Goal: Task Accomplishment & Management: Use online tool/utility

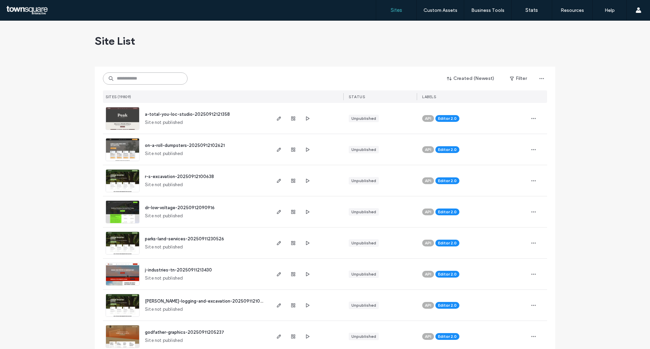
click at [160, 81] on input at bounding box center [145, 78] width 85 height 12
paste input "**********"
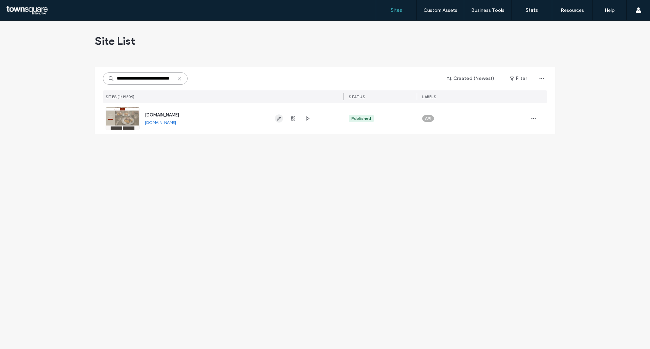
type input "**********"
click at [279, 120] on icon "button" at bounding box center [278, 118] width 5 height 5
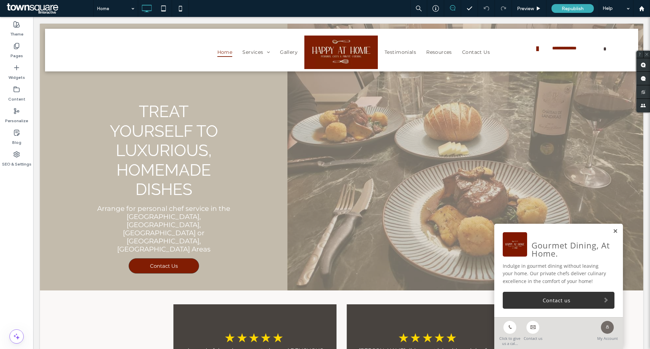
click at [613, 231] on link at bounding box center [615, 232] width 5 height 6
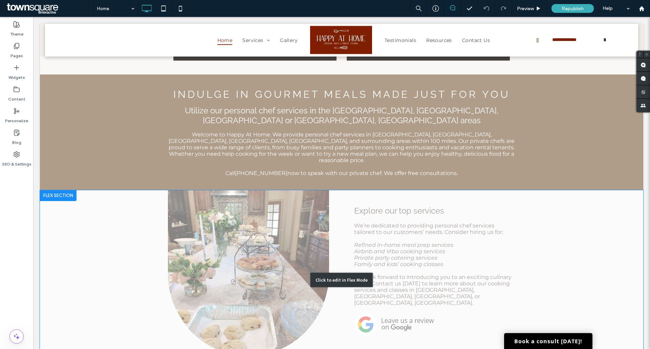
scroll to position [406, 0]
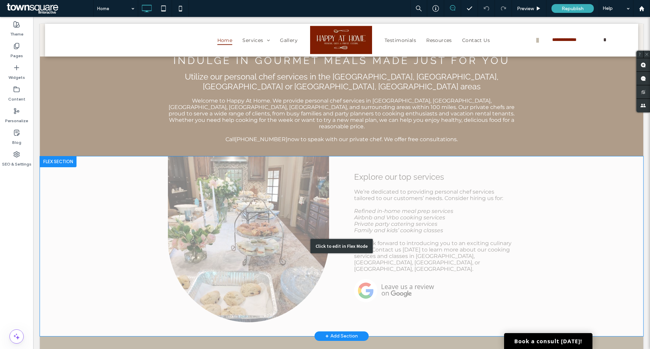
click at [235, 169] on div "Click to edit in Flex Mode" at bounding box center [341, 246] width 603 height 180
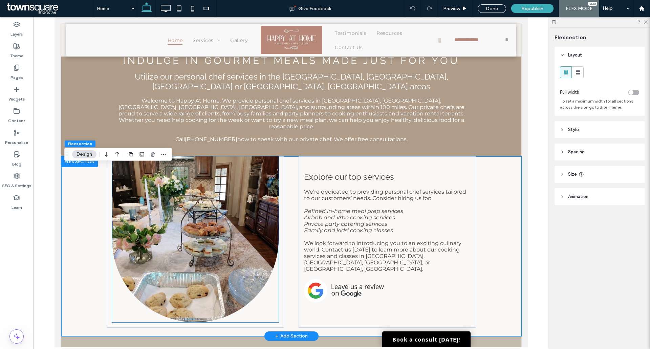
scroll to position [381, 0]
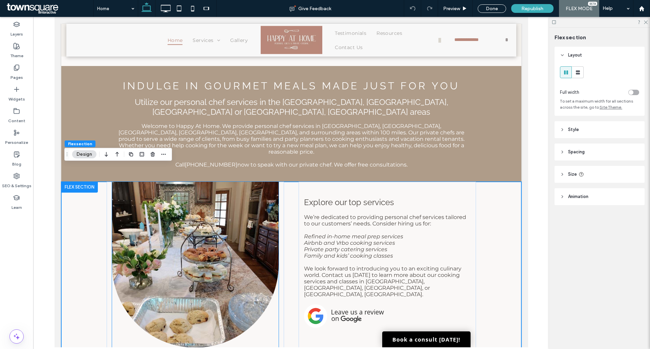
click at [214, 200] on img at bounding box center [195, 265] width 167 height 166
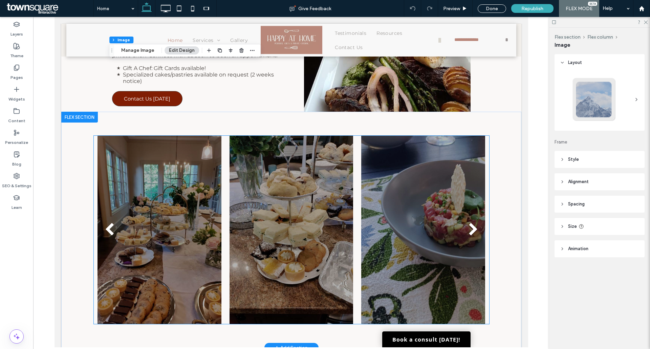
scroll to position [1016, 0]
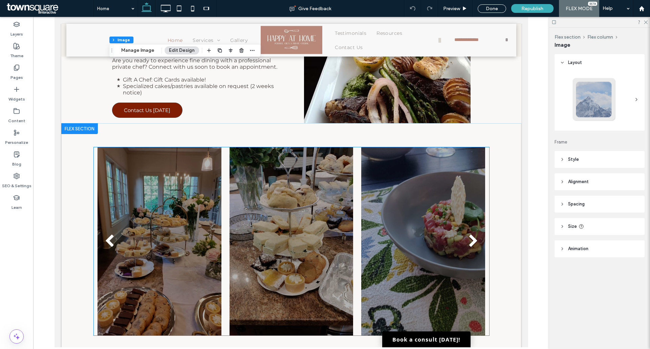
click at [476, 224] on button "next" at bounding box center [472, 241] width 31 height 35
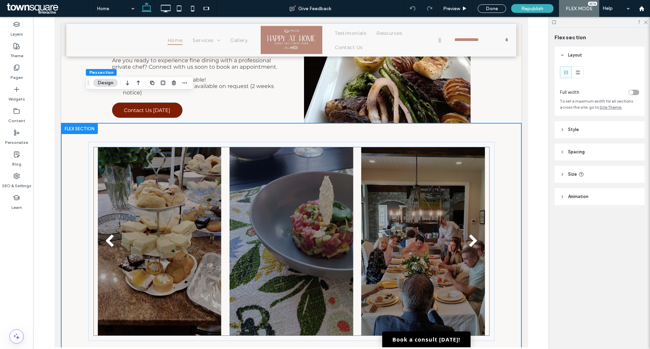
click at [380, 212] on div at bounding box center [423, 241] width 124 height 188
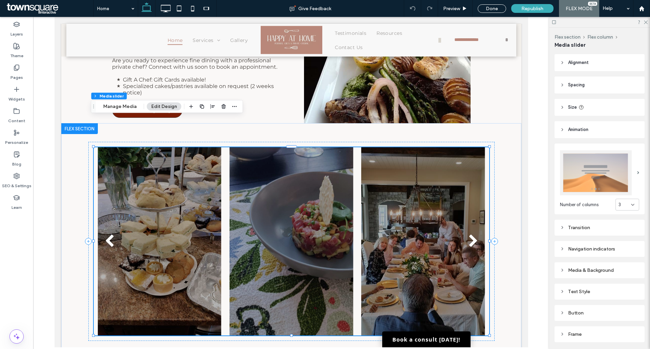
click at [195, 207] on div at bounding box center [159, 246] width 124 height 156
click at [121, 106] on button "Manage Media" at bounding box center [120, 107] width 42 height 8
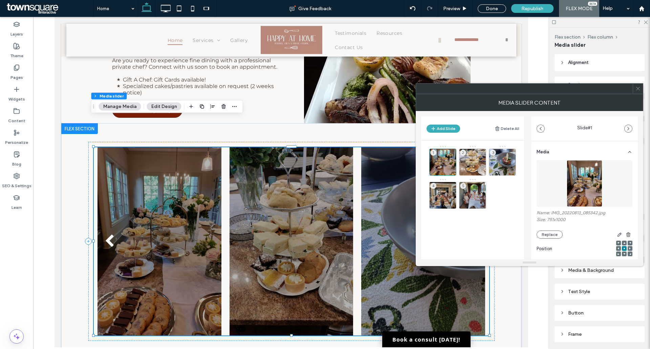
click at [640, 93] on span at bounding box center [638, 89] width 5 height 10
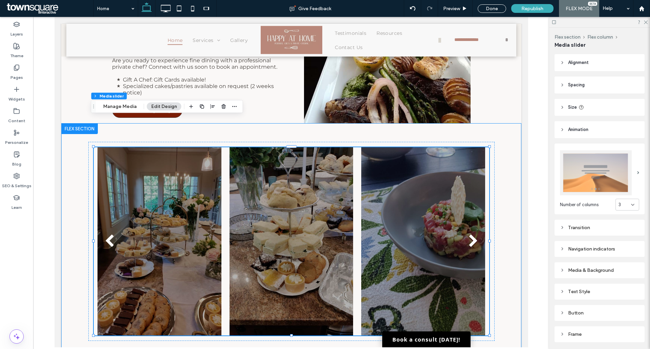
click at [360, 123] on div "a a a a" at bounding box center [291, 241] width 406 height 236
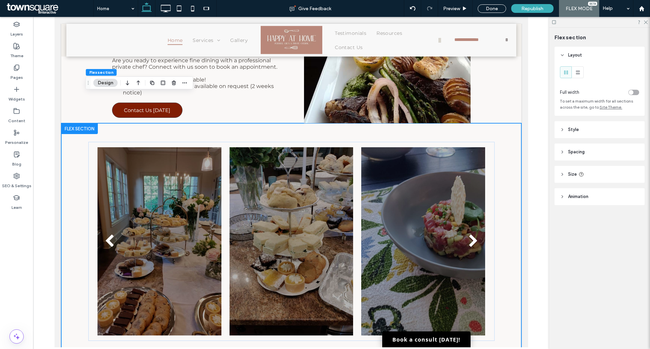
click at [149, 81] on span "button" at bounding box center [152, 83] width 8 height 8
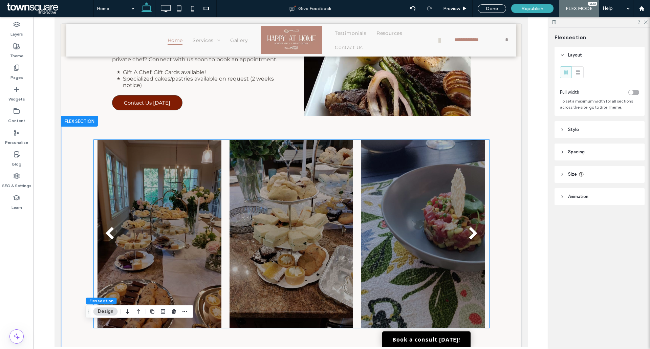
scroll to position [1023, 0]
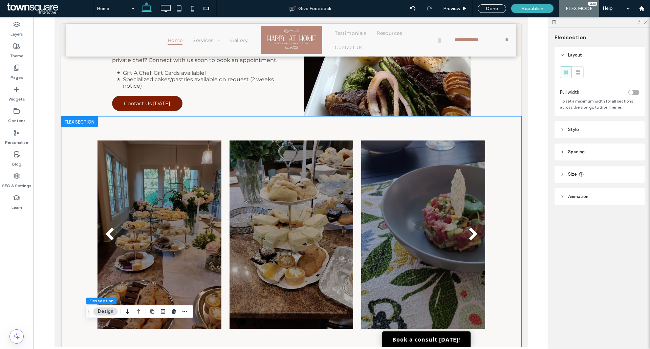
click at [83, 121] on div "a a a a" at bounding box center [291, 234] width 460 height 236
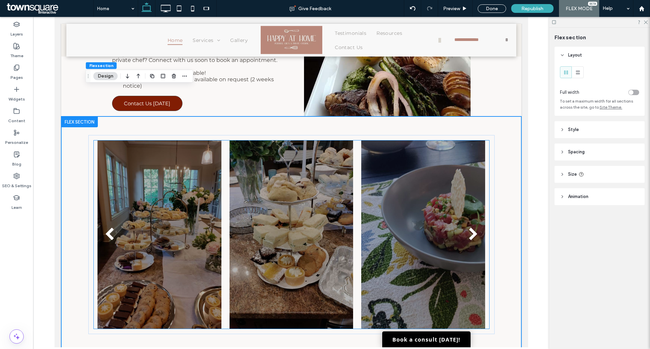
click at [121, 141] on div at bounding box center [159, 235] width 124 height 188
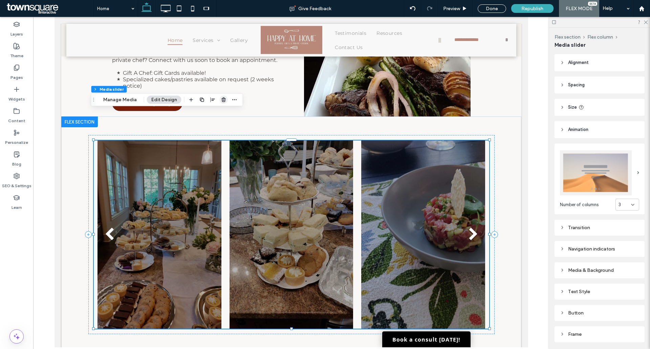
click at [220, 100] on span "button" at bounding box center [224, 100] width 8 height 8
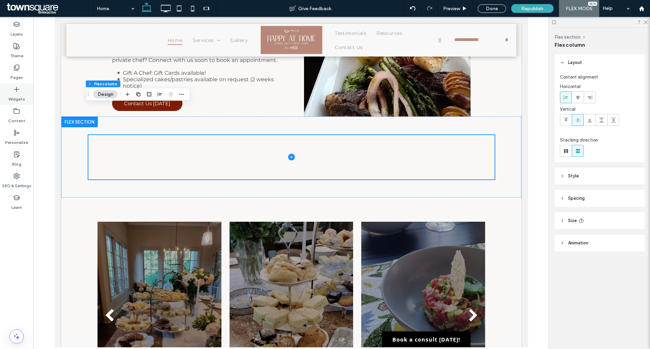
click at [16, 89] on icon at bounding box center [16, 89] width 7 height 7
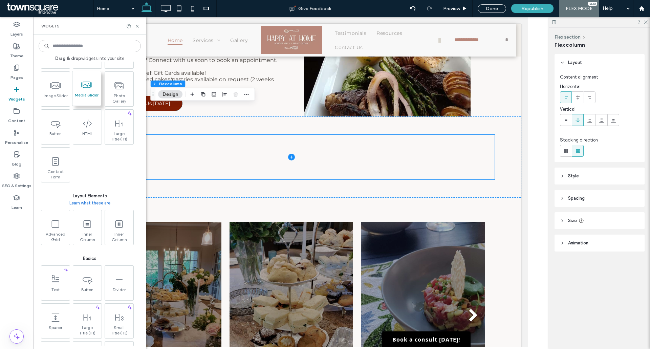
scroll to position [237, 0]
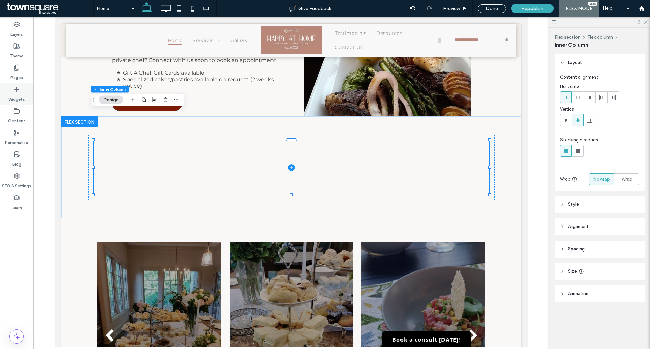
click at [17, 93] on label "Widgets" at bounding box center [16, 97] width 17 height 9
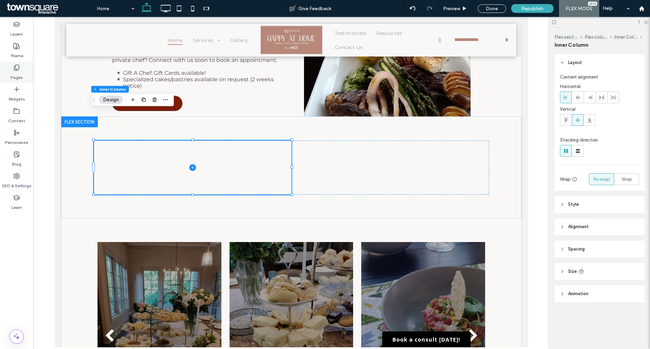
click at [20, 74] on label "Pages" at bounding box center [16, 75] width 13 height 9
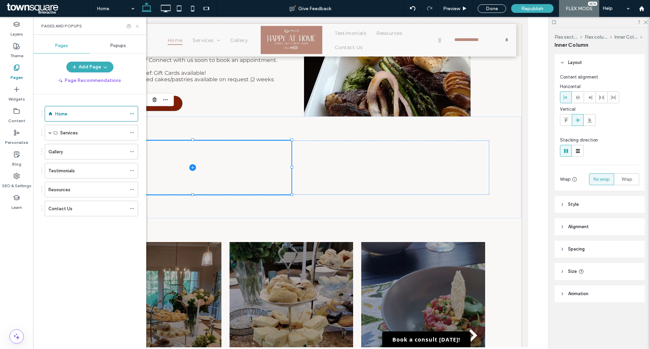
click at [137, 27] on icon at bounding box center [137, 26] width 5 height 5
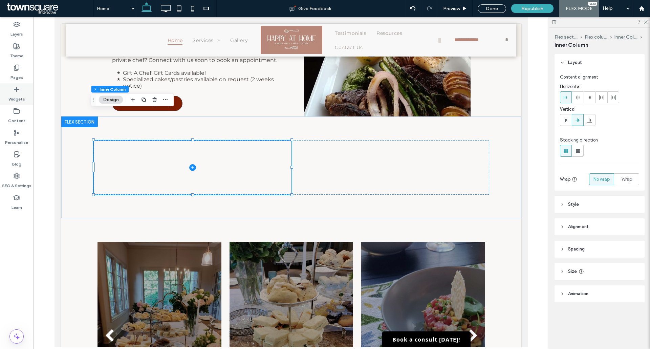
click at [15, 93] on label "Widgets" at bounding box center [16, 97] width 17 height 9
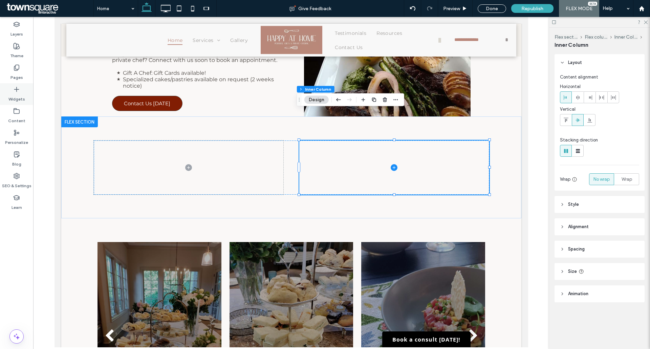
click at [24, 86] on div "Widgets" at bounding box center [16, 94] width 33 height 22
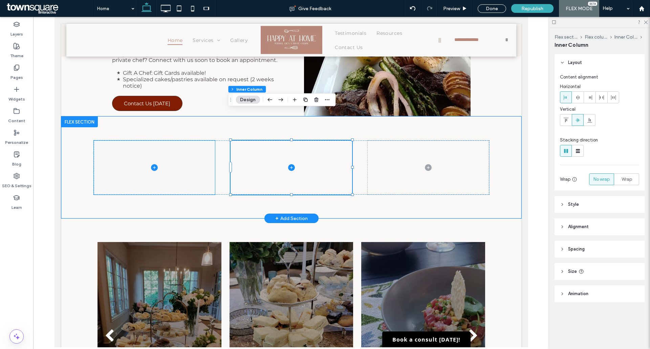
click at [177, 141] on span at bounding box center [153, 168] width 121 height 54
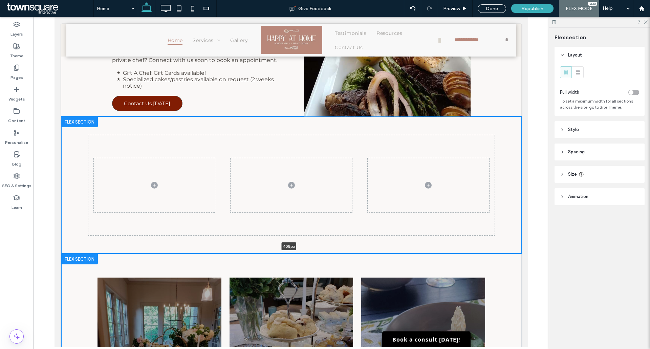
drag, startPoint x: 230, startPoint y: 190, endPoint x: 208, endPoint y: 219, distance: 36.8
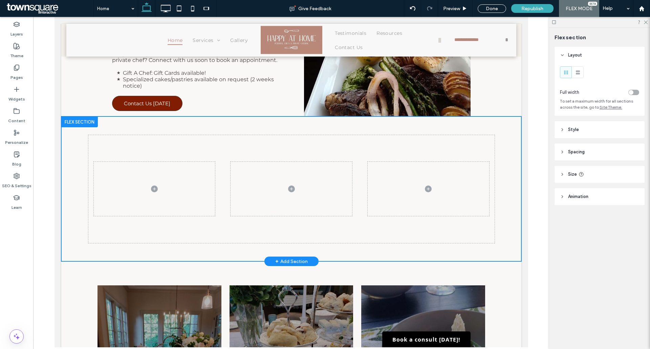
type input "***"
click at [163, 162] on span at bounding box center [153, 189] width 121 height 54
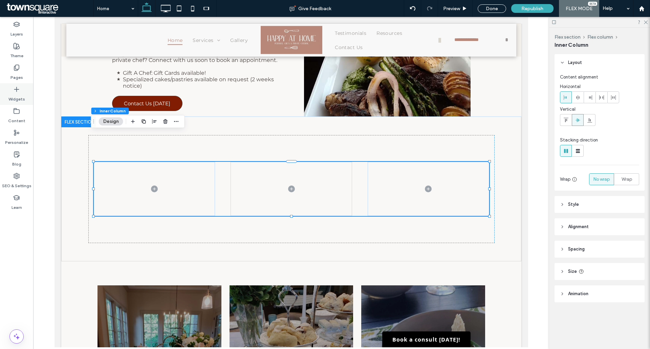
click at [19, 100] on label "Widgets" at bounding box center [16, 97] width 17 height 9
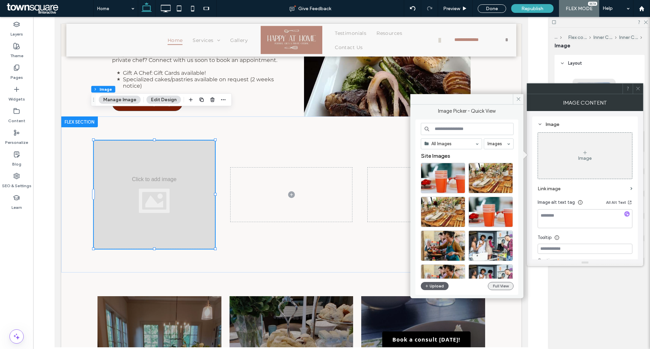
click at [503, 282] on button "Full View" at bounding box center [501, 286] width 26 height 8
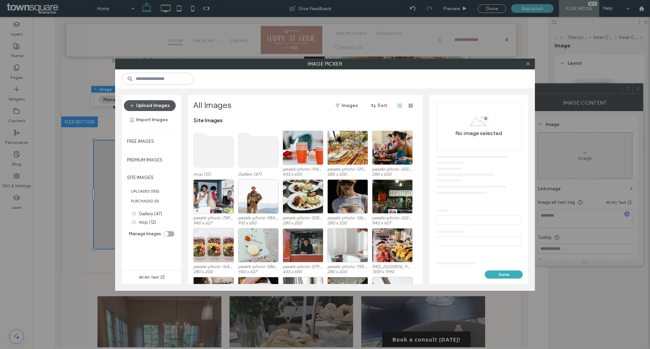
click at [154, 105] on button "Upload Images" at bounding box center [150, 105] width 52 height 11
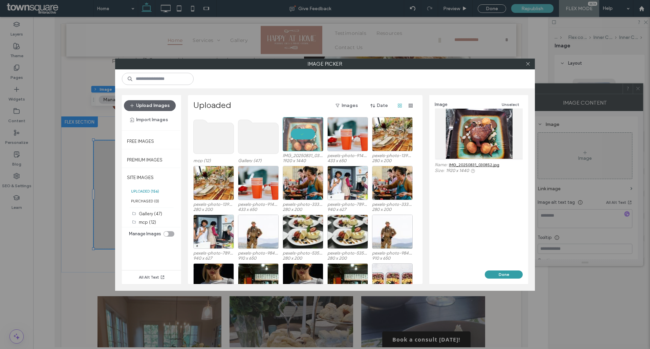
click at [512, 272] on button "Done" at bounding box center [504, 275] width 38 height 8
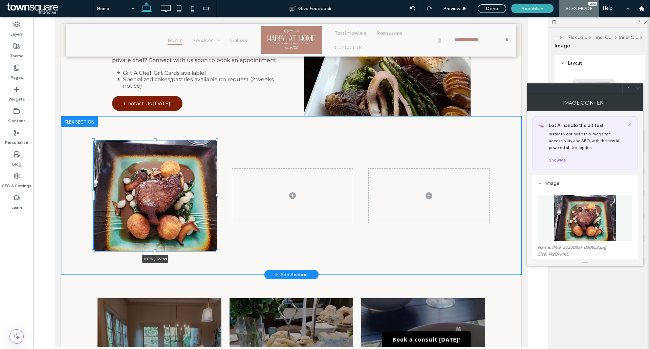
click at [215, 250] on div at bounding box center [216, 251] width 3 height 3
type input "***"
type input "*****"
type input "***"
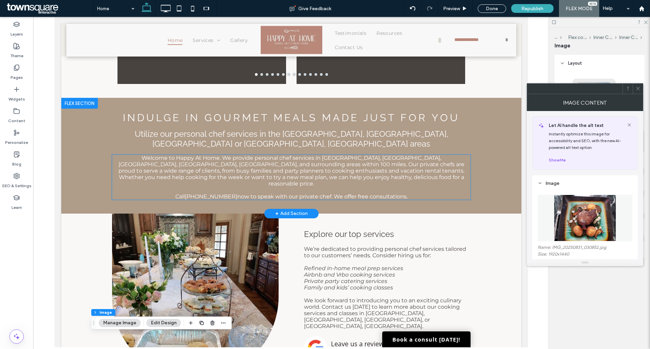
scroll to position [339, 0]
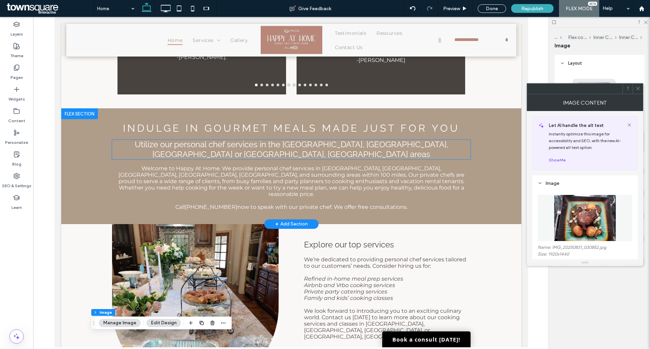
click at [379, 144] on span "Utilize our personal chef services in the Overland Park, Leawood, KS or Parkvil…" at bounding box center [291, 150] width 314 height 20
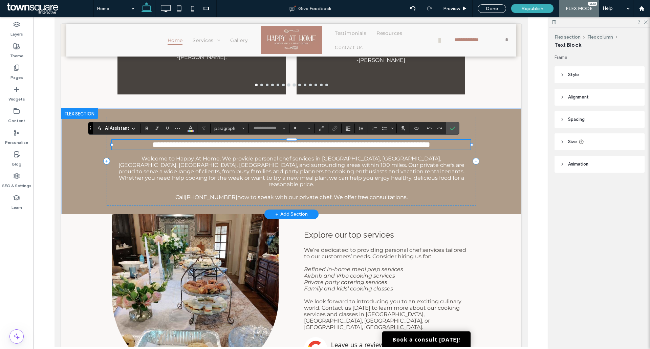
click at [427, 143] on span "**********" at bounding box center [291, 145] width 278 height 8
type input "*******"
type input "**"
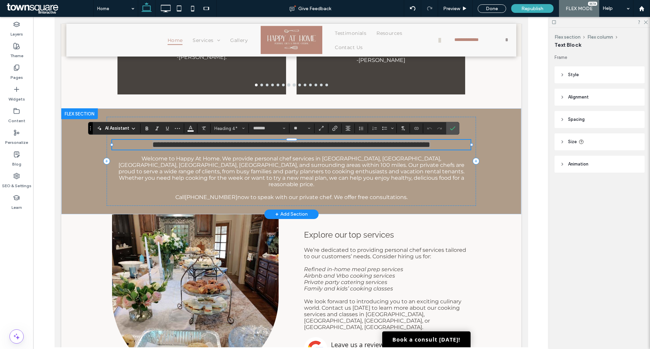
click at [416, 145] on span "**********" at bounding box center [291, 145] width 278 height 8
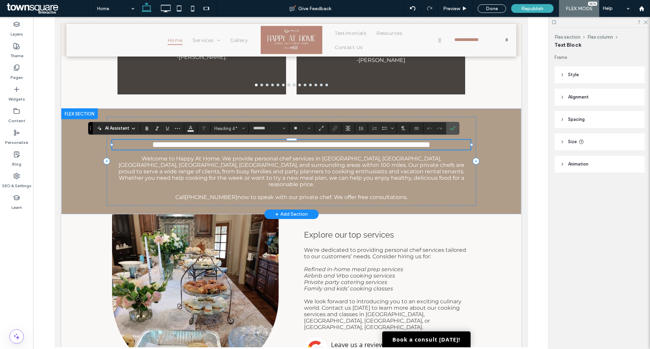
click at [418, 145] on span "**********" at bounding box center [291, 145] width 278 height 8
click at [430, 146] on span "**********" at bounding box center [291, 145] width 278 height 8
click at [388, 145] on span "**********" at bounding box center [291, 145] width 278 height 8
click at [377, 146] on span "**********" at bounding box center [291, 145] width 278 height 8
click at [453, 128] on icon "Confirm" at bounding box center [452, 128] width 5 height 5
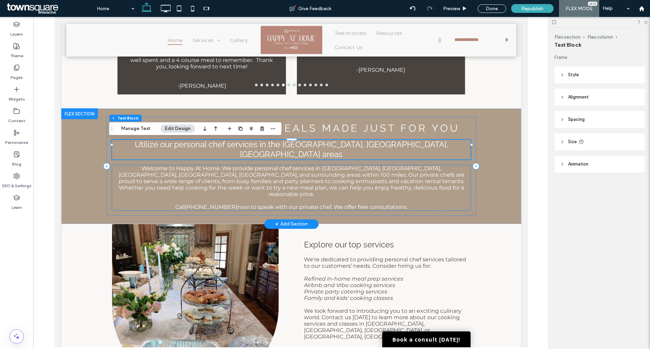
click at [147, 166] on span "Welcome to Happy At Home. We provide personal chef services in Overland Park, L…" at bounding box center [291, 181] width 346 height 32
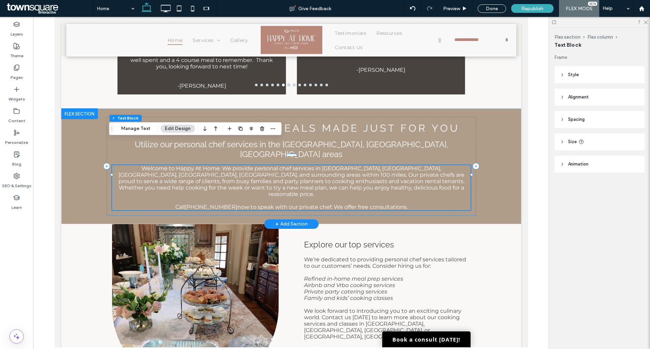
click at [147, 166] on div "Welcome to Happy At Home. We provide personal chef services in Overland Park, L…" at bounding box center [291, 187] width 359 height 45
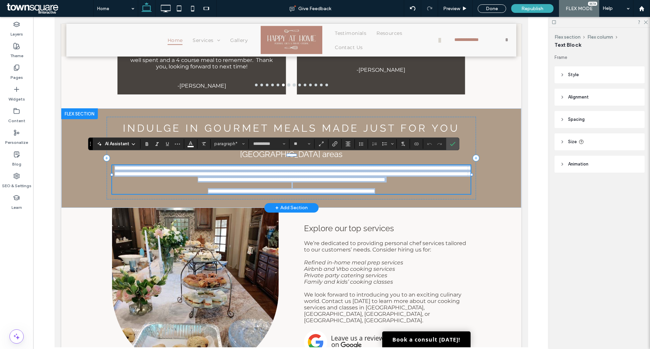
click at [153, 166] on span "**********" at bounding box center [292, 174] width 356 height 17
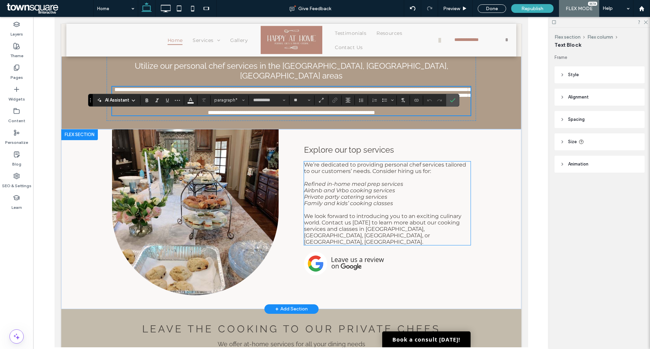
scroll to position [440, 0]
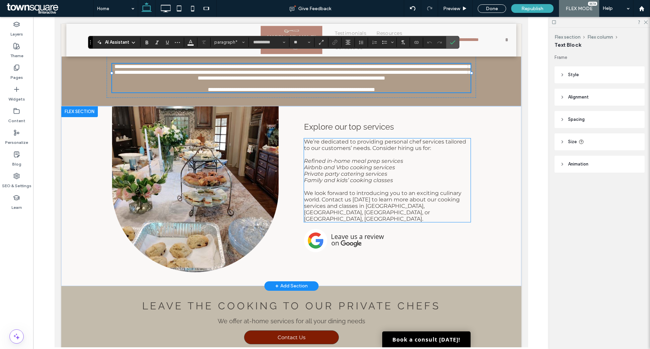
click at [352, 164] on span "Refined in-home meal prep services" at bounding box center [353, 161] width 99 height 6
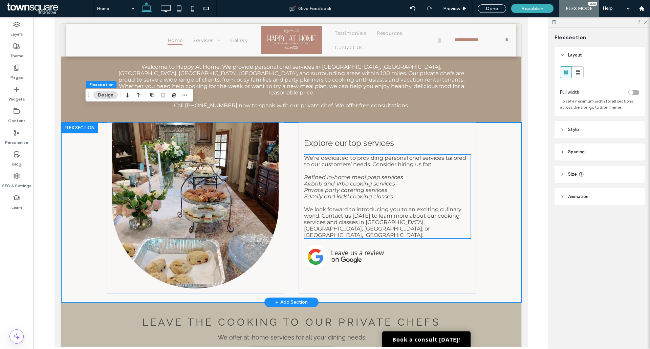
click at [352, 174] on span "Refined in-home meal prep services" at bounding box center [353, 177] width 99 height 6
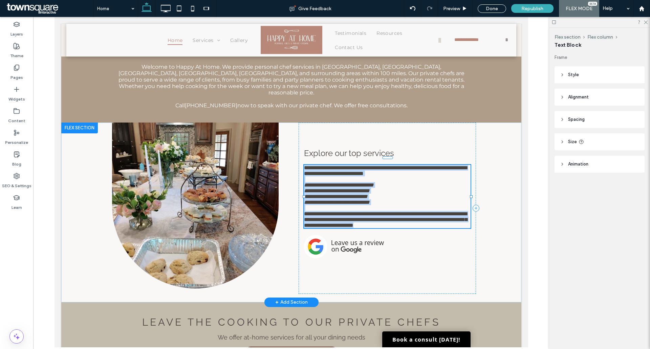
type input "**********"
type input "**"
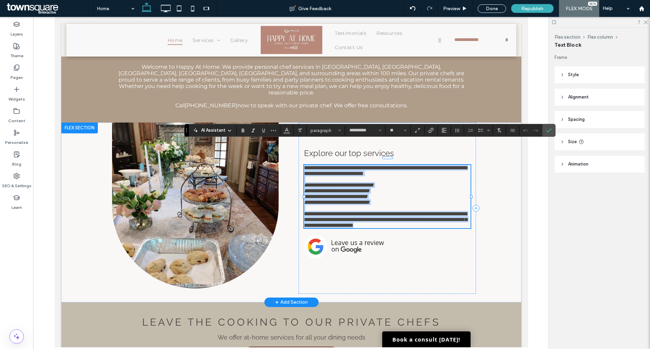
click at [352, 188] on span "**********" at bounding box center [337, 190] width 66 height 5
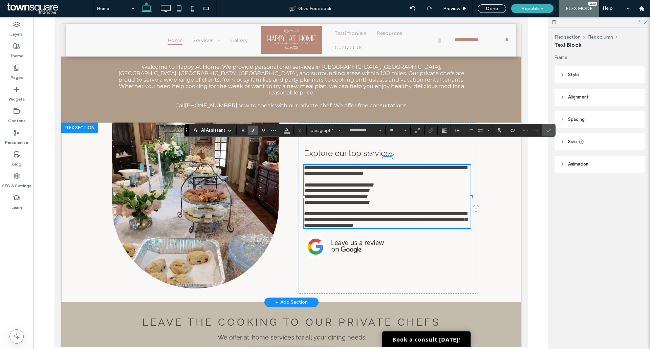
click at [405, 182] on p "**********" at bounding box center [387, 185] width 167 height 6
click at [398, 188] on p "**********" at bounding box center [387, 191] width 167 height 6
click at [338, 194] on span "**********" at bounding box center [336, 196] width 64 height 5
click at [351, 200] on span "**********" at bounding box center [337, 202] width 66 height 5
click at [351, 199] on p "**********" at bounding box center [387, 202] width 167 height 6
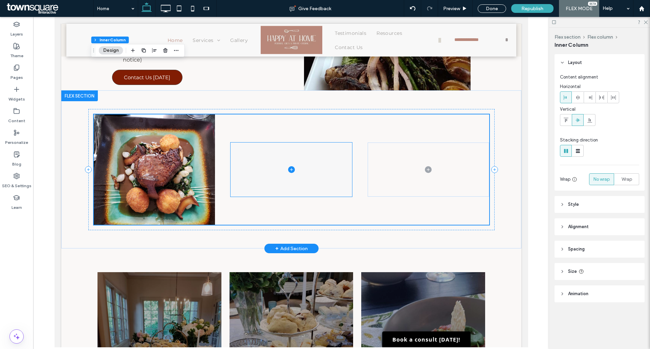
scroll to position [982, 0]
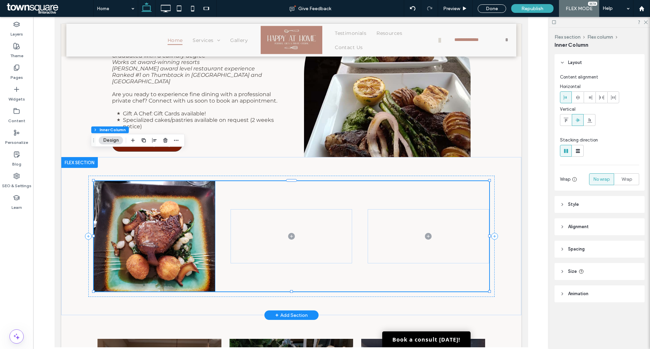
click at [179, 183] on img at bounding box center [153, 236] width 121 height 110
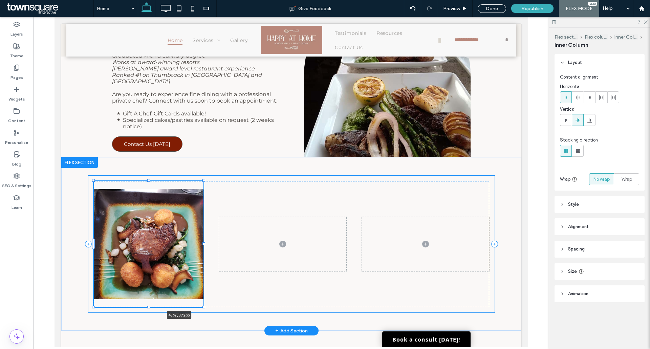
drag, startPoint x: 213, startPoint y: 262, endPoint x: 263, endPoint y: 270, distance: 50.0
click at [263, 270] on div "43% , 372px" at bounding box center [291, 244] width 406 height 174
type input "**"
type input "****"
type input "***"
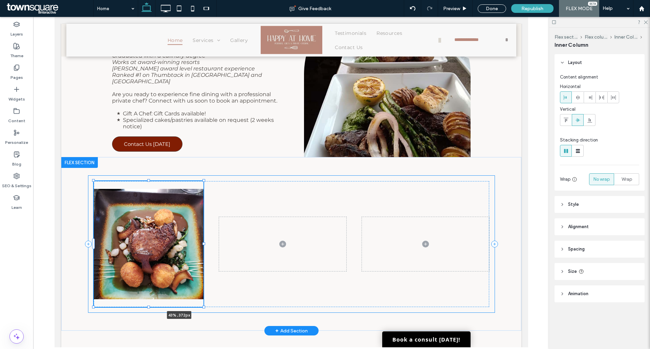
type input "***"
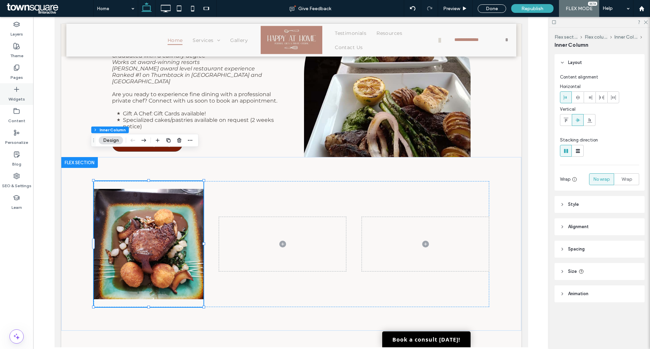
click at [16, 95] on label "Widgets" at bounding box center [16, 97] width 17 height 9
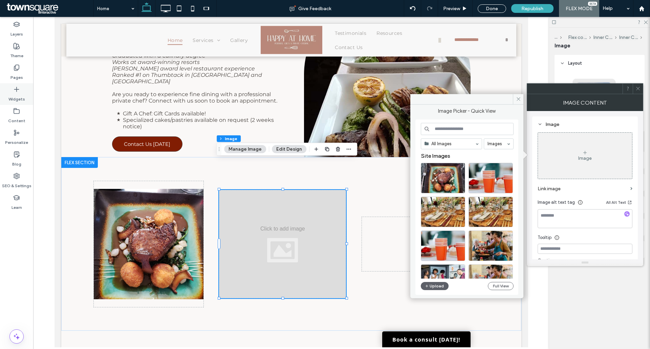
click at [15, 92] on icon at bounding box center [16, 89] width 7 height 7
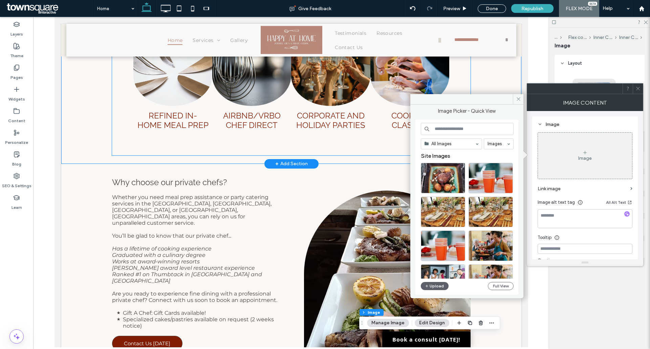
scroll to position [779, 0]
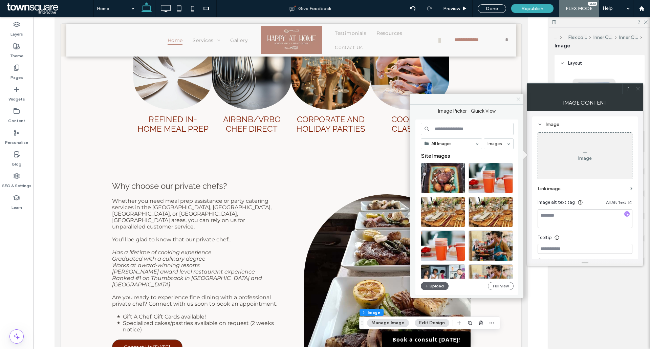
click at [516, 98] on icon at bounding box center [518, 99] width 5 height 5
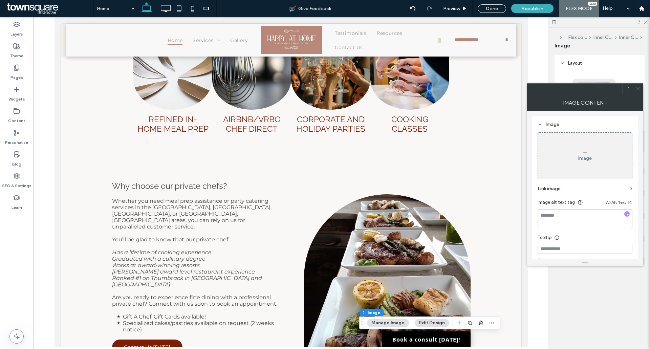
click at [640, 85] on span at bounding box center [638, 89] width 5 height 10
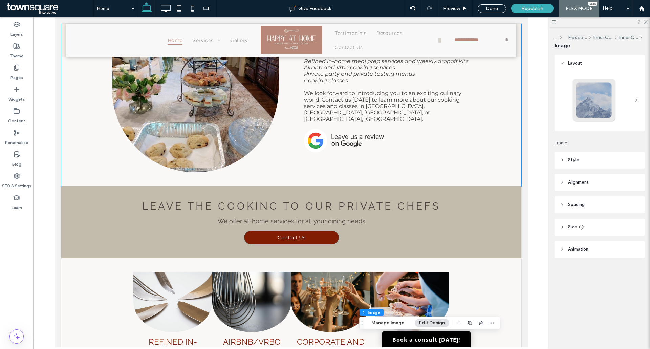
scroll to position [643, 0]
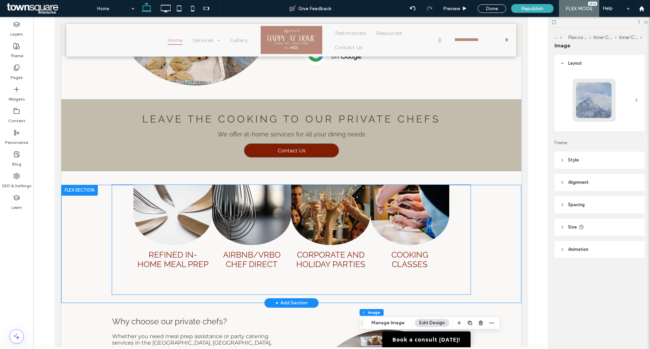
click at [149, 205] on img at bounding box center [172, 215] width 79 height 60
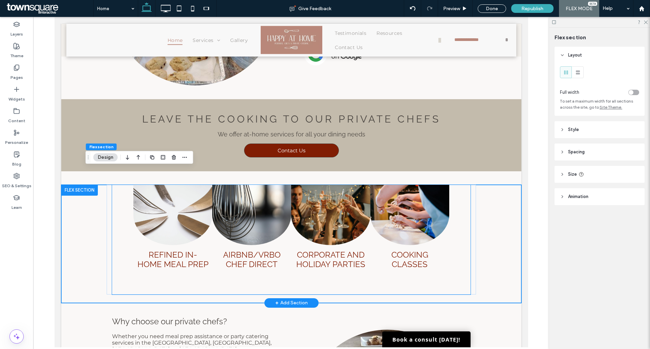
click at [159, 194] on img at bounding box center [172, 215] width 79 height 60
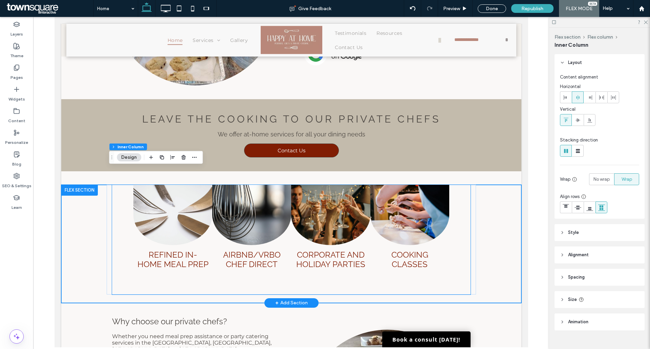
type input "**"
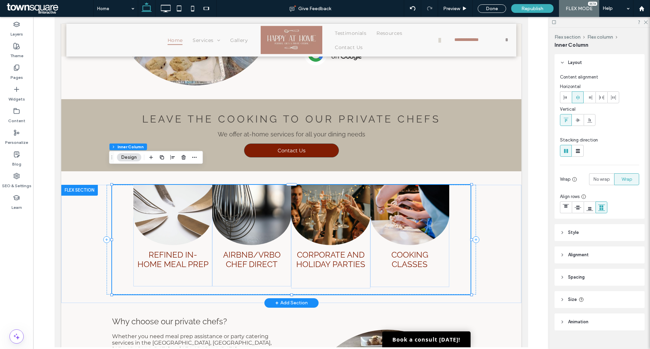
click at [162, 194] on img at bounding box center [172, 215] width 79 height 60
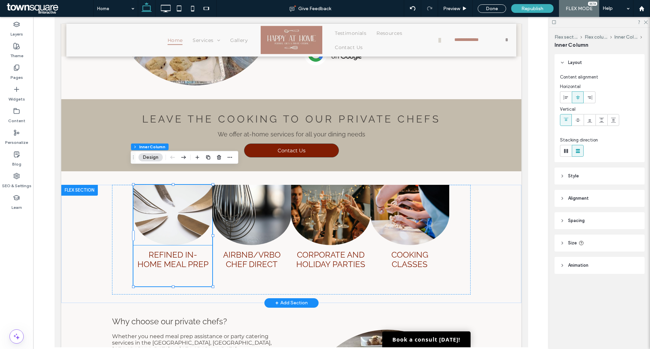
click at [152, 192] on img at bounding box center [172, 215] width 79 height 60
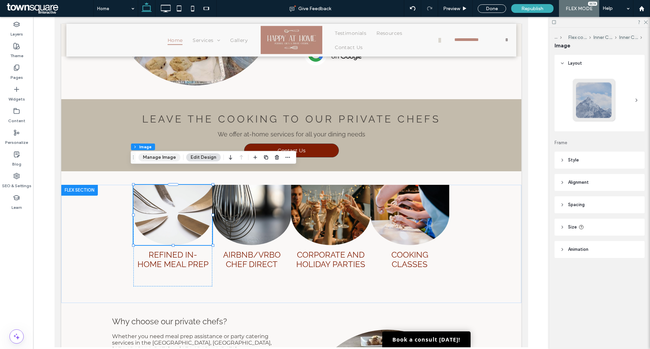
click at [163, 157] on button "Manage Image" at bounding box center [159, 157] width 42 height 8
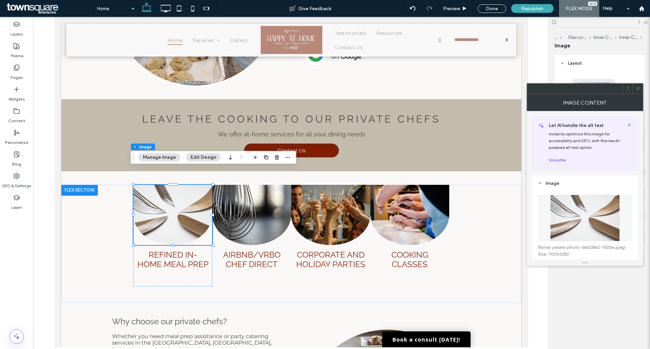
scroll to position [68, 0]
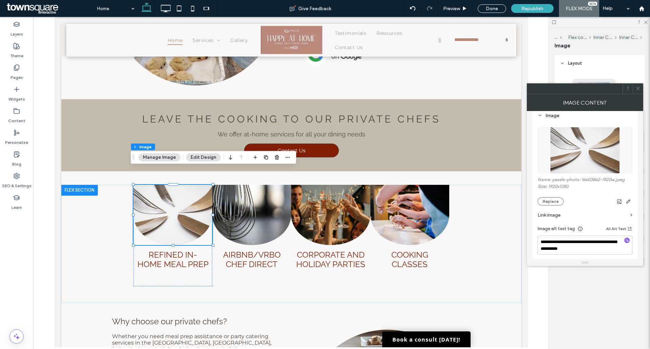
click at [158, 153] on button "Manage Image" at bounding box center [159, 157] width 42 height 8
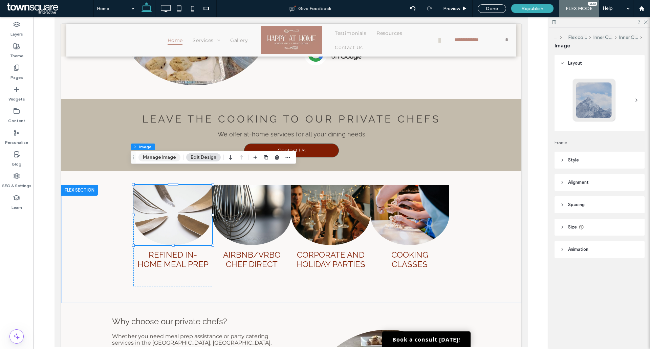
click at [155, 160] on button "Manage Image" at bounding box center [159, 157] width 42 height 8
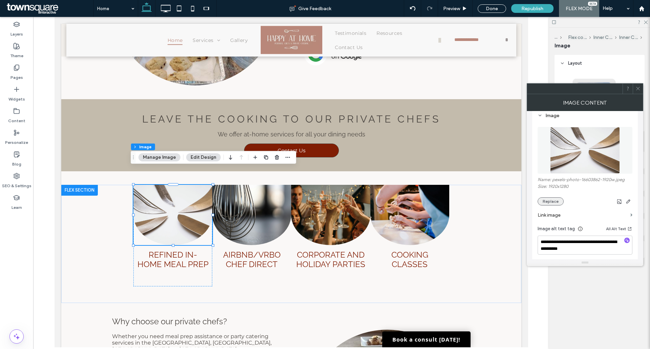
click at [553, 204] on button "Replace" at bounding box center [551, 201] width 26 height 8
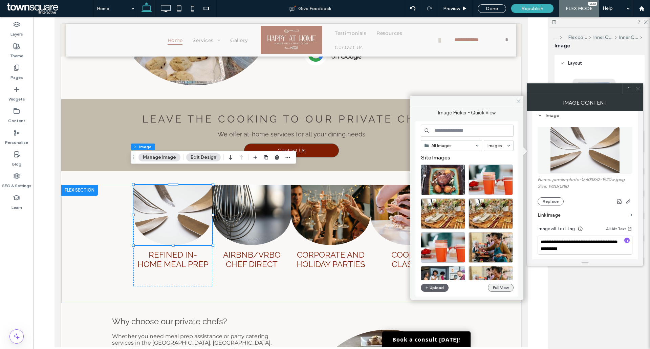
click at [507, 288] on button "Full View" at bounding box center [501, 288] width 26 height 8
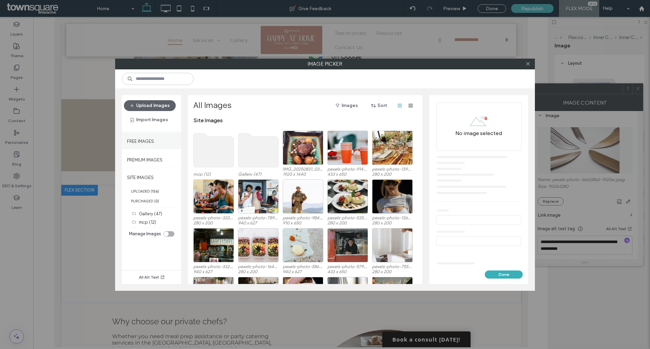
click at [147, 139] on label "Free Images" at bounding box center [140, 139] width 27 height 8
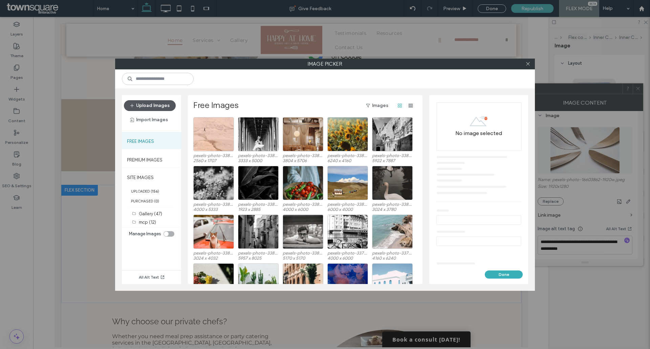
click at [156, 107] on button "Upload Images" at bounding box center [150, 105] width 52 height 11
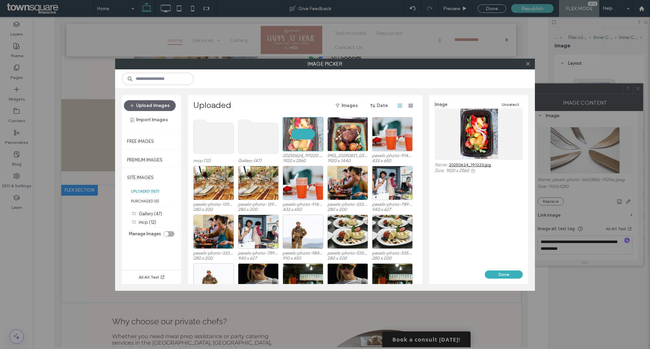
click at [491, 269] on div "Image Unselect Name: 20250624_191220.jpg Size: 1920 x 2560" at bounding box center [478, 182] width 99 height 175
click at [497, 276] on button "Done" at bounding box center [504, 275] width 38 height 8
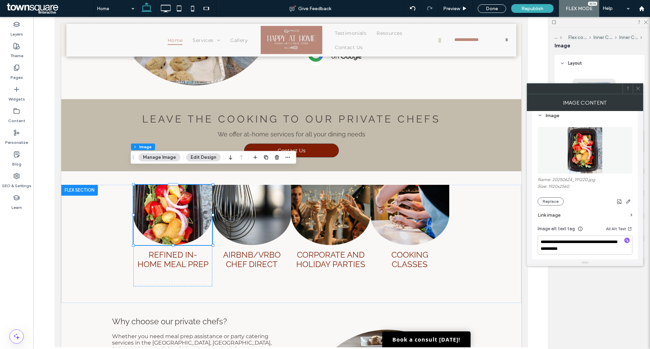
click at [198, 158] on button "Edit Design" at bounding box center [203, 157] width 35 height 8
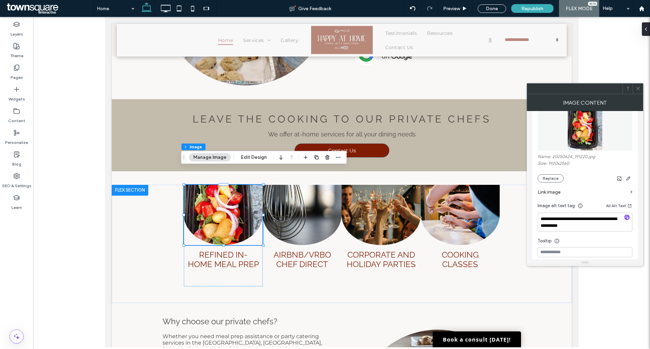
scroll to position [102, 0]
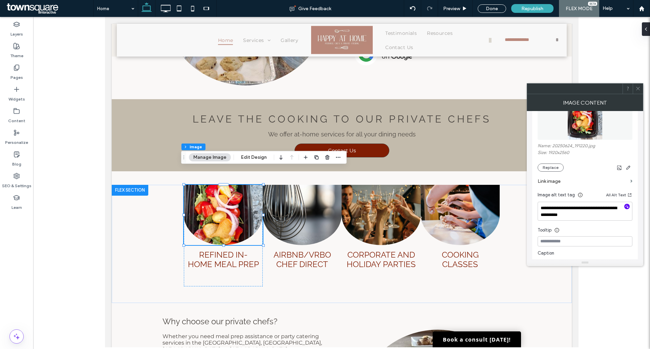
click at [628, 207] on use "button" at bounding box center [627, 207] width 4 height 4
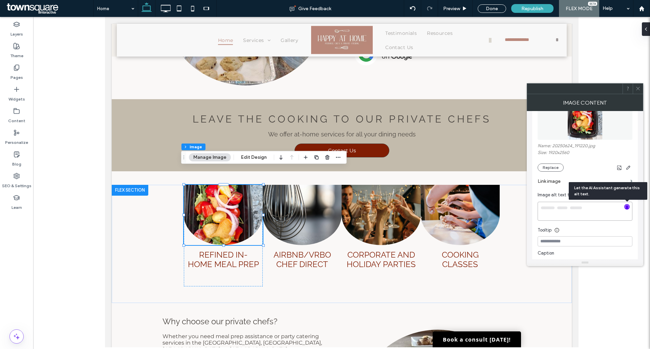
type textarea "**********"
click at [630, 166] on icon "button" at bounding box center [628, 167] width 5 height 5
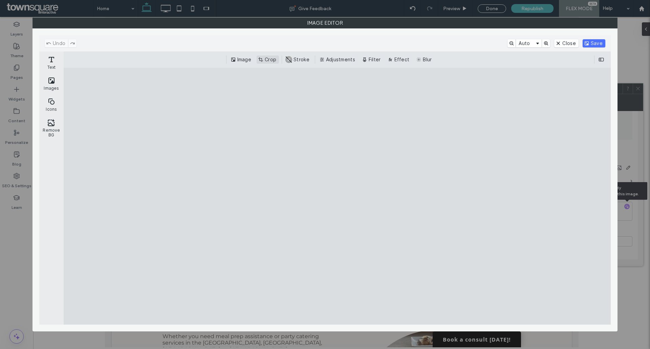
click at [276, 56] on button "Crop" at bounding box center [268, 60] width 22 height 8
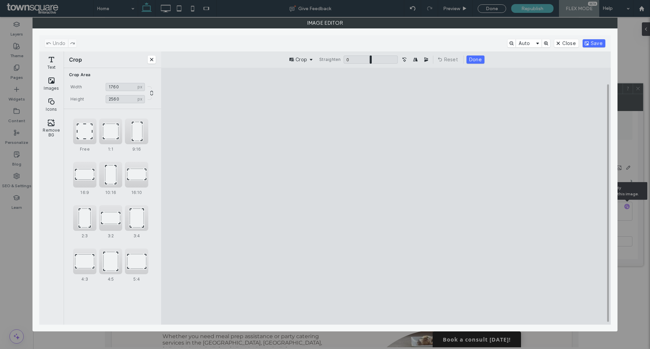
type input "****"
drag, startPoint x: 464, startPoint y: 196, endPoint x: 447, endPoint y: 196, distance: 16.3
click at [386, 196] on cesdk-canvas "Editor canvas" at bounding box center [386, 196] width 0 height 0
click at [591, 43] on button "Save" at bounding box center [594, 43] width 23 height 8
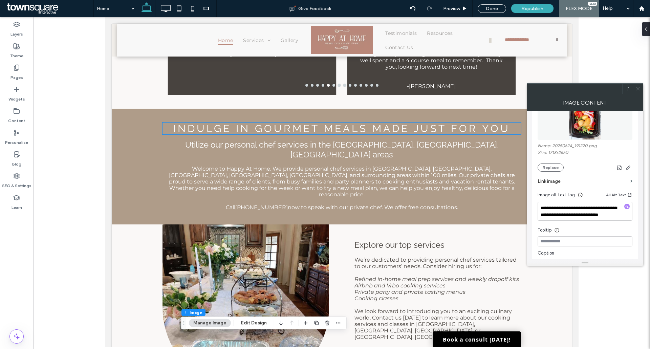
scroll to position [339, 0]
click at [635, 87] on div at bounding box center [638, 89] width 10 height 10
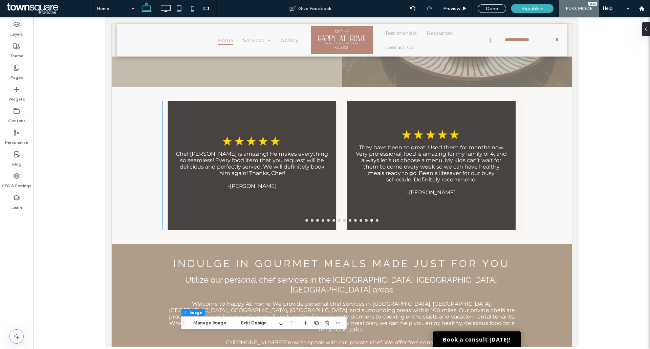
scroll to position [0, 0]
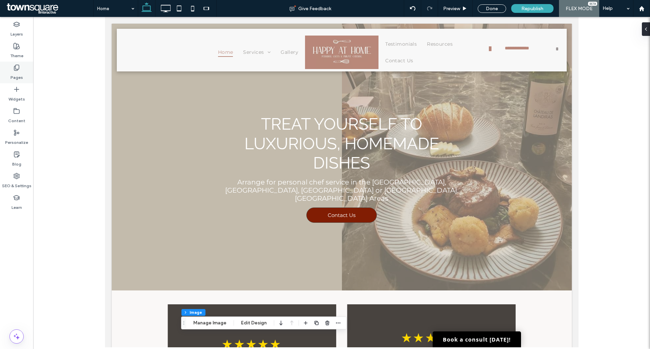
click at [22, 72] on label "Pages" at bounding box center [16, 75] width 13 height 9
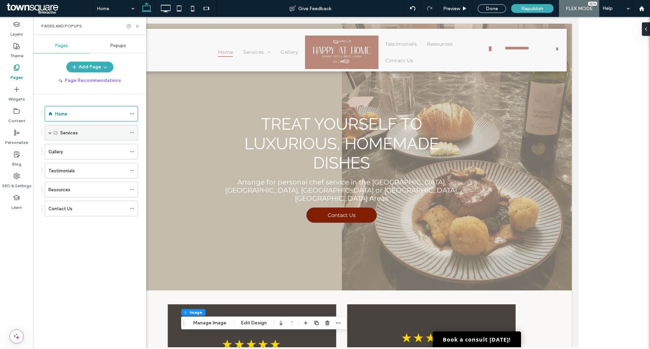
click at [54, 132] on use at bounding box center [55, 132] width 3 height 3
click at [50, 132] on span at bounding box center [49, 132] width 3 height 3
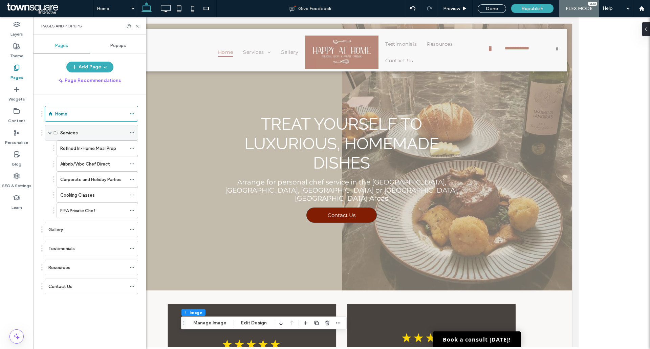
click at [50, 132] on span at bounding box center [49, 132] width 3 height 3
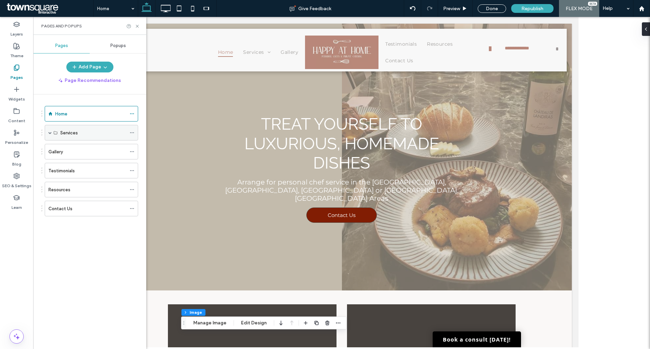
click at [50, 132] on span at bounding box center [49, 132] width 3 height 3
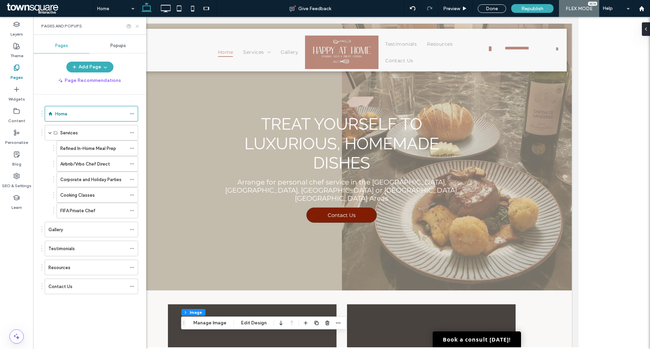
drag, startPoint x: 138, startPoint y: 26, endPoint x: 37, endPoint y: 14, distance: 101.9
click at [138, 26] on icon at bounding box center [137, 26] width 5 height 5
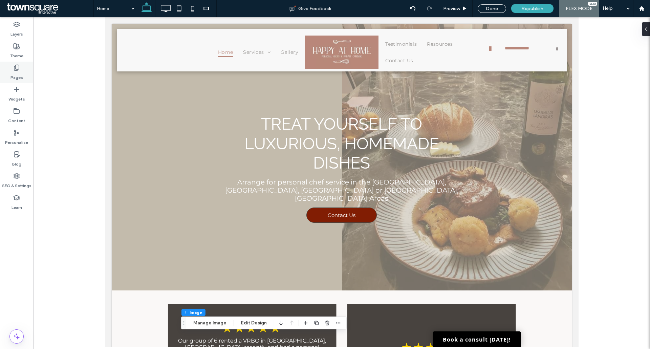
click at [18, 68] on icon at bounding box center [16, 67] width 7 height 7
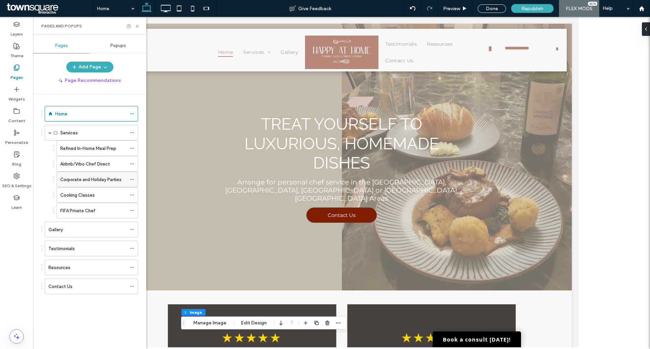
click at [112, 185] on div "Corporate and Holiday Parties" at bounding box center [93, 179] width 66 height 15
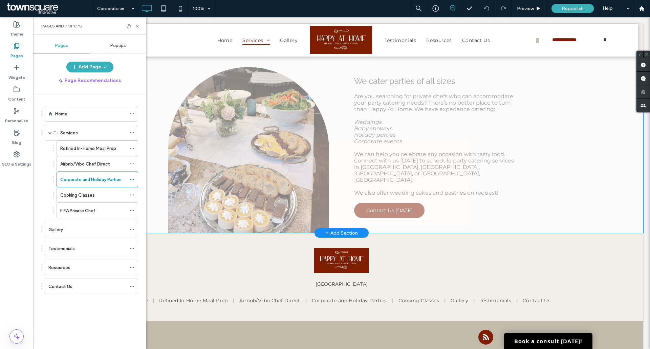
scroll to position [271, 0]
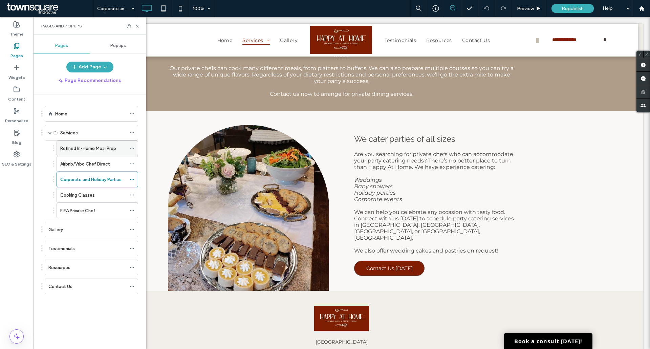
click at [77, 151] on label "Refined In-Home Meal Prep" at bounding box center [88, 149] width 56 height 12
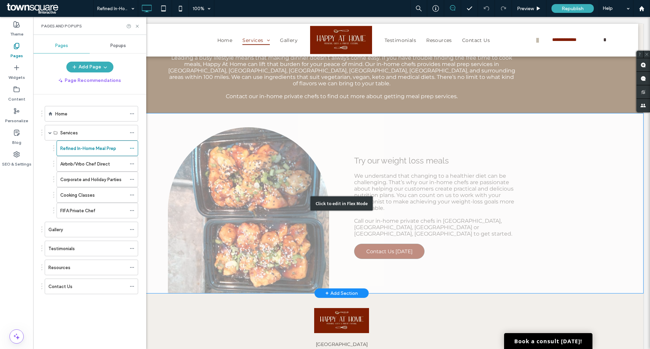
scroll to position [305, 0]
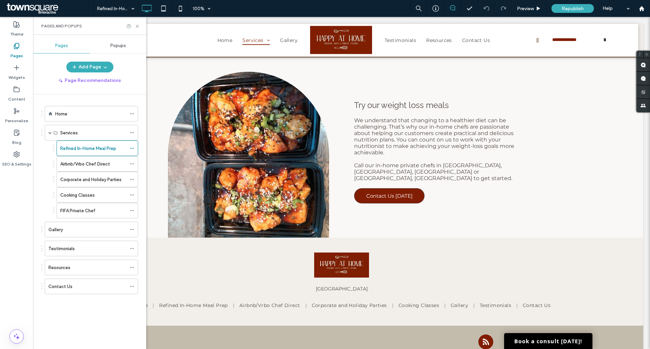
click at [72, 179] on label "Corporate and Holiday Parties" at bounding box center [90, 180] width 61 height 12
click at [138, 26] on div at bounding box center [325, 174] width 650 height 349
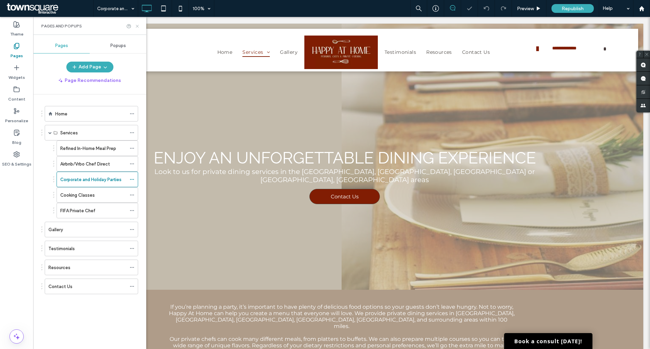
click at [137, 26] on use at bounding box center [137, 26] width 3 height 3
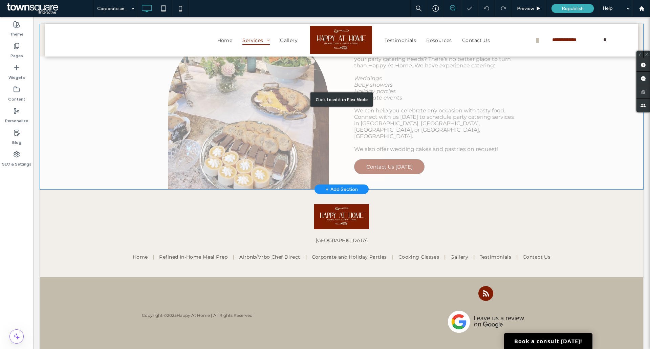
click at [235, 98] on div "Click to edit in Flex Mode" at bounding box center [341, 99] width 603 height 180
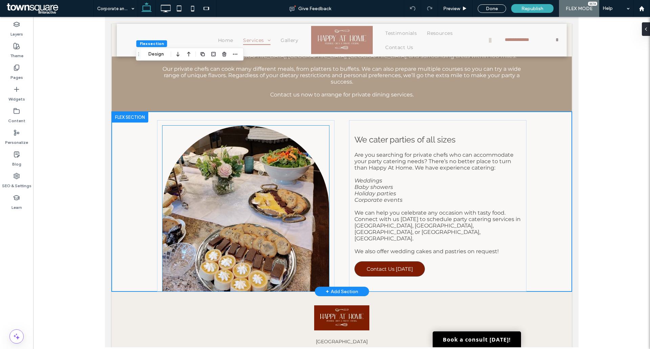
scroll to position [237, 0]
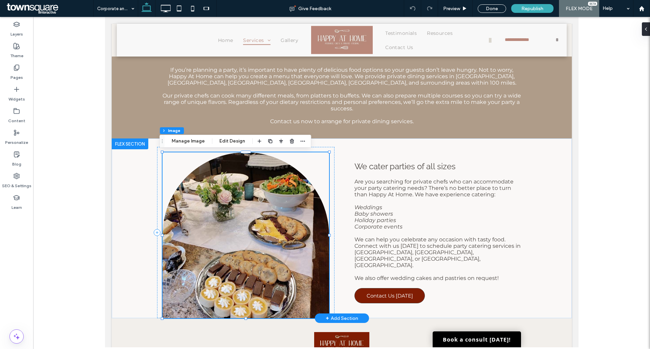
type input "**"
click at [179, 138] on button "Manage Image" at bounding box center [188, 141] width 42 height 8
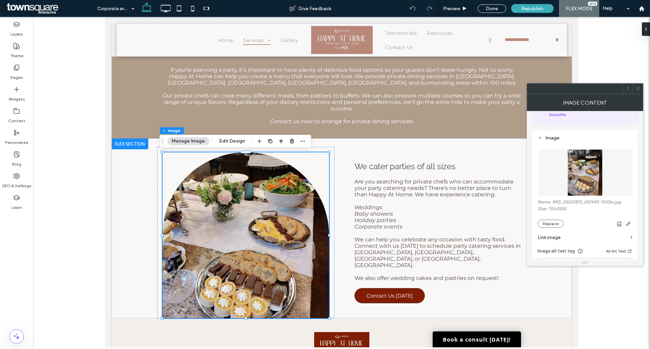
scroll to position [102, 0]
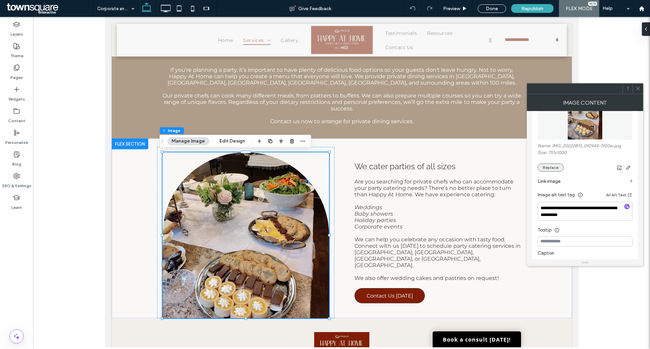
click at [552, 168] on button "Replace" at bounding box center [551, 168] width 26 height 8
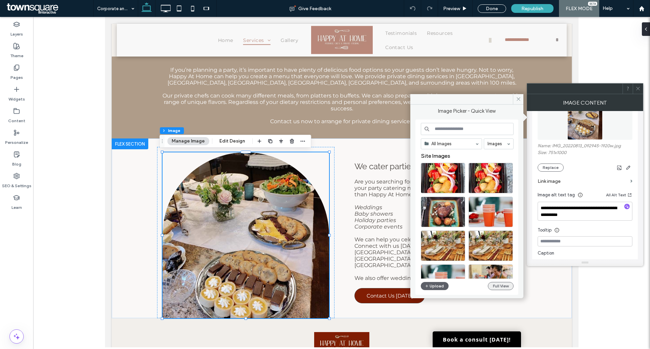
click at [495, 287] on button "Full View" at bounding box center [501, 286] width 26 height 8
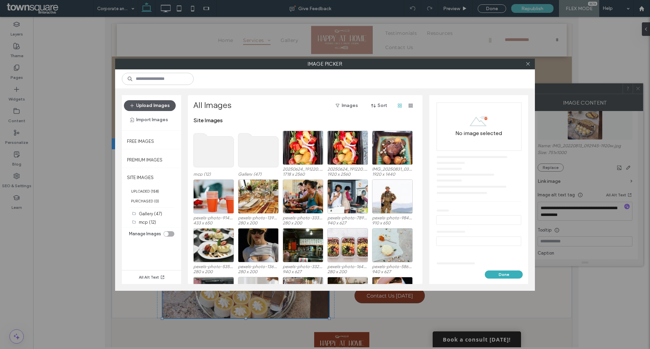
click at [153, 104] on button "Upload Images" at bounding box center [150, 105] width 52 height 11
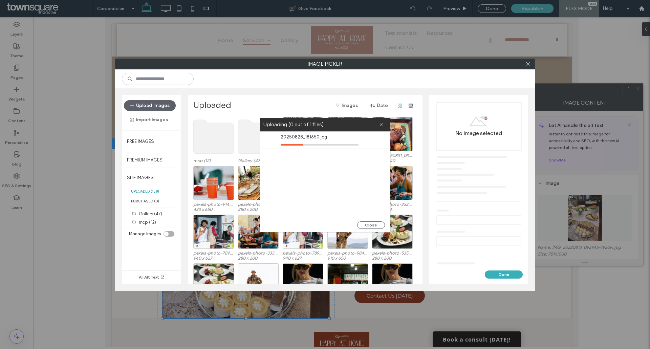
scroll to position [102, 0]
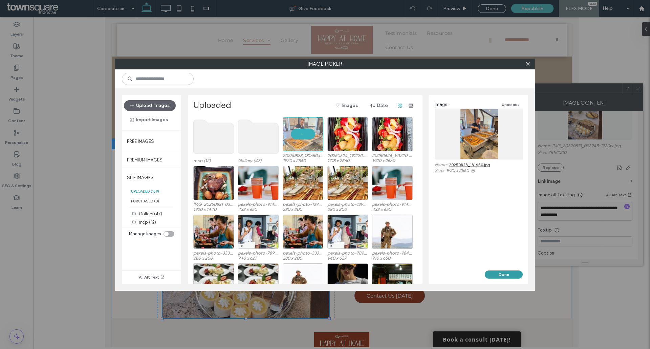
click at [506, 273] on button "Done" at bounding box center [504, 275] width 38 height 8
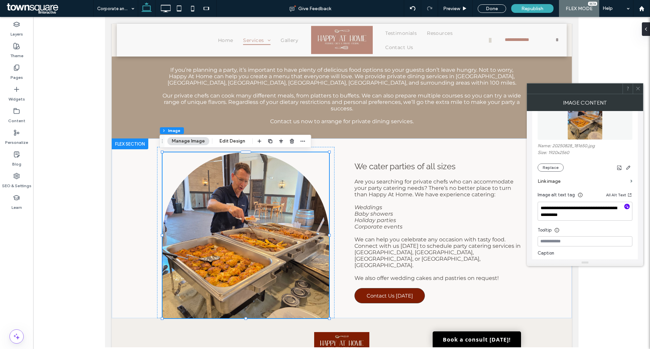
click at [627, 207] on icon "button" at bounding box center [627, 206] width 5 height 5
click at [591, 168] on div at bounding box center [598, 168] width 69 height 8
click at [596, 168] on div at bounding box center [598, 168] width 69 height 8
click at [637, 88] on icon at bounding box center [638, 88] width 5 height 5
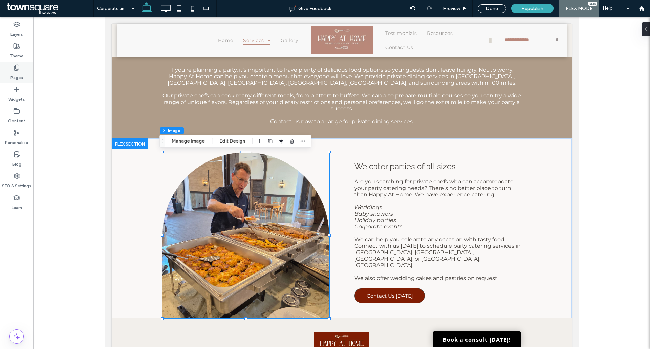
click at [14, 69] on icon at bounding box center [16, 67] width 7 height 7
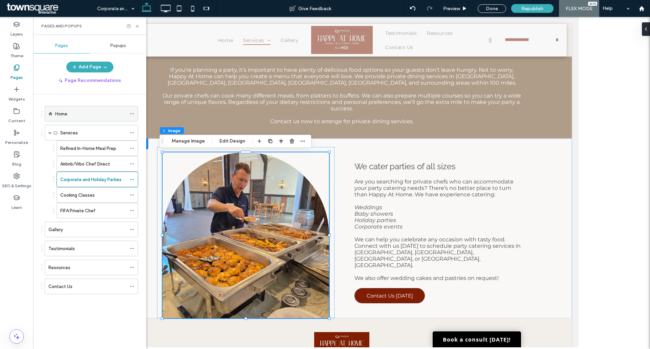
click at [65, 115] on label "Home" at bounding box center [61, 114] width 12 height 12
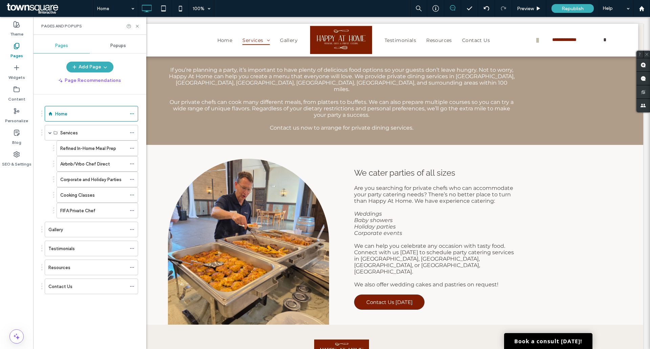
click at [137, 26] on div at bounding box center [325, 174] width 650 height 349
click at [137, 26] on use at bounding box center [137, 26] width 3 height 3
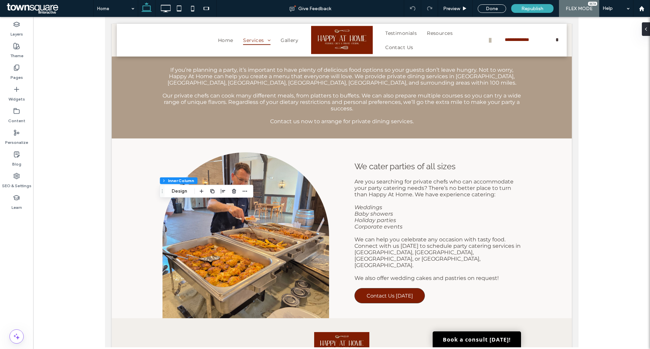
type input "**"
click at [196, 191] on button "Design" at bounding box center [201, 191] width 24 height 8
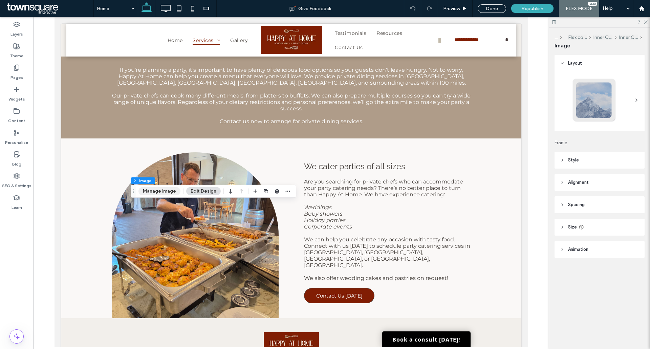
click at [172, 193] on button "Manage Image" at bounding box center [159, 191] width 42 height 8
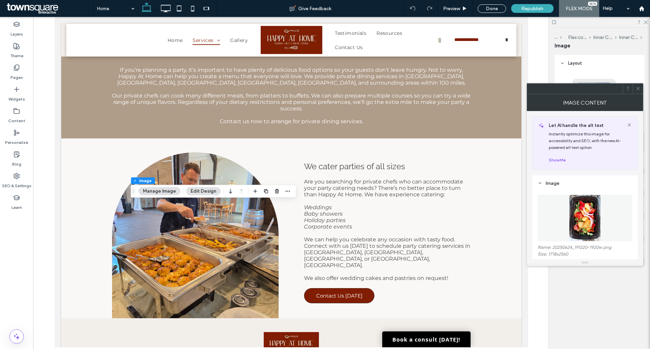
scroll to position [34, 0]
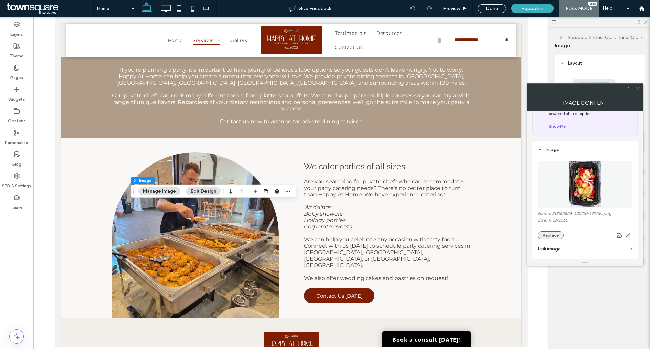
click at [545, 235] on button "Replace" at bounding box center [551, 235] width 26 height 8
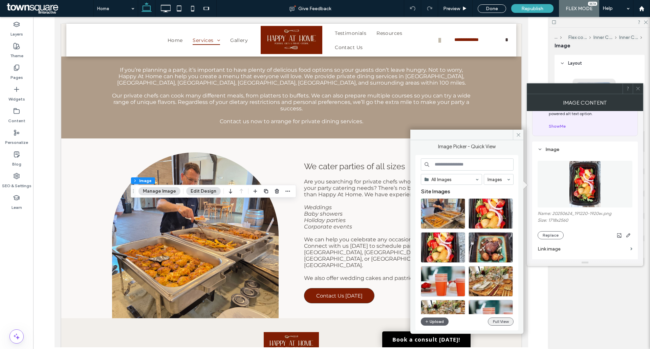
click at [497, 319] on button "Full View" at bounding box center [501, 322] width 26 height 8
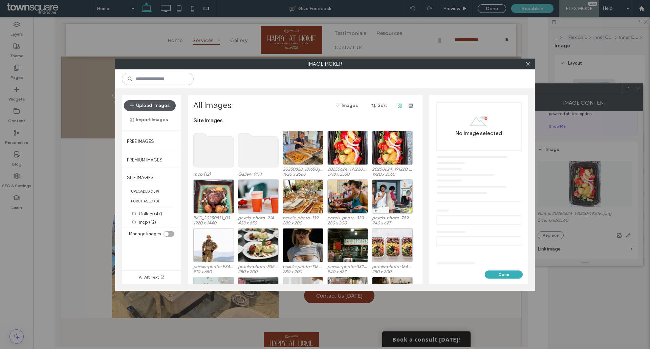
click at [155, 104] on button "Upload Images" at bounding box center [150, 105] width 52 height 11
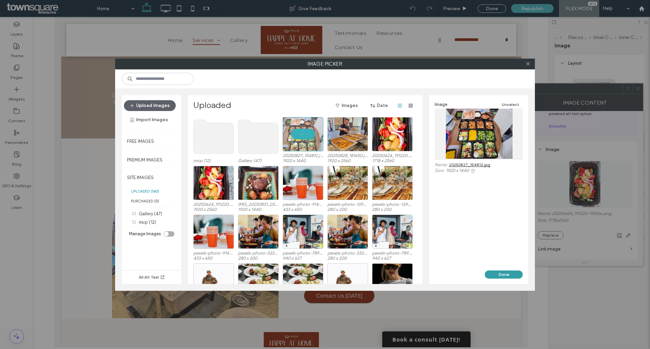
click at [495, 275] on button "Done" at bounding box center [504, 275] width 38 height 8
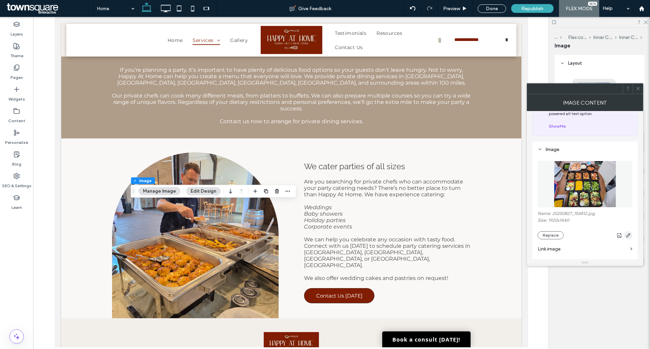
click at [628, 232] on span "button" at bounding box center [628, 235] width 8 height 8
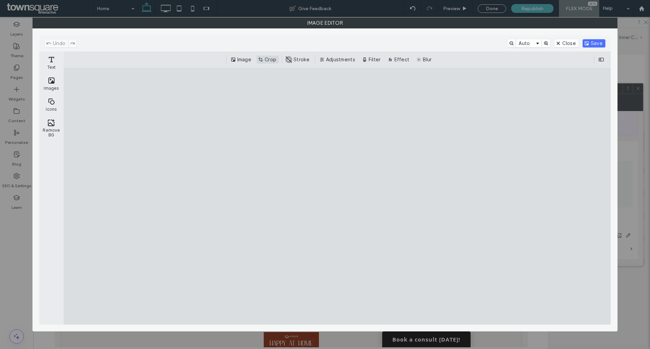
click at [268, 61] on button "Crop" at bounding box center [268, 60] width 22 height 8
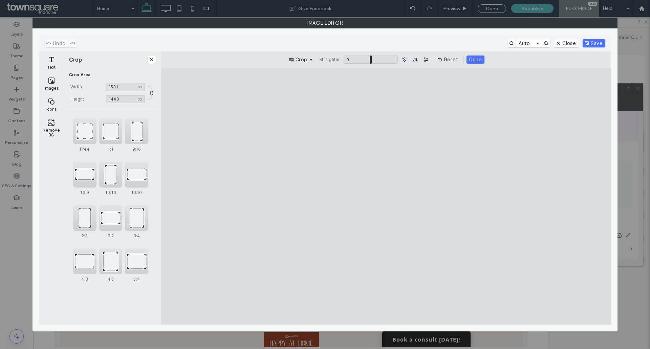
drag, startPoint x: 524, startPoint y: 196, endPoint x: 468, endPoint y: 201, distance: 55.8
click at [386, 196] on cesdk-canvas "Editor canvas" at bounding box center [386, 196] width 0 height 0
type input "****"
drag, startPoint x: 276, startPoint y: 197, endPoint x: 320, endPoint y: 199, distance: 44.4
click at [386, 196] on cesdk-canvas "Editor canvas" at bounding box center [386, 196] width 0 height 0
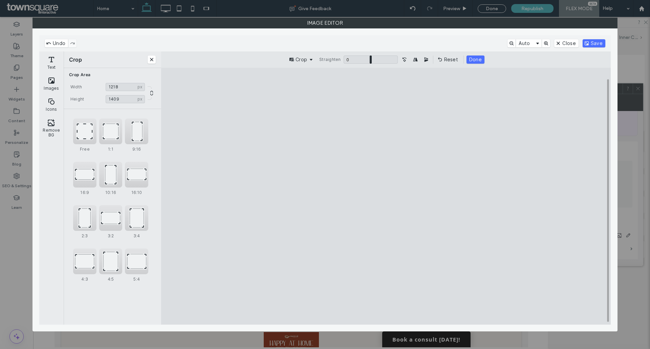
type input "****"
drag, startPoint x: 389, startPoint y: 92, endPoint x: 392, endPoint y: 95, distance: 4.1
click at [386, 196] on cesdk-canvas "Editor canvas" at bounding box center [386, 196] width 0 height 0
click at [601, 41] on button "Save" at bounding box center [594, 43] width 23 height 8
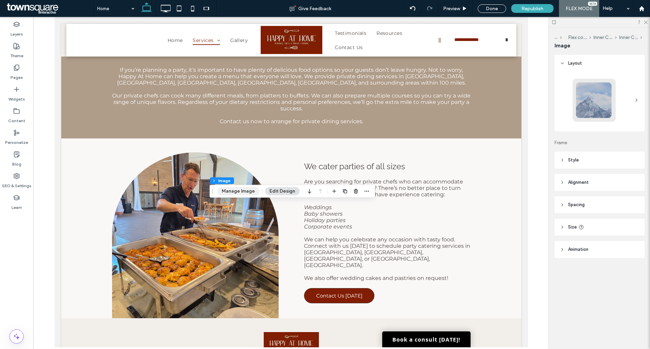
click at [236, 190] on button "Manage Image" at bounding box center [238, 191] width 42 height 8
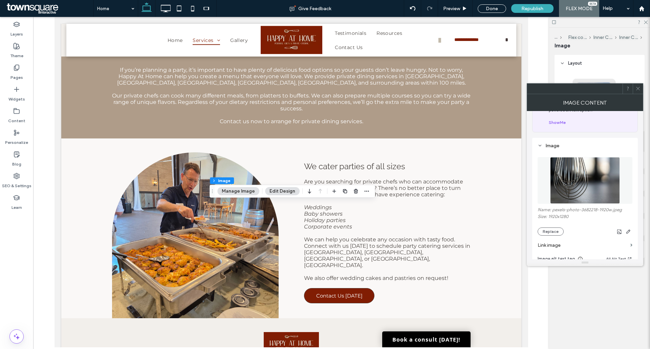
scroll to position [68, 0]
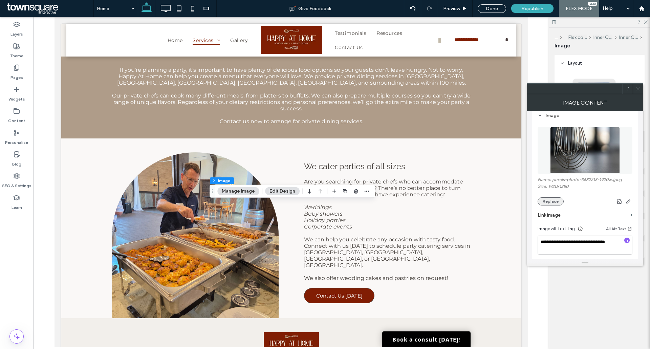
click at [549, 199] on button "Replace" at bounding box center [551, 201] width 26 height 8
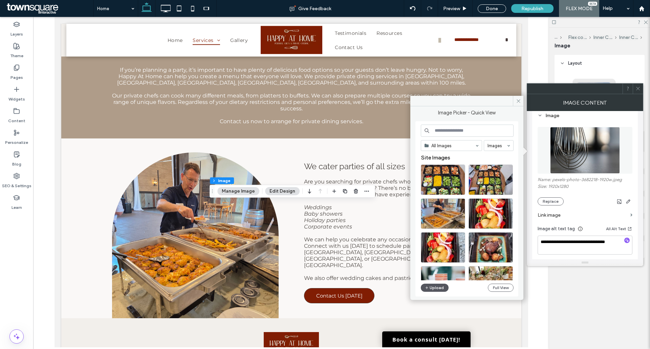
click at [437, 285] on button "Upload" at bounding box center [435, 288] width 28 height 8
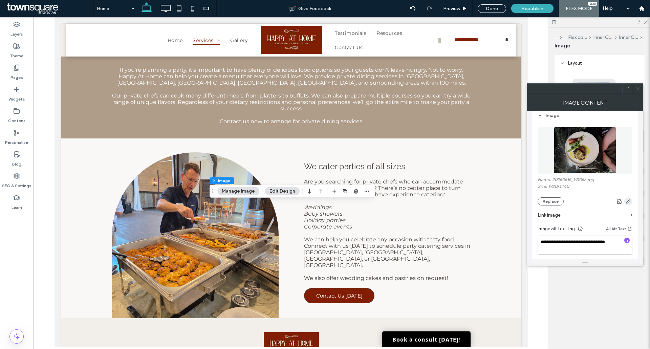
click at [629, 202] on icon "button" at bounding box center [628, 201] width 5 height 5
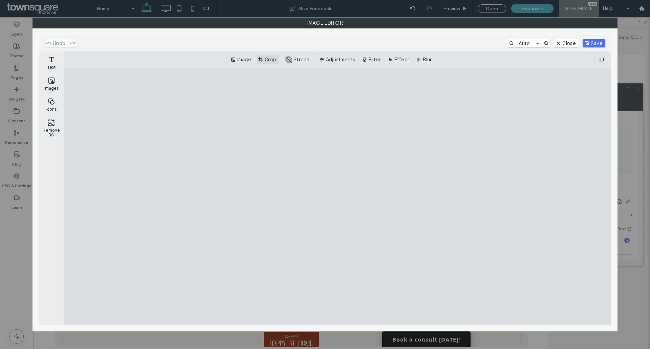
click at [270, 57] on button "Crop" at bounding box center [268, 60] width 22 height 8
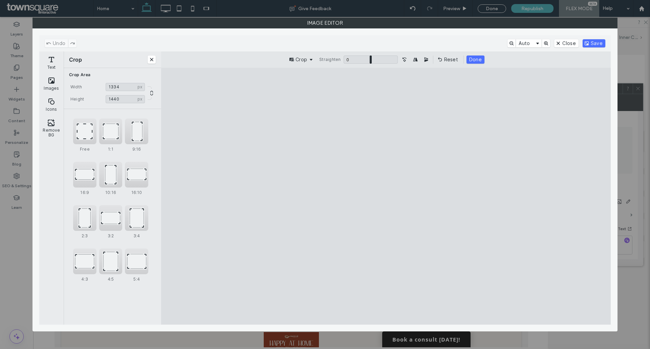
type input "****"
drag, startPoint x: 523, startPoint y: 202, endPoint x: 439, endPoint y: 205, distance: 83.7
click at [386, 196] on cesdk-canvas "Editor canvas" at bounding box center [386, 196] width 0 height 0
type input "****"
drag, startPoint x: 391, startPoint y: 301, endPoint x: 403, endPoint y: 261, distance: 41.8
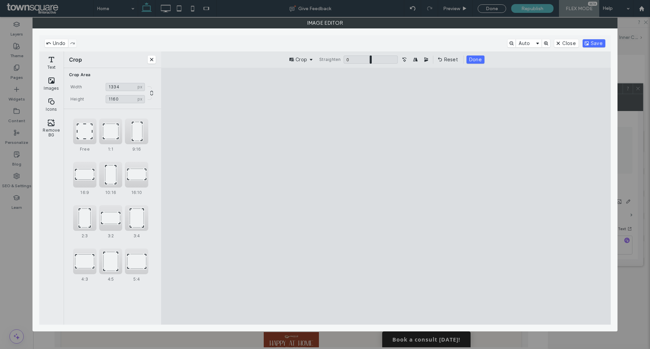
click at [386, 196] on cesdk-canvas "Editor canvas" at bounding box center [386, 196] width 0 height 0
type input "***"
drag, startPoint x: 266, startPoint y: 196, endPoint x: 328, endPoint y: 198, distance: 62.0
click at [386, 196] on cesdk-canvas "Editor canvas" at bounding box center [386, 196] width 0 height 0
type input "****"
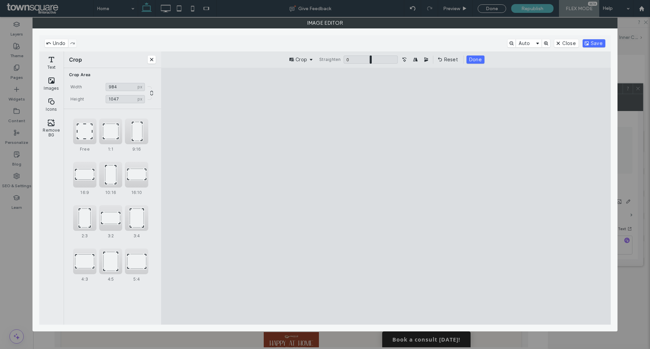
drag, startPoint x: 388, startPoint y: 92, endPoint x: 393, endPoint y: 112, distance: 20.6
click at [386, 196] on cesdk-canvas "Editor canvas" at bounding box center [386, 196] width 0 height 0
drag, startPoint x: 484, startPoint y: 208, endPoint x: 511, endPoint y: 209, distance: 27.1
click at [386, 196] on cesdk-canvas "Editor canvas" at bounding box center [386, 196] width 0 height 0
type input "****"
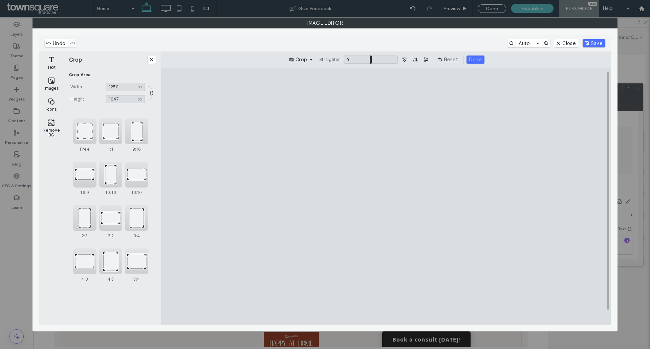
drag, startPoint x: 275, startPoint y: 208, endPoint x: 247, endPoint y: 207, distance: 28.1
click at [386, 196] on cesdk-canvas "Editor canvas" at bounding box center [386, 196] width 0 height 0
drag, startPoint x: 387, startPoint y: 311, endPoint x: 389, endPoint y: 321, distance: 10.6
click at [386, 196] on cesdk-canvas "Editor canvas" at bounding box center [386, 196] width 0 height 0
type input "****"
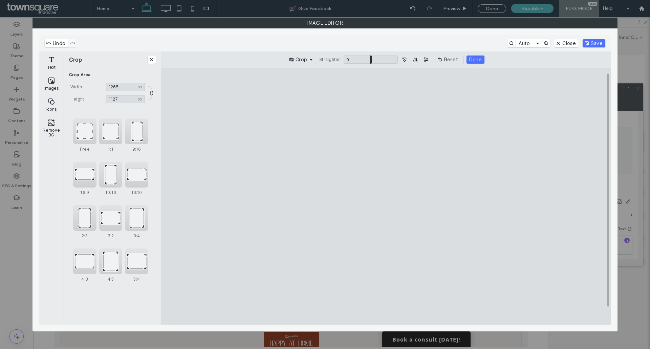
drag, startPoint x: 387, startPoint y: 107, endPoint x: 389, endPoint y: 102, distance: 5.5
click at [386, 196] on cesdk-canvas "Editor canvas" at bounding box center [386, 196] width 0 height 0
click at [480, 59] on button "Done" at bounding box center [476, 60] width 18 height 8
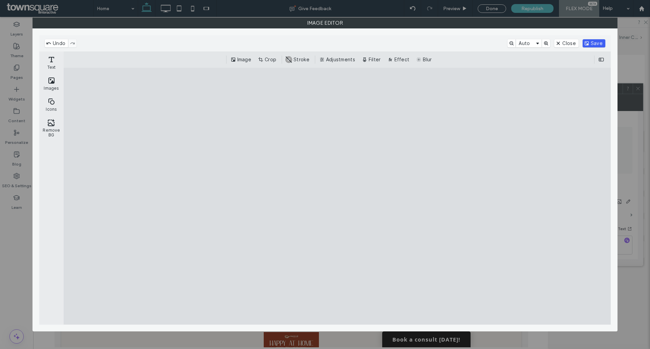
click at [591, 44] on button "Save" at bounding box center [594, 43] width 23 height 8
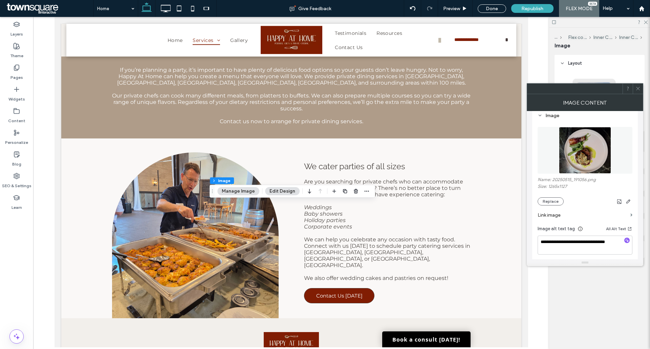
click at [234, 191] on button "Manage Image" at bounding box center [238, 191] width 42 height 8
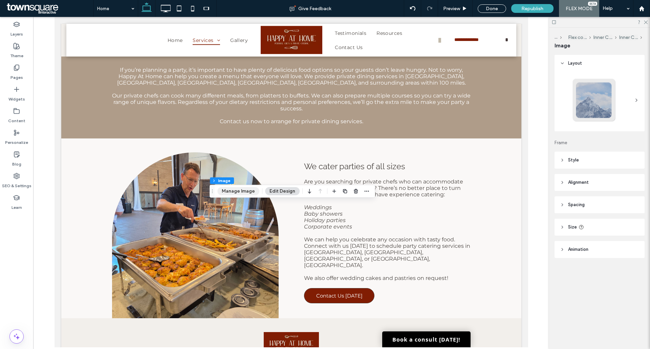
click at [243, 191] on button "Manage Image" at bounding box center [238, 191] width 42 height 8
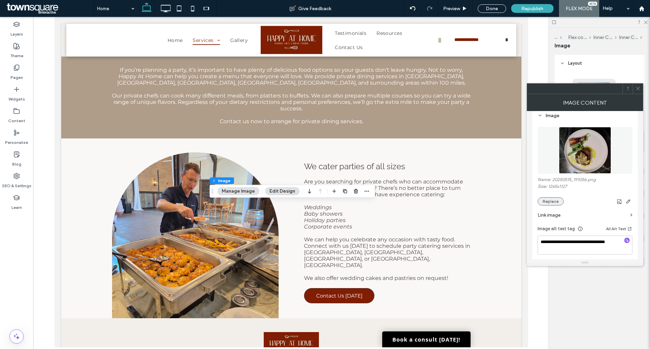
click at [551, 199] on button "Replace" at bounding box center [551, 201] width 26 height 8
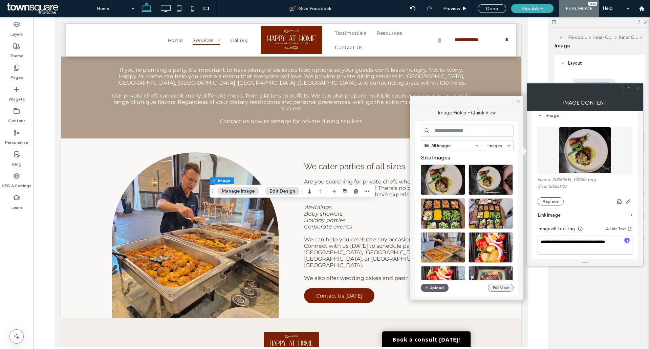
click at [502, 286] on button "Full View" at bounding box center [501, 288] width 26 height 8
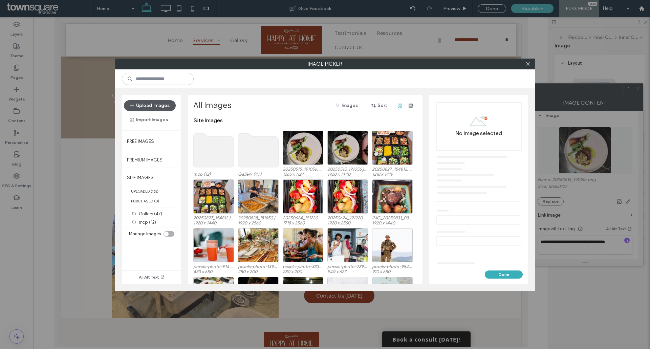
click at [159, 105] on button "Upload Images" at bounding box center [150, 105] width 52 height 11
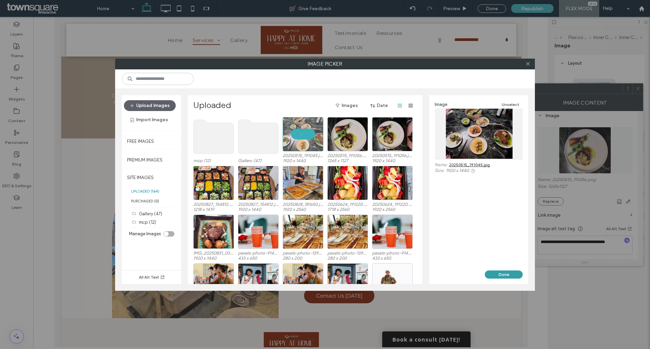
click at [504, 271] on button "Done" at bounding box center [504, 275] width 38 height 8
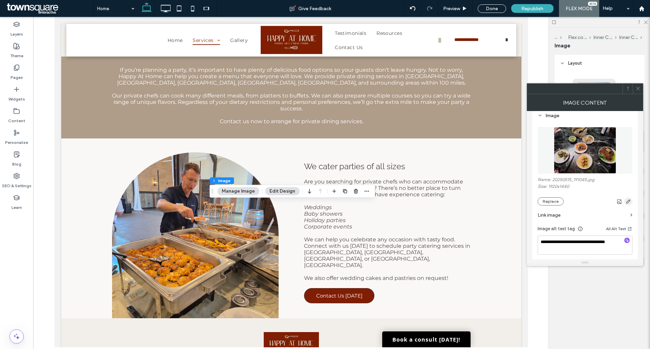
click at [629, 201] on icon "button" at bounding box center [628, 201] width 5 height 5
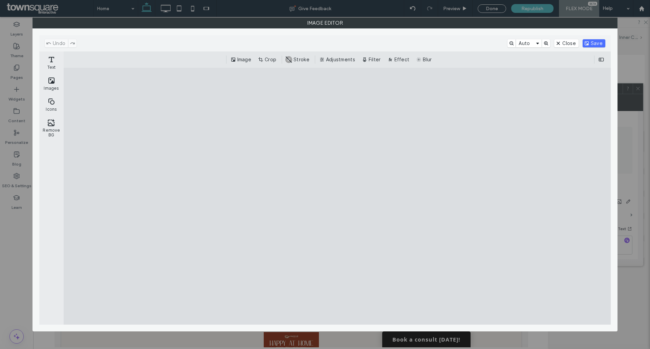
click at [599, 43] on button "Save" at bounding box center [594, 43] width 23 height 8
click at [630, 43] on div "Image Editor" at bounding box center [325, 174] width 650 height 349
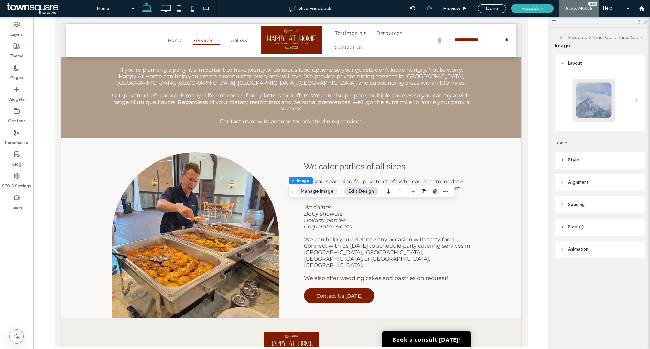
click at [309, 192] on button "Manage Image" at bounding box center [317, 191] width 42 height 8
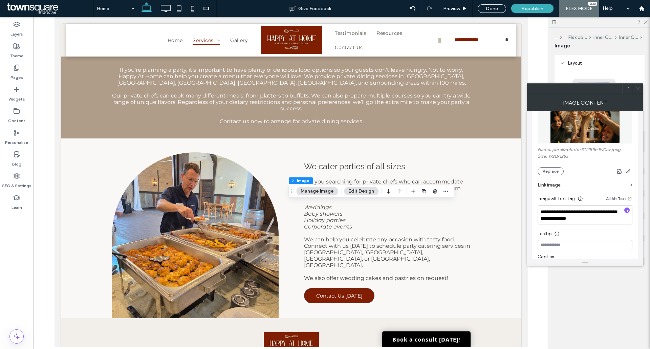
scroll to position [102, 0]
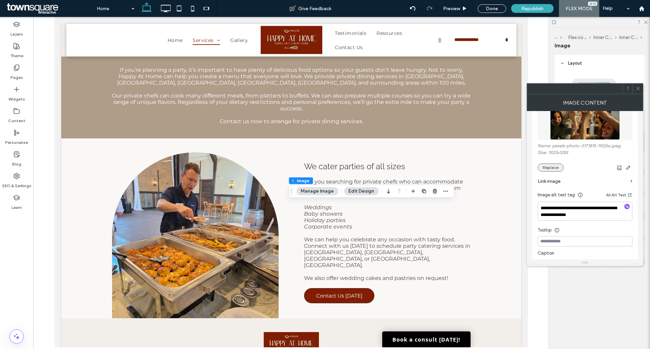
click at [552, 168] on button "Replace" at bounding box center [551, 168] width 26 height 8
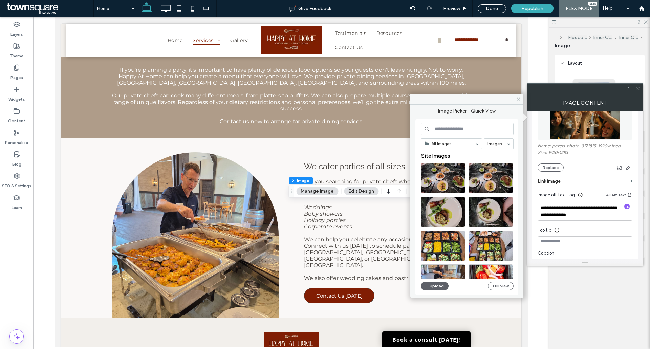
scroll to position [34, 0]
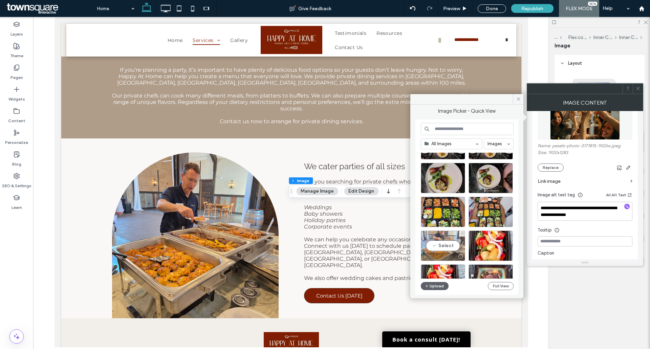
click at [447, 245] on div "Select" at bounding box center [443, 246] width 44 height 30
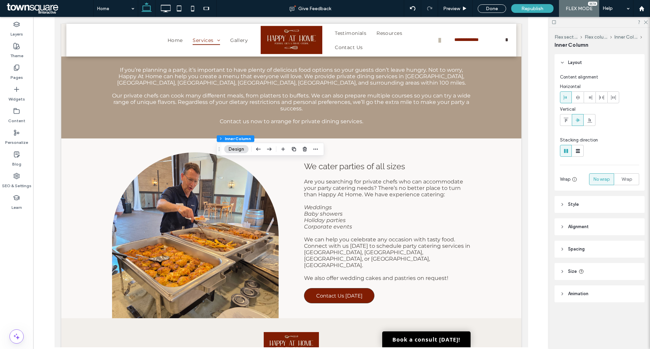
click at [237, 155] on div "Flex section Flex column Inner Column Inner Column Design" at bounding box center [270, 149] width 108 height 13
click at [238, 153] on button "Design" at bounding box center [236, 149] width 24 height 8
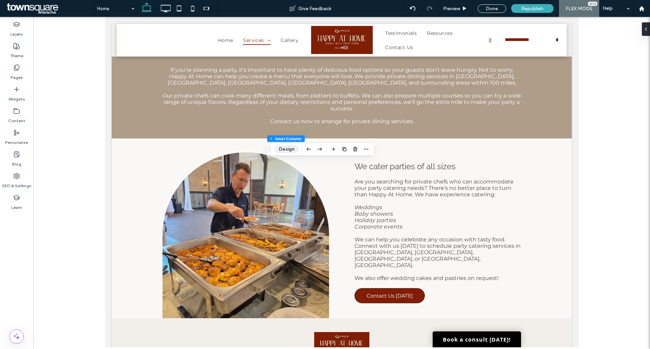
click at [290, 148] on button "Design" at bounding box center [287, 149] width 24 height 8
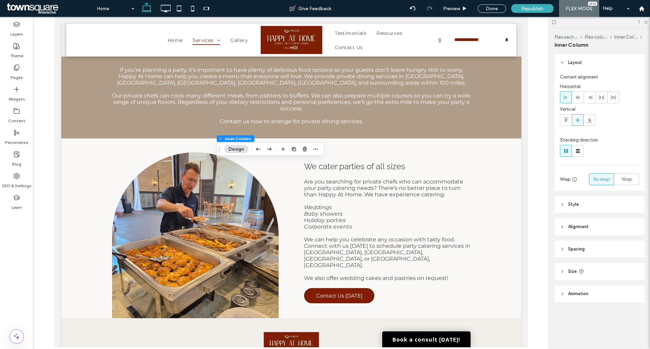
click at [240, 152] on button "Design" at bounding box center [236, 149] width 24 height 8
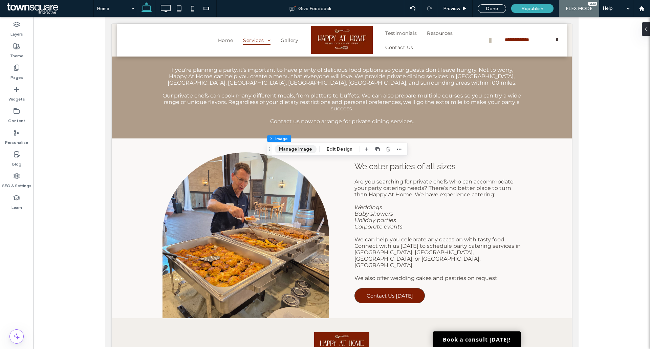
click at [294, 148] on button "Manage Image" at bounding box center [296, 149] width 42 height 8
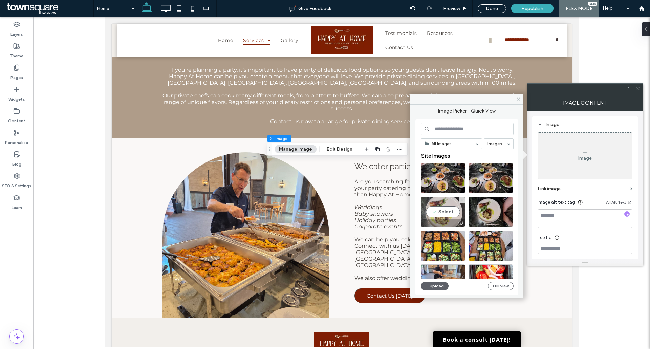
click at [434, 209] on div "Select" at bounding box center [443, 212] width 44 height 30
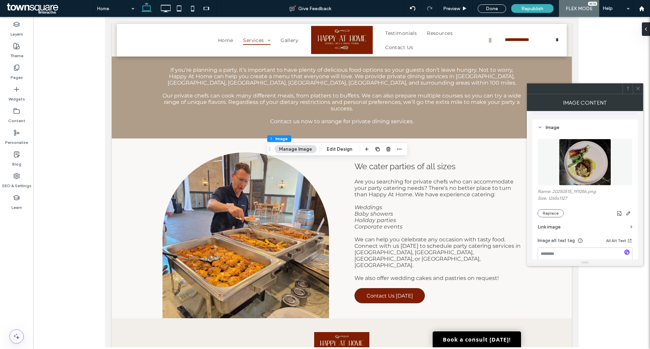
scroll to position [68, 0]
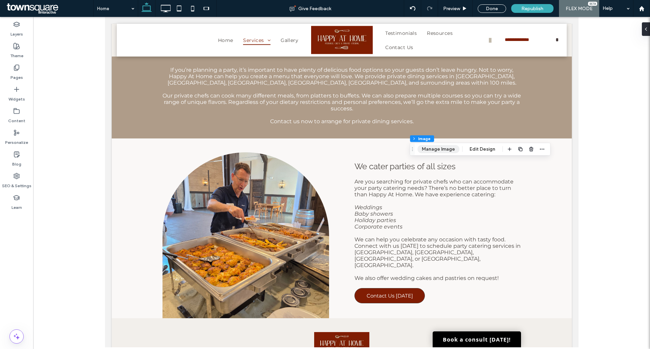
click at [438, 151] on button "Manage Image" at bounding box center [438, 149] width 42 height 8
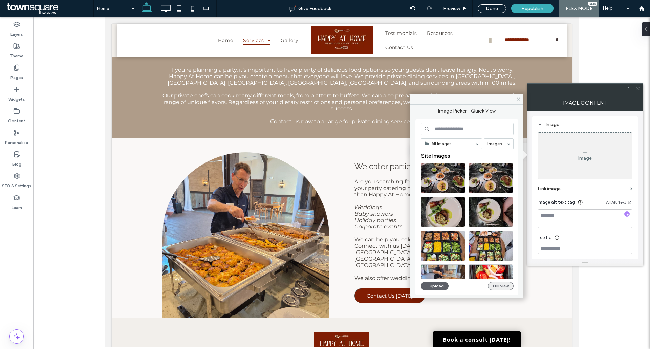
click at [501, 288] on button "Full View" at bounding box center [501, 286] width 26 height 8
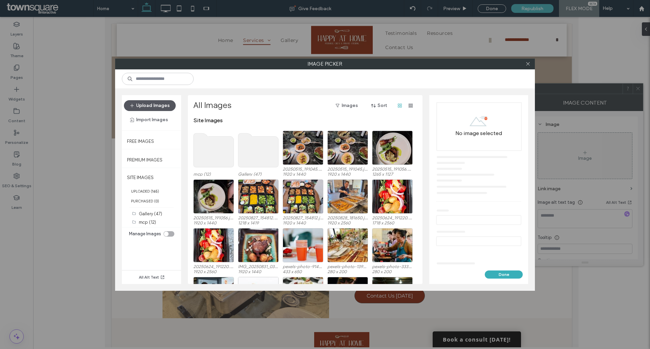
click at [144, 109] on button "Upload Images" at bounding box center [150, 105] width 52 height 11
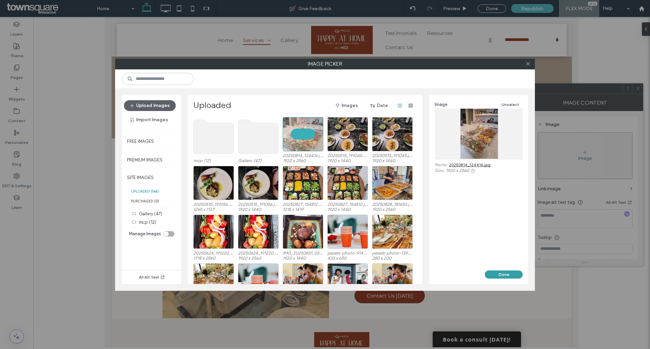
click at [500, 273] on button "Done" at bounding box center [504, 275] width 38 height 8
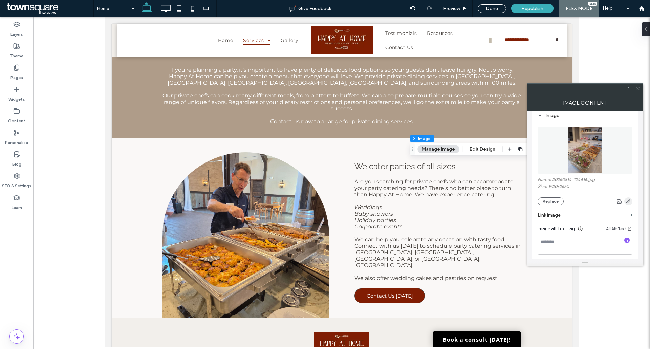
click at [629, 202] on use "button" at bounding box center [628, 201] width 4 height 4
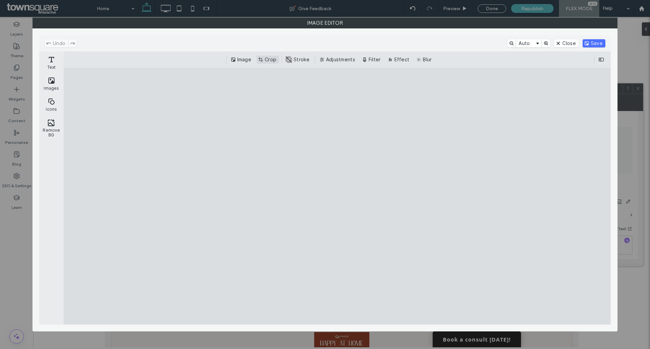
click at [272, 59] on button "Crop" at bounding box center [268, 60] width 22 height 8
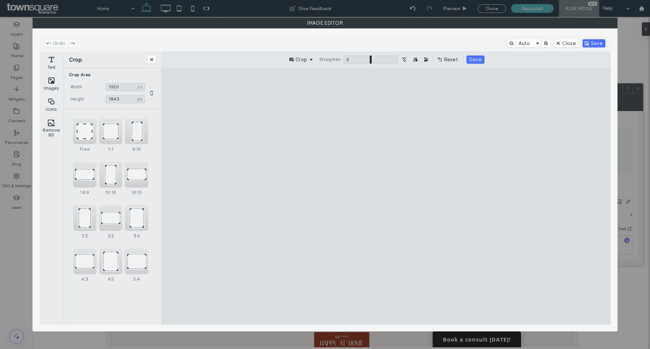
type input "****"
drag, startPoint x: 388, startPoint y: 94, endPoint x: 399, endPoint y: 154, distance: 61.0
click at [386, 196] on cesdk-canvas "Editor canvas" at bounding box center [386, 196] width 0 height 0
click at [597, 45] on button "Save" at bounding box center [594, 43] width 23 height 8
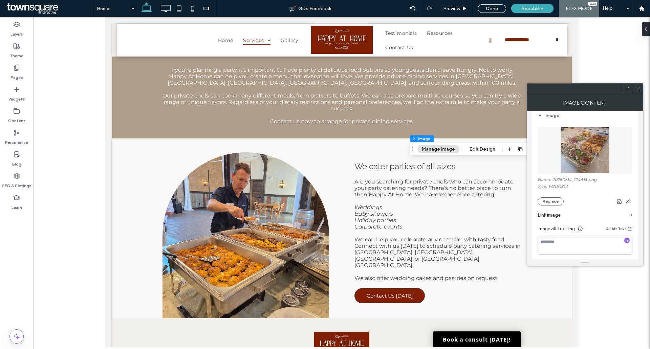
click at [638, 87] on icon at bounding box center [638, 88] width 5 height 5
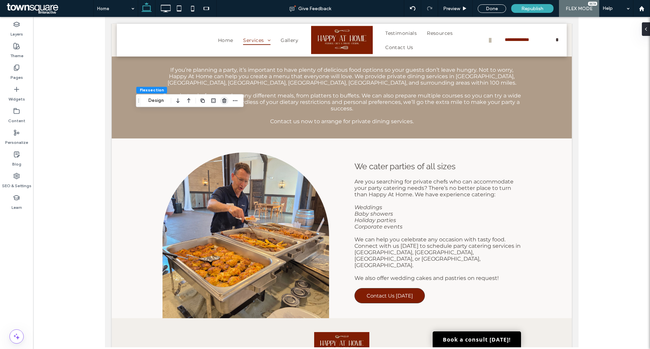
click at [222, 102] on icon "button" at bounding box center [224, 100] width 5 height 5
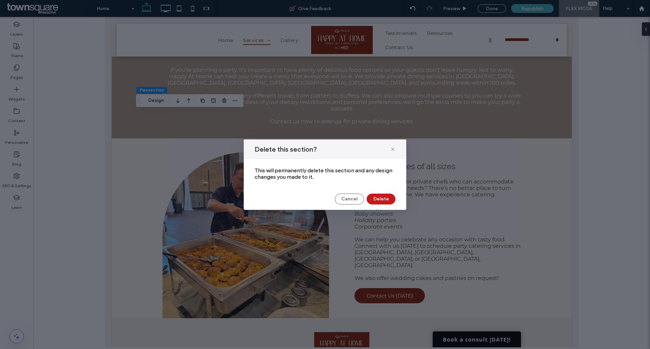
click at [376, 197] on button "Delete" at bounding box center [381, 199] width 29 height 11
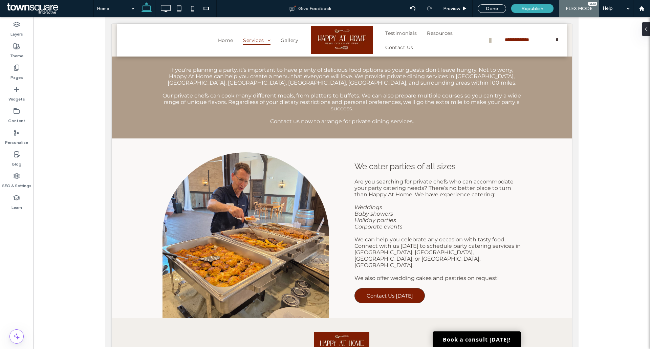
type input "**"
type input "****"
type input "***"
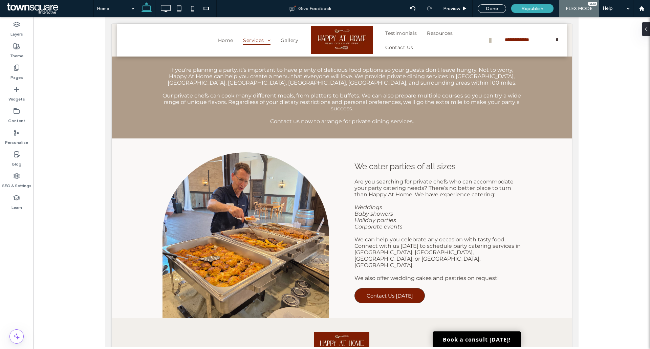
type input "***"
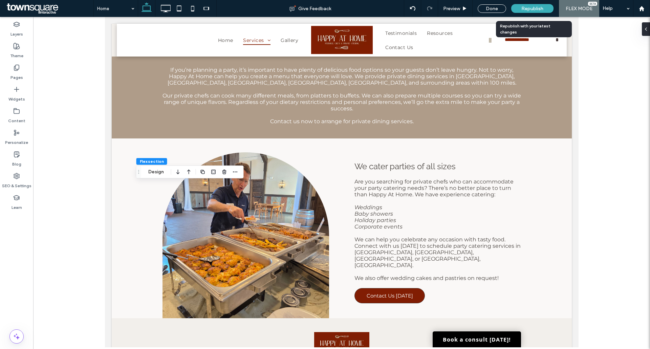
click at [525, 11] on span "Republish" at bounding box center [532, 9] width 22 height 6
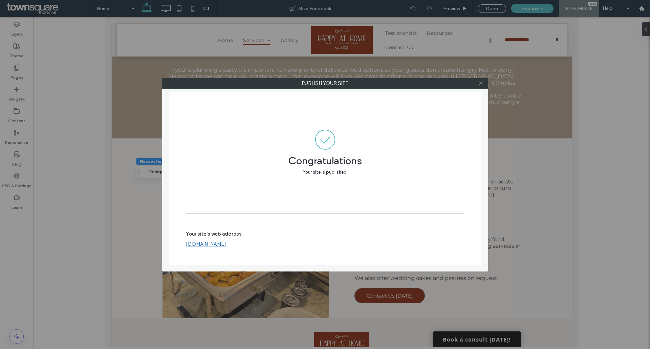
click at [479, 83] on icon at bounding box center [480, 83] width 5 height 5
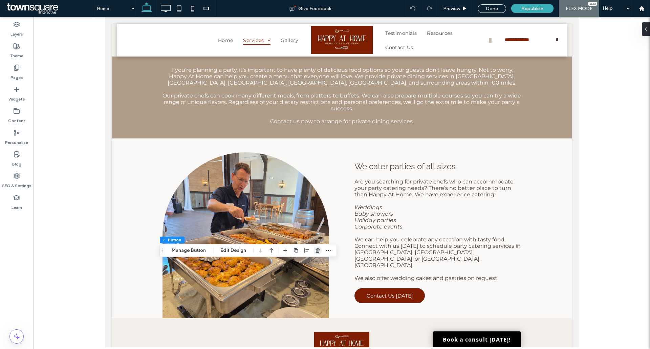
click at [316, 252] on use "button" at bounding box center [318, 250] width 4 height 4
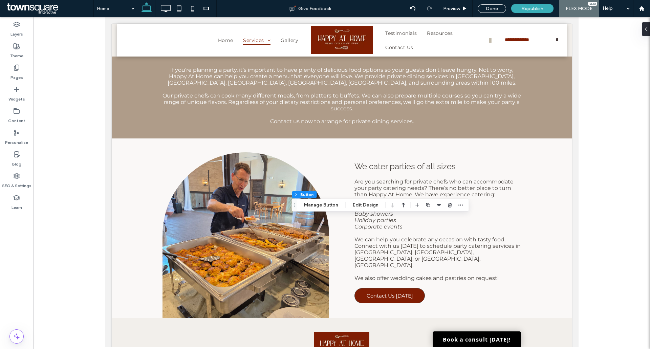
type input "**"
click at [452, 207] on span "button" at bounding box center [450, 205] width 8 height 8
click at [21, 67] on div "Pages" at bounding box center [16, 73] width 33 height 22
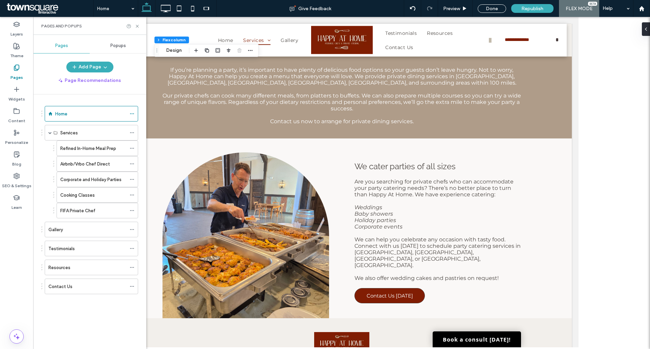
click at [67, 147] on label "Refined In-Home Meal Prep" at bounding box center [88, 149] width 56 height 12
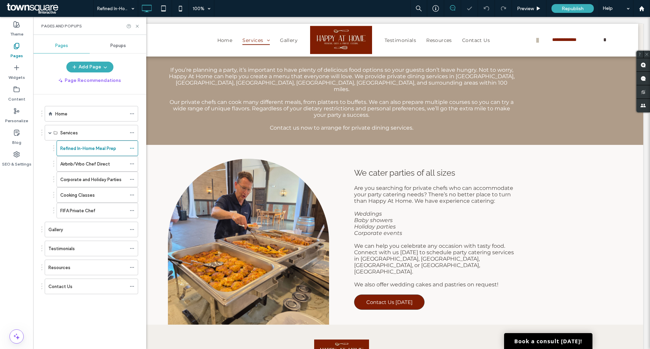
click at [137, 26] on use at bounding box center [137, 26] width 3 height 3
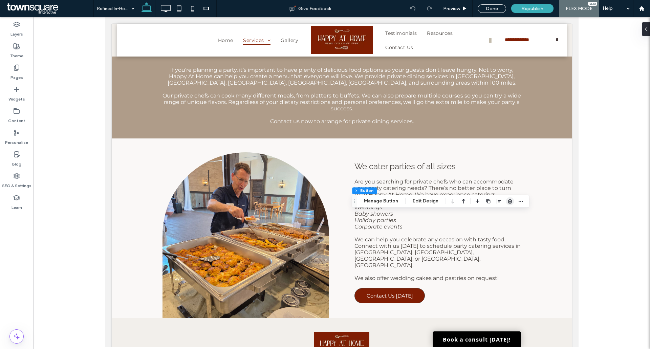
click at [507, 203] on icon "button" at bounding box center [509, 200] width 5 height 5
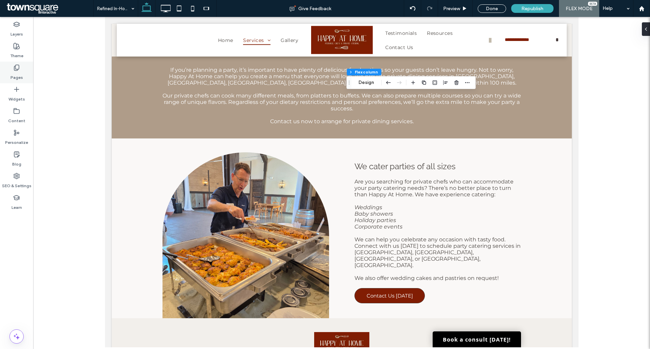
click at [16, 72] on label "Pages" at bounding box center [16, 75] width 13 height 9
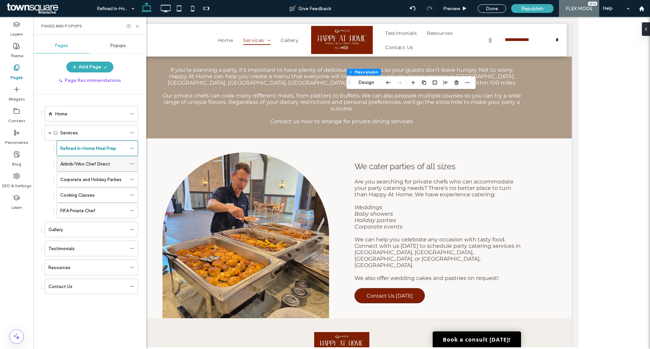
click at [88, 165] on label "Airbnb/Vrbo Chef Direct" at bounding box center [85, 164] width 50 height 12
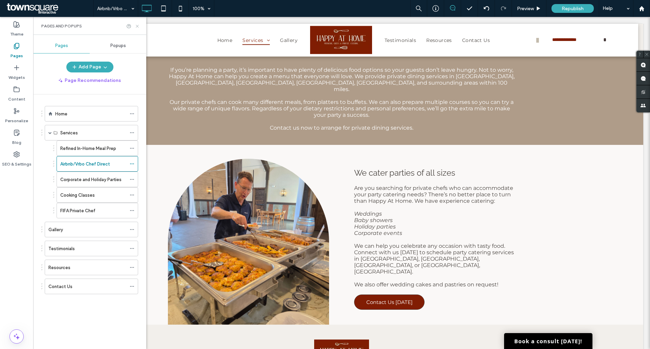
click at [138, 26] on use at bounding box center [137, 26] width 3 height 3
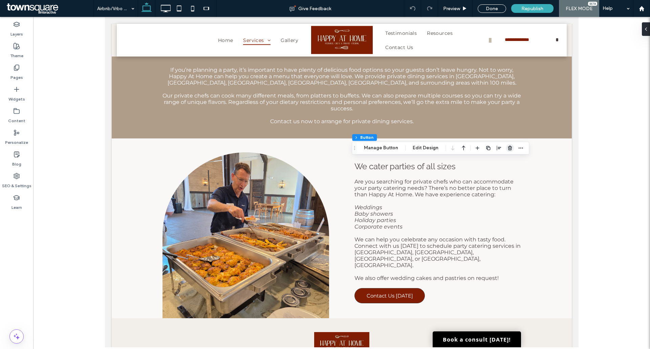
click at [506, 148] on span "button" at bounding box center [510, 148] width 8 height 8
click at [27, 70] on div "Pages" at bounding box center [16, 73] width 33 height 22
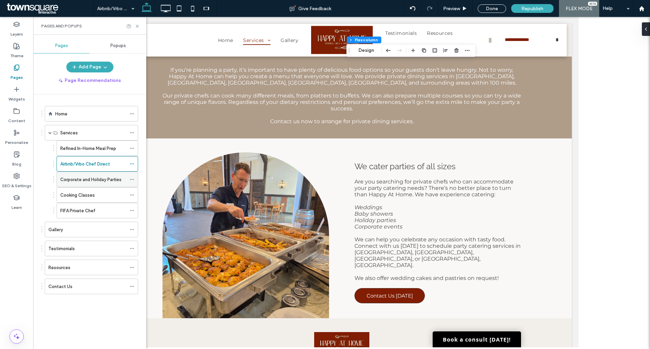
click at [89, 184] on div "Corporate and Holiday Parties" at bounding box center [93, 179] width 66 height 15
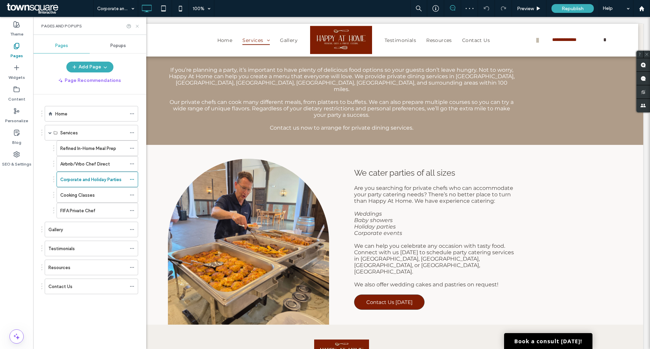
click at [137, 27] on use at bounding box center [137, 26] width 3 height 3
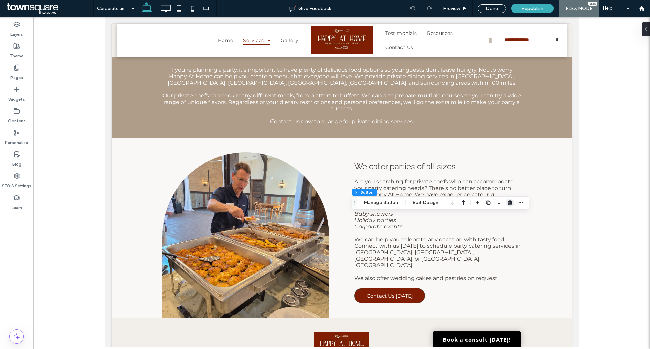
click at [507, 201] on icon "button" at bounding box center [509, 202] width 5 height 5
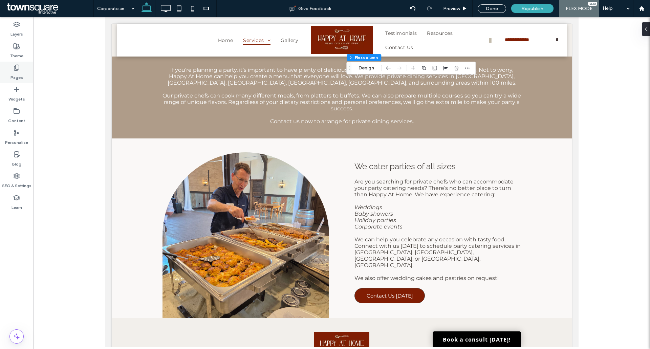
click at [9, 77] on div "Pages" at bounding box center [16, 73] width 33 height 22
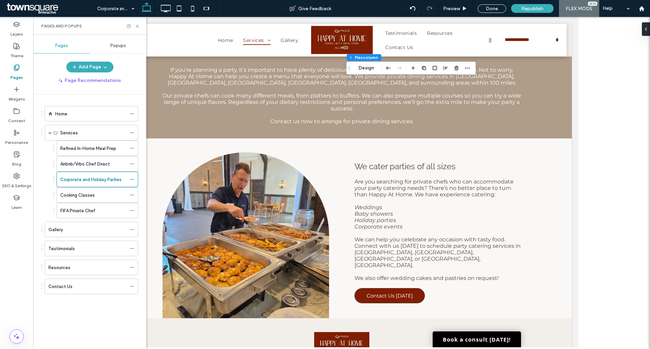
click at [89, 192] on label "Cooking Classes" at bounding box center [77, 195] width 35 height 12
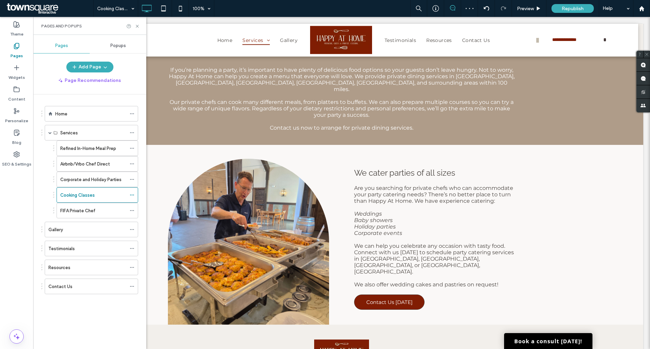
click at [137, 26] on div "Cooking Classes 100% Preview Republish Help Site Comments Team & Clients Automa…" at bounding box center [325, 174] width 650 height 349
click at [137, 24] on icon at bounding box center [137, 26] width 5 height 5
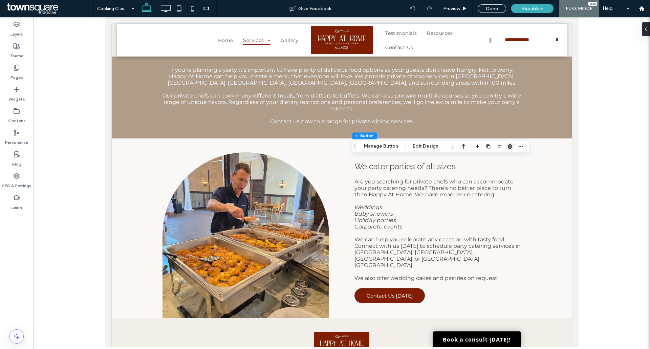
click at [508, 150] on span "button" at bounding box center [510, 146] width 8 height 8
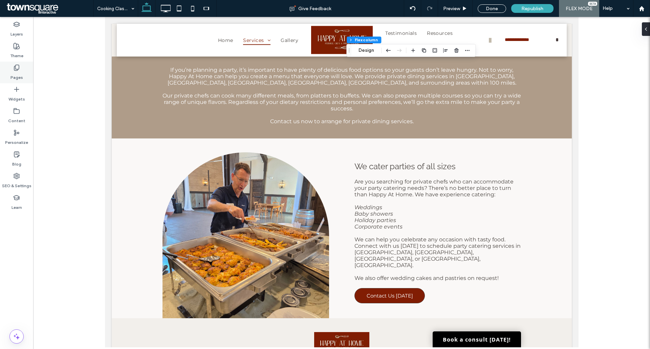
click at [23, 63] on div "Pages" at bounding box center [16, 73] width 33 height 22
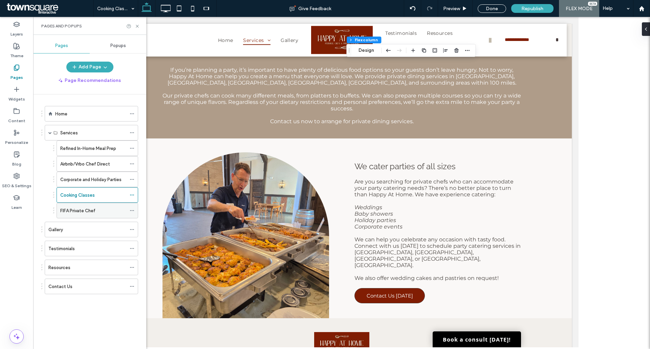
click at [109, 205] on div "FIFA Private Chef" at bounding box center [93, 210] width 66 height 15
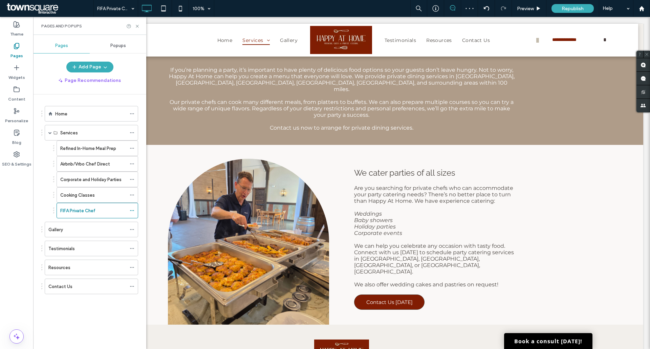
click at [137, 26] on use at bounding box center [137, 26] width 3 height 3
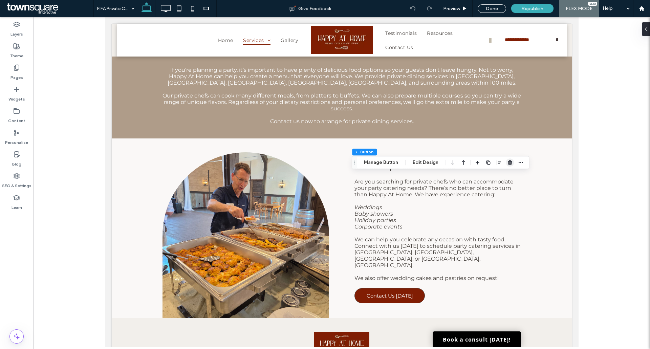
click at [507, 163] on icon "button" at bounding box center [509, 162] width 5 height 5
click at [19, 72] on label "Pages" at bounding box center [16, 75] width 13 height 9
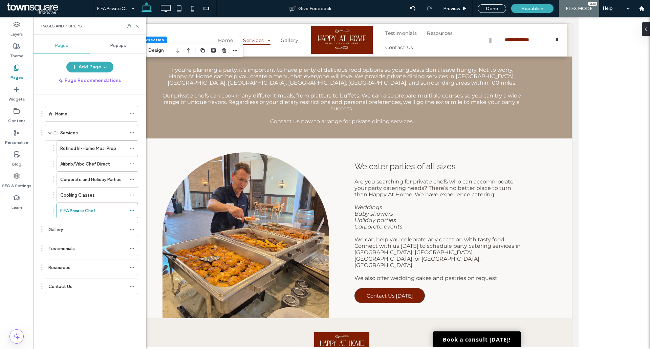
click at [79, 229] on div "Gallery" at bounding box center [87, 229] width 78 height 7
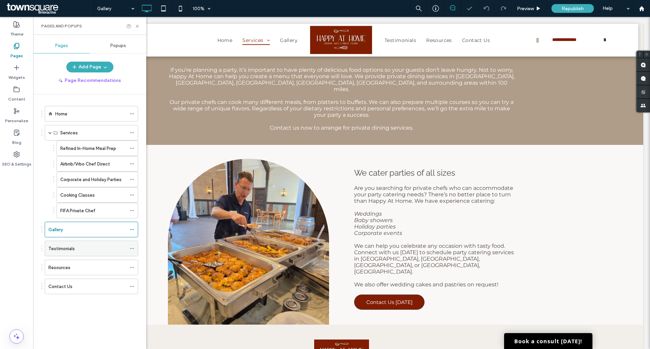
click at [81, 251] on div "Testimonials" at bounding box center [87, 248] width 78 height 7
click at [80, 264] on div "Resources" at bounding box center [87, 267] width 78 height 7
click at [84, 114] on div "Home" at bounding box center [90, 113] width 71 height 7
click at [138, 25] on use at bounding box center [137, 26] width 3 height 3
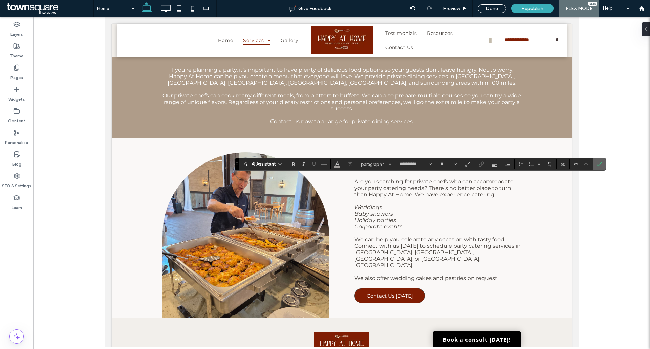
click at [599, 163] on icon "Confirm" at bounding box center [599, 164] width 5 height 5
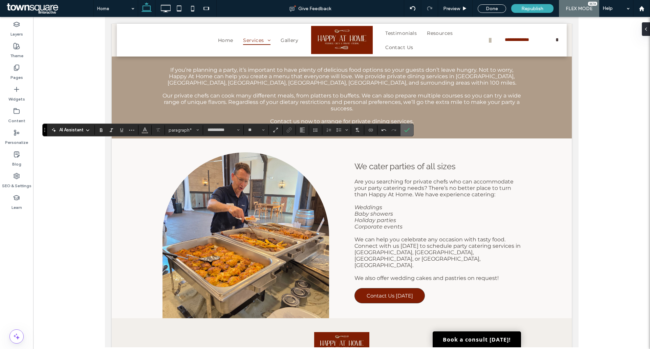
click at [406, 131] on use "Confirm" at bounding box center [406, 130] width 5 height 4
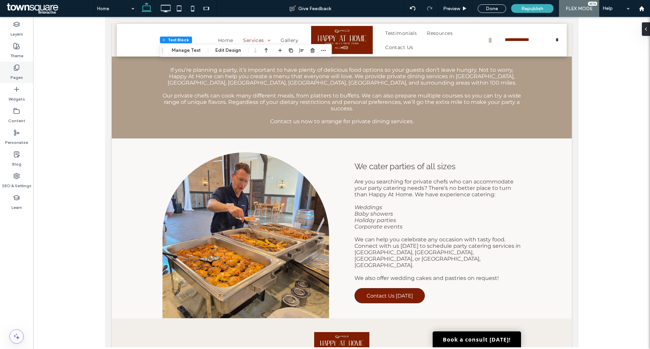
click at [20, 64] on div "Pages" at bounding box center [16, 73] width 33 height 22
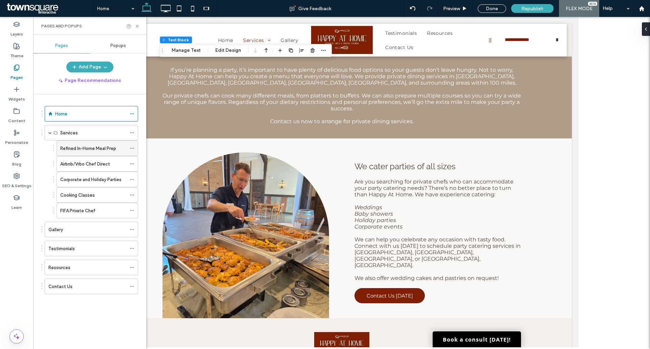
click at [68, 144] on div "Refined In-Home Meal Prep" at bounding box center [93, 148] width 66 height 15
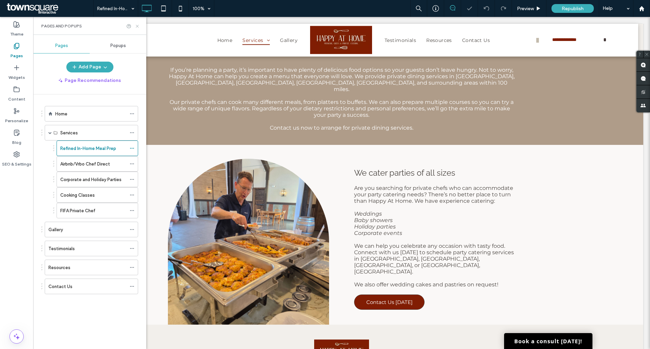
click at [138, 26] on icon at bounding box center [137, 26] width 5 height 5
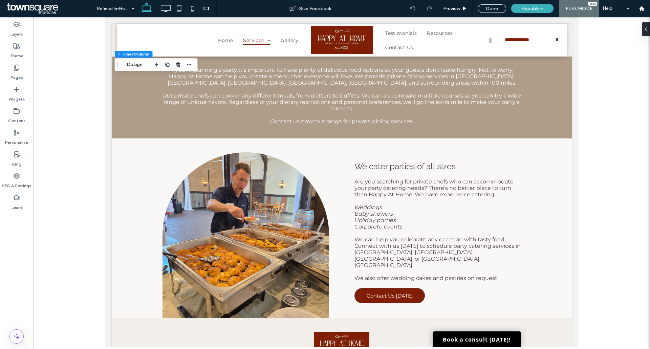
type input "**"
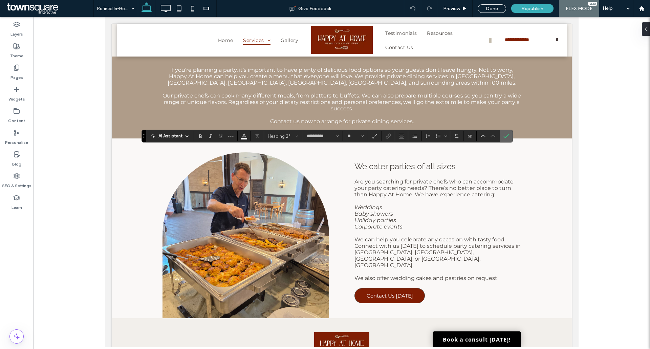
click at [509, 135] on icon "Confirm" at bounding box center [506, 135] width 5 height 5
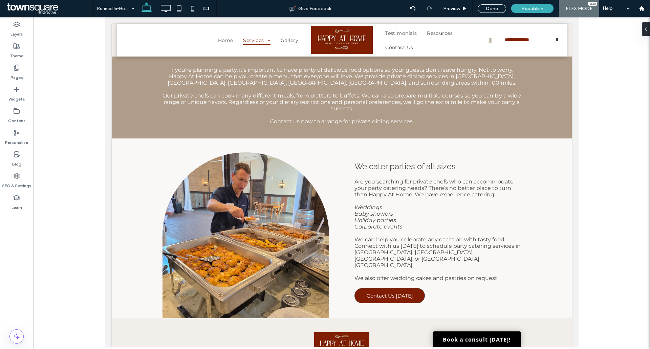
type input "**********"
type input "**"
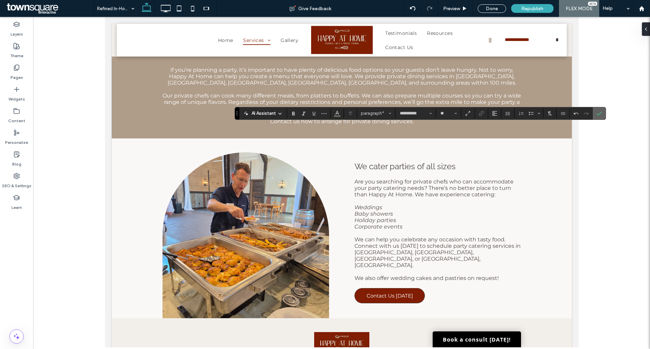
click at [603, 113] on label "Confirm" at bounding box center [599, 113] width 10 height 12
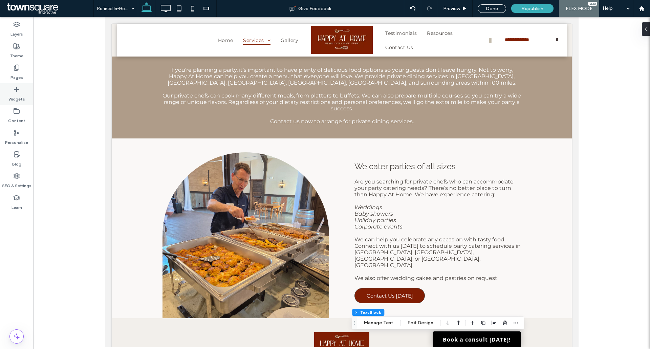
click at [5, 85] on div "Widgets" at bounding box center [16, 94] width 33 height 22
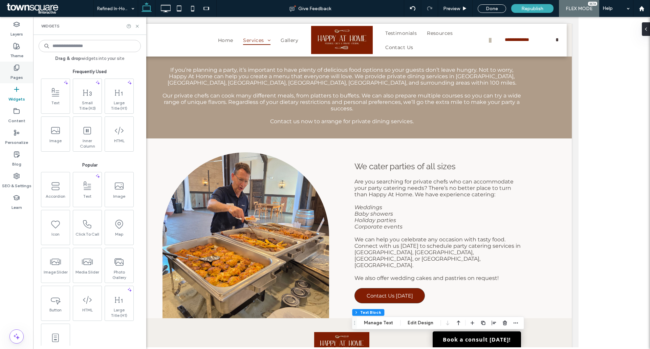
click at [22, 66] on div "Pages" at bounding box center [16, 73] width 33 height 22
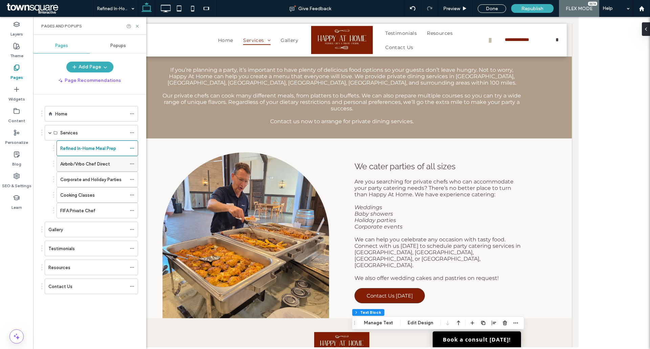
click at [84, 166] on label "Airbnb/Vrbo Chef Direct" at bounding box center [85, 164] width 50 height 12
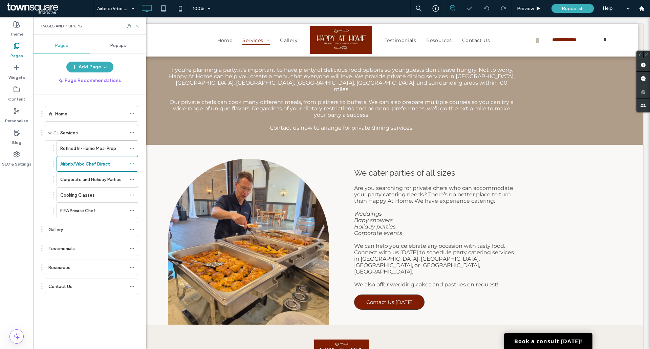
click at [137, 26] on use at bounding box center [137, 26] width 3 height 3
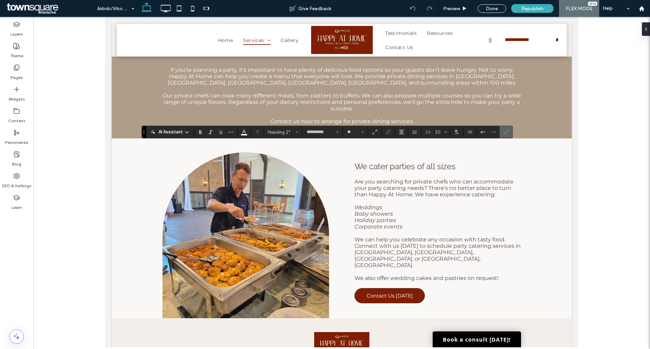
click at [505, 131] on icon "Confirm" at bounding box center [506, 131] width 5 height 5
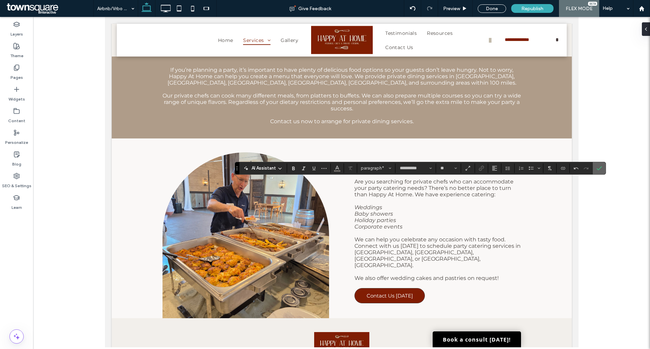
click at [603, 165] on label "Confirm" at bounding box center [599, 168] width 10 height 12
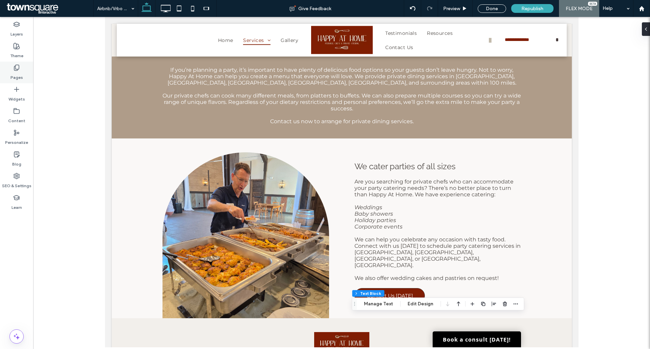
click at [20, 71] on label "Pages" at bounding box center [16, 75] width 13 height 9
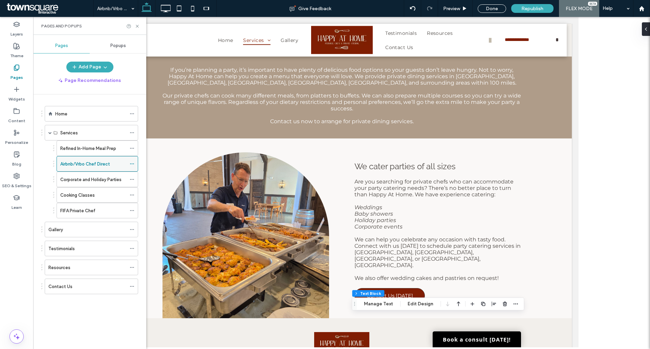
click at [65, 170] on div "Airbnb/Vrbo Chef Direct" at bounding box center [93, 163] width 66 height 15
click at [67, 177] on div at bounding box center [325, 174] width 650 height 349
click at [69, 180] on label "Corporate and Holiday Parties" at bounding box center [90, 180] width 61 height 12
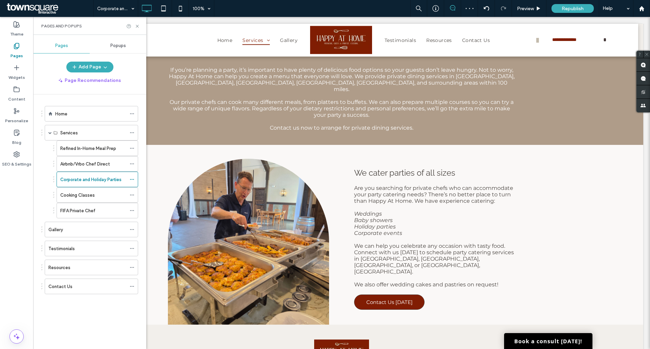
click at [137, 26] on div "Corporate and Holiday Parties 100% Preview Republish Help Site Comments Team & …" at bounding box center [325, 174] width 650 height 349
click at [137, 28] on icon at bounding box center [137, 26] width 5 height 5
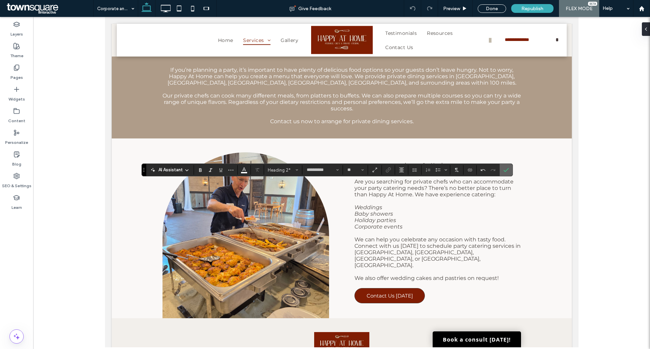
click at [506, 171] on use "Confirm" at bounding box center [506, 170] width 5 height 4
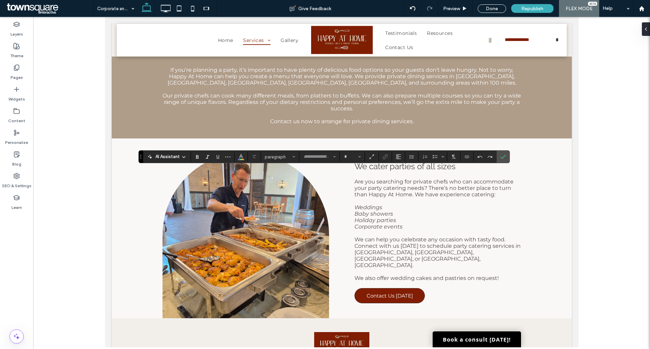
type input "**********"
type input "**"
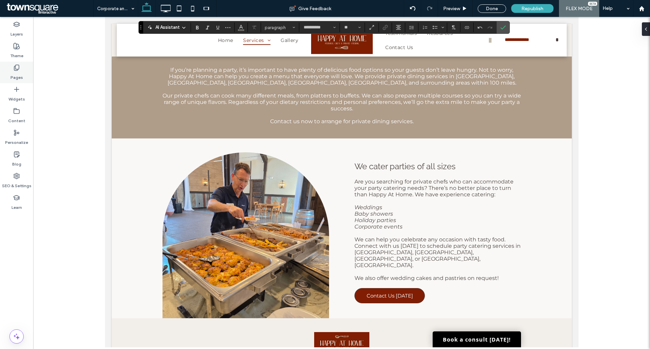
click at [22, 67] on div "Pages" at bounding box center [16, 73] width 33 height 22
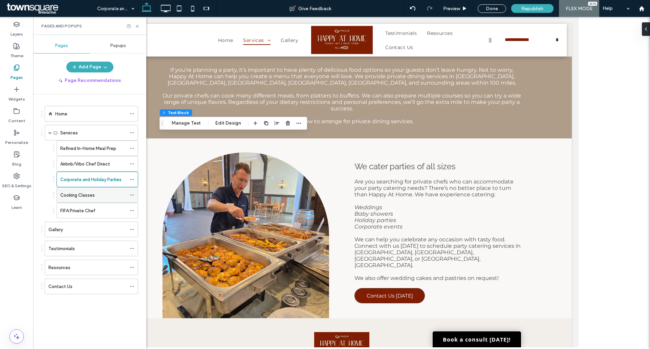
click at [90, 197] on label "Cooking Classes" at bounding box center [77, 195] width 35 height 12
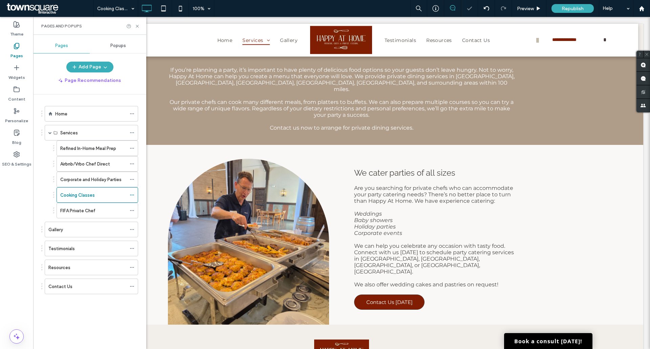
click at [137, 24] on icon at bounding box center [137, 26] width 5 height 5
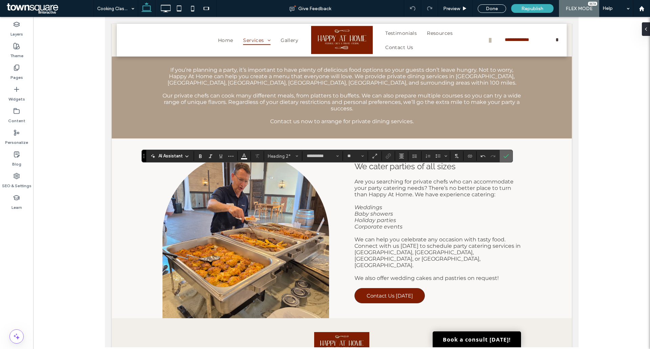
click at [507, 155] on icon "Confirm" at bounding box center [506, 155] width 5 height 5
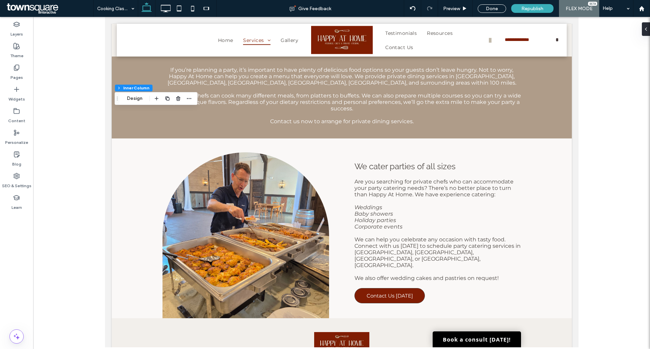
type input "**"
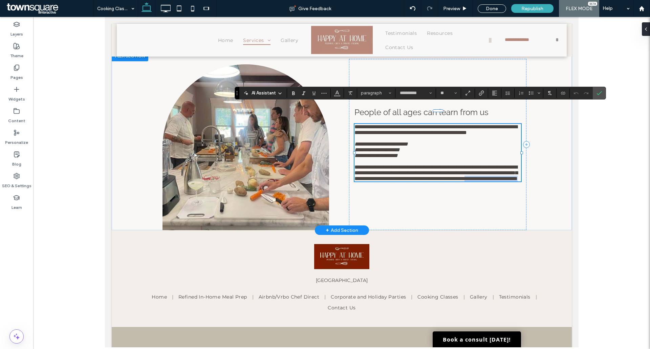
drag, startPoint x: 466, startPoint y: 180, endPoint x: 468, endPoint y: 183, distance: 4.1
click at [468, 181] on p "**********" at bounding box center [437, 172] width 167 height 17
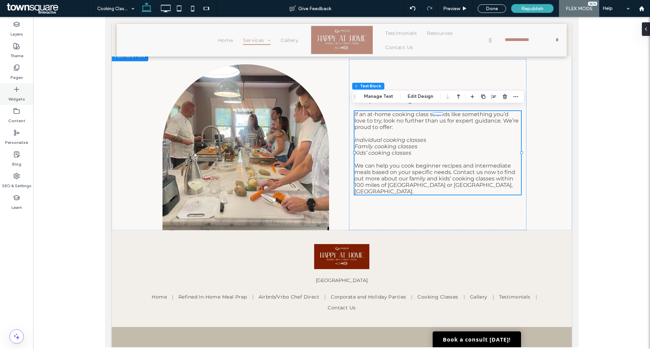
click at [23, 72] on div "Pages" at bounding box center [16, 73] width 33 height 22
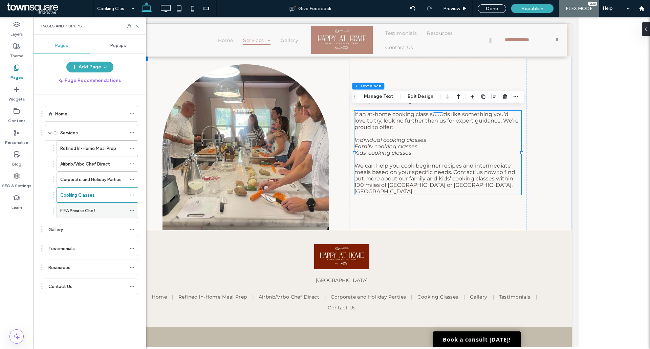
click at [84, 203] on div "FIFA Private Chef" at bounding box center [93, 210] width 66 height 15
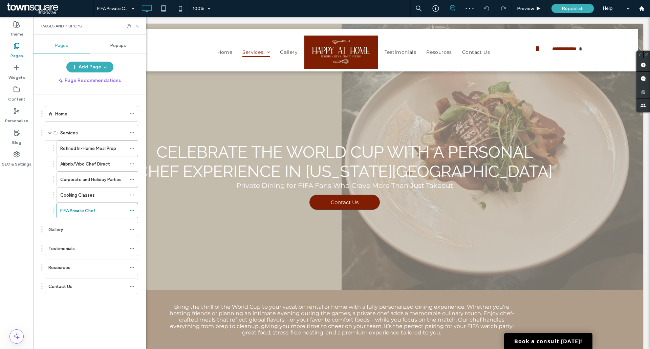
click at [138, 26] on icon at bounding box center [137, 26] width 5 height 5
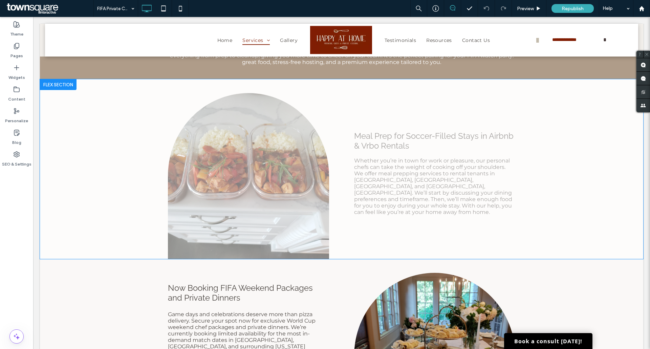
scroll to position [271, 0]
drag, startPoint x: 446, startPoint y: 141, endPoint x: 453, endPoint y: 165, distance: 25.4
click at [446, 141] on div "Click to edit in Flex Mode" at bounding box center [341, 169] width 603 height 180
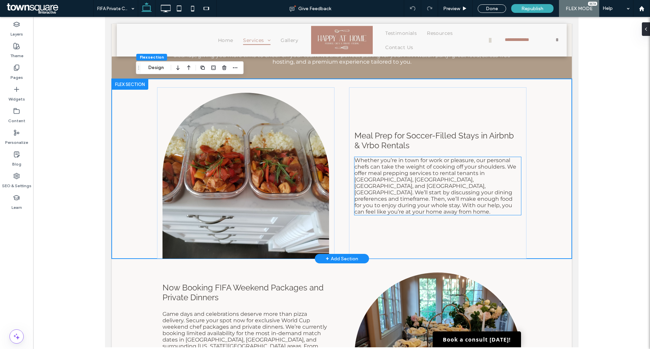
click at [451, 186] on span "Whether you’re in town for work or pleasure, our personal chefs can take the we…" at bounding box center [435, 186] width 162 height 58
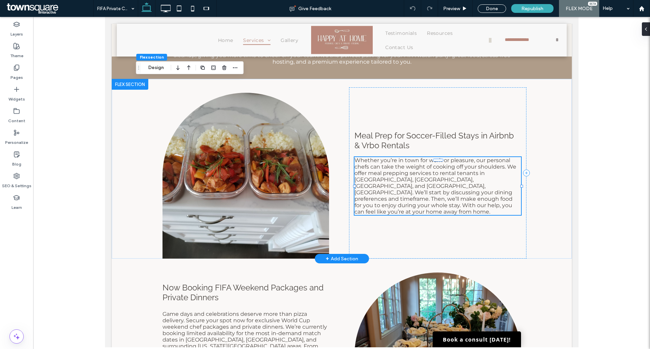
click at [451, 186] on div "Whether you’re in town for work or pleasure, our personal chefs can take the we…" at bounding box center [437, 186] width 167 height 58
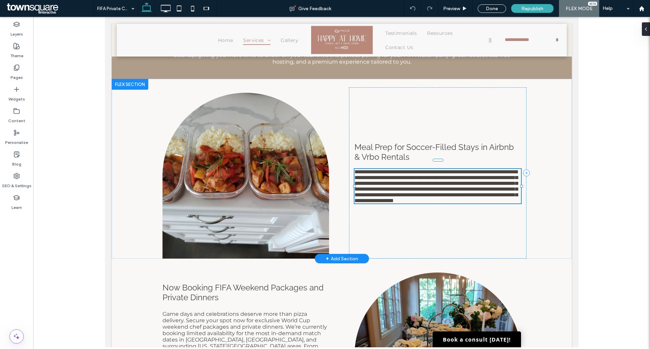
type input "**********"
type input "**"
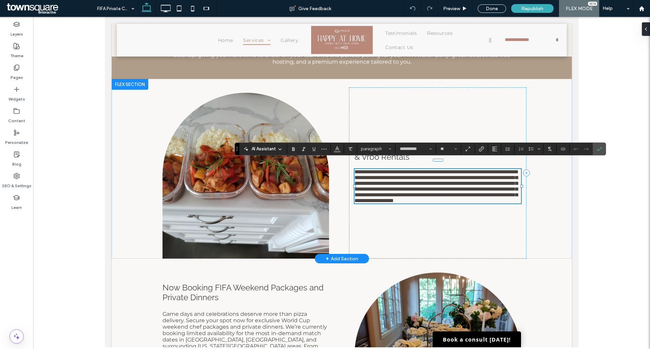
click at [432, 185] on span "**********" at bounding box center [435, 186] width 163 height 34
click at [449, 183] on span "**********" at bounding box center [435, 186] width 163 height 34
click at [404, 185] on span "**********" at bounding box center [435, 186] width 163 height 34
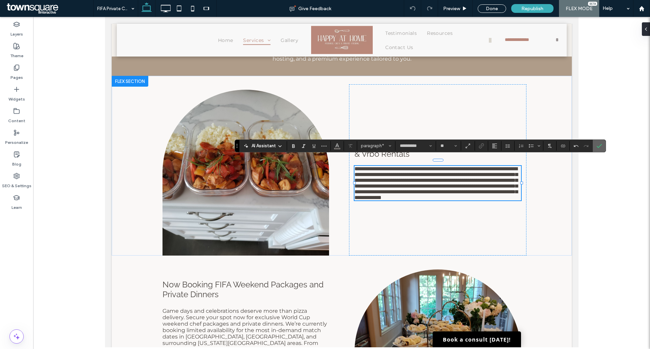
click at [598, 148] on icon "Confirm" at bounding box center [599, 145] width 5 height 5
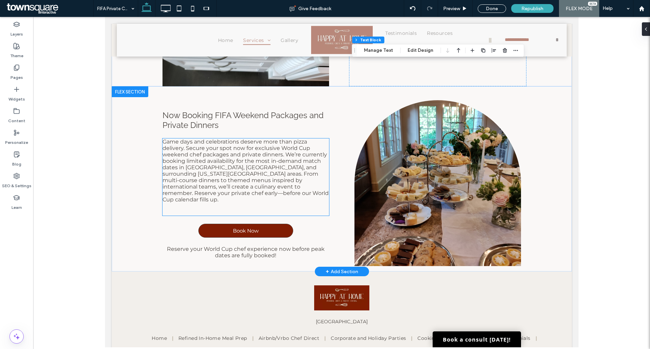
scroll to position [409, 0]
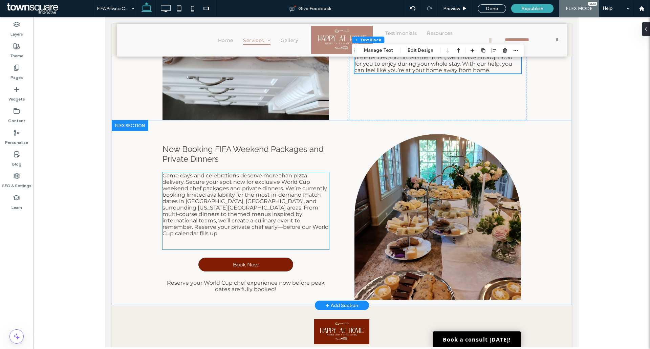
click at [196, 194] on span "Game days and celebrations deserve more than pizza delivery. Secure your spot n…" at bounding box center [245, 204] width 166 height 64
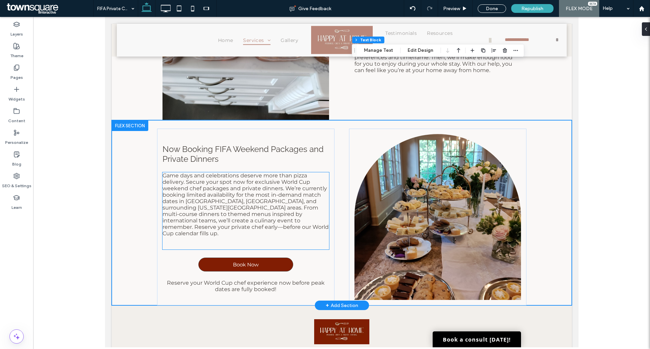
click at [196, 194] on span "Game days and celebrations deserve more than pizza delivery. Secure your spot n…" at bounding box center [245, 204] width 166 height 64
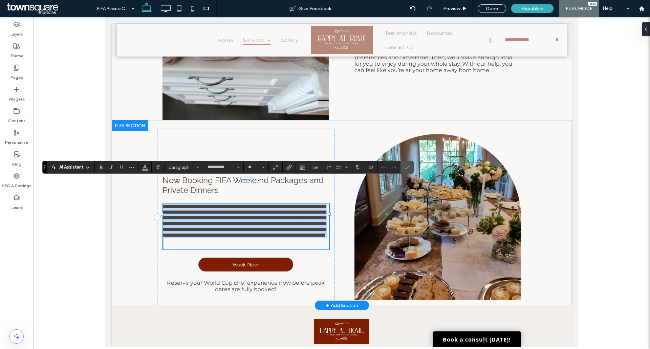
click at [196, 204] on span "**********" at bounding box center [243, 221] width 163 height 34
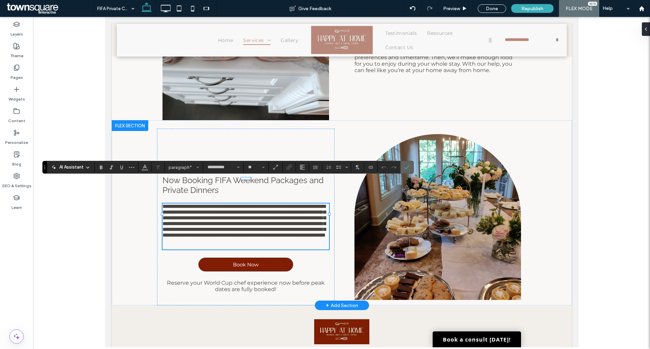
click at [406, 167] on icon "Confirm" at bounding box center [406, 167] width 5 height 5
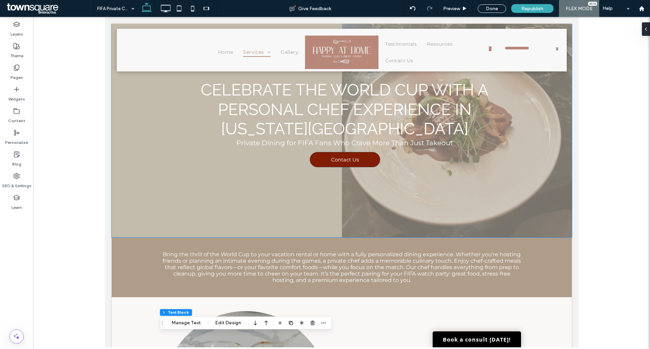
scroll to position [0, 0]
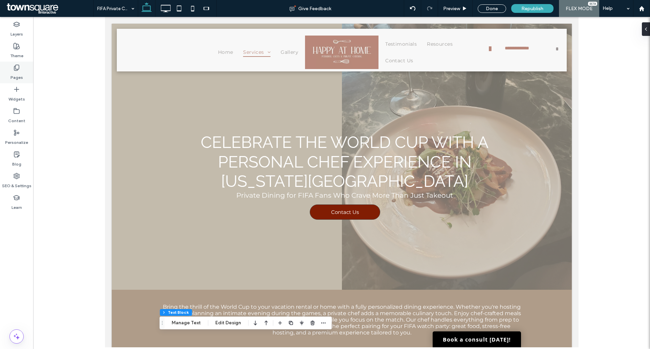
click at [25, 74] on div "Pages" at bounding box center [16, 73] width 33 height 22
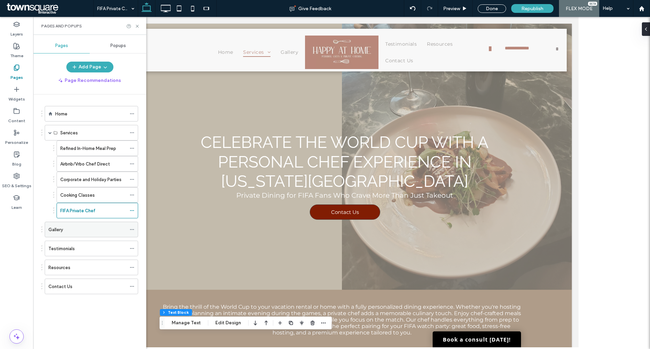
click at [80, 233] on div "Gallery" at bounding box center [87, 229] width 78 height 7
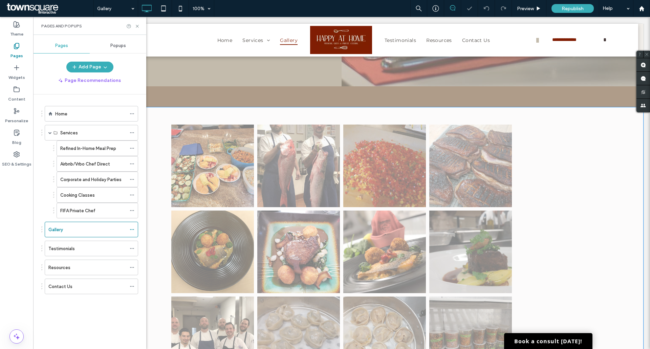
scroll to position [271, 0]
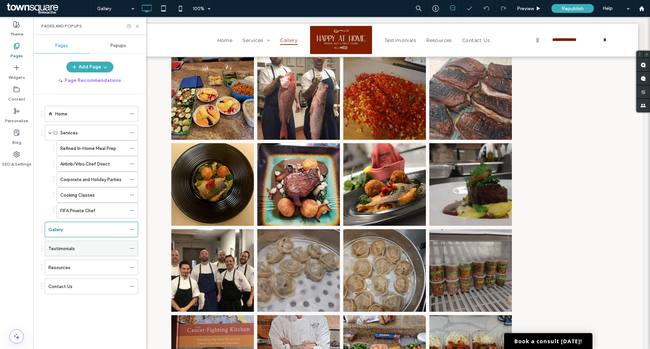
click at [70, 248] on label "Testimonials" at bounding box center [61, 249] width 26 height 12
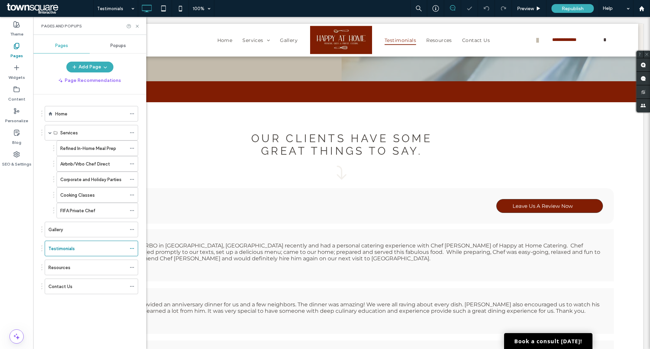
scroll to position [271, 0]
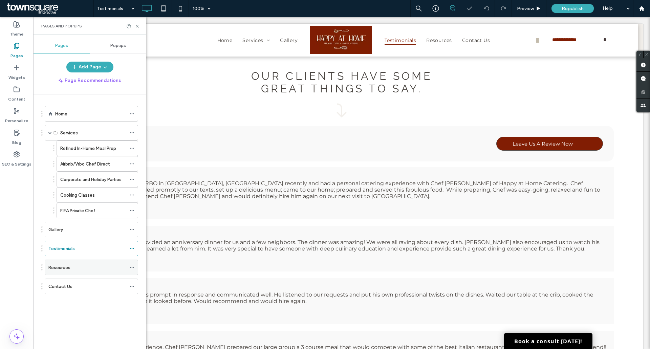
click at [59, 266] on label "Resources" at bounding box center [59, 268] width 22 height 12
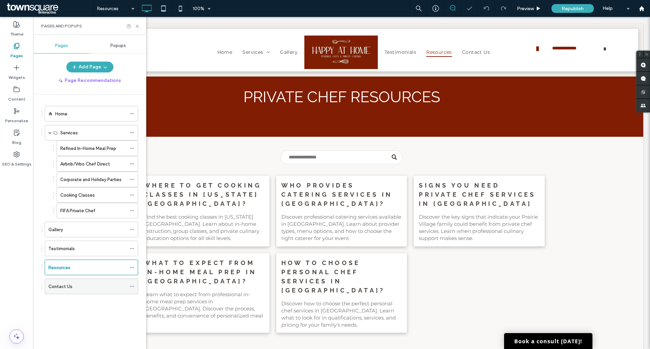
click at [68, 286] on label "Contact Us" at bounding box center [60, 287] width 24 height 12
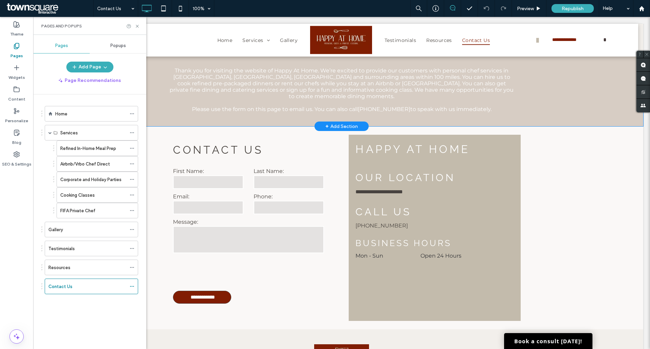
scroll to position [305, 0]
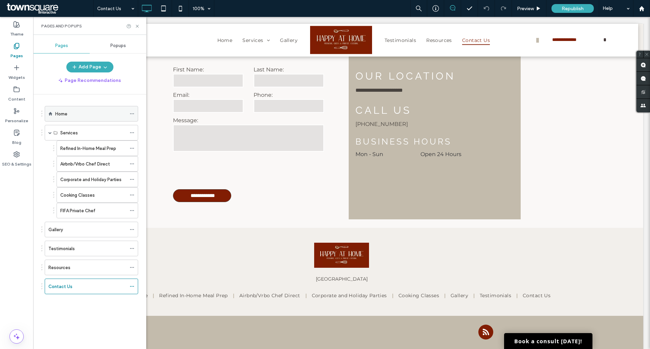
click at [70, 116] on div "Home" at bounding box center [90, 113] width 71 height 7
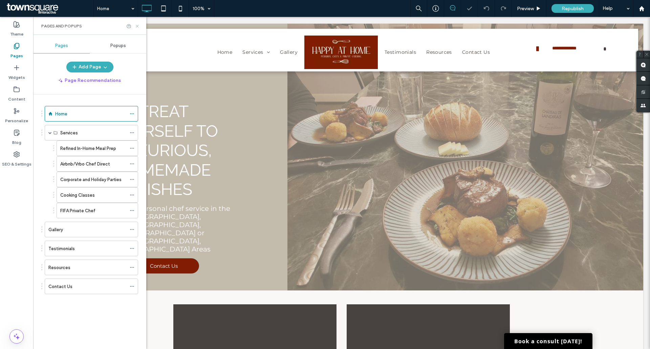
drag, startPoint x: 136, startPoint y: 26, endPoint x: 82, endPoint y: 30, distance: 55.0
click at [136, 26] on icon at bounding box center [137, 26] width 5 height 5
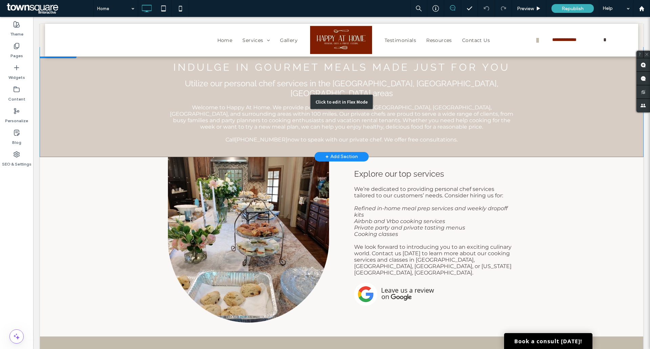
scroll to position [440, 0]
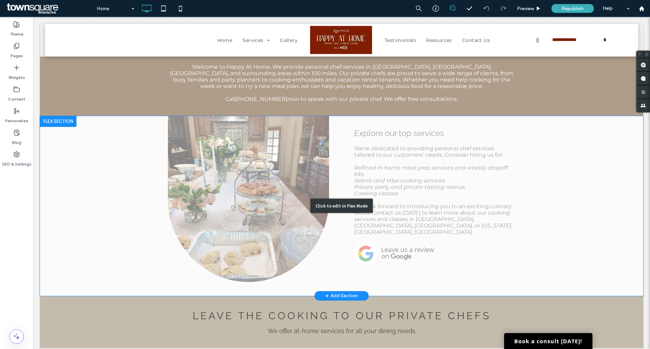
click at [252, 164] on div "Click to edit in Flex Mode" at bounding box center [341, 206] width 603 height 180
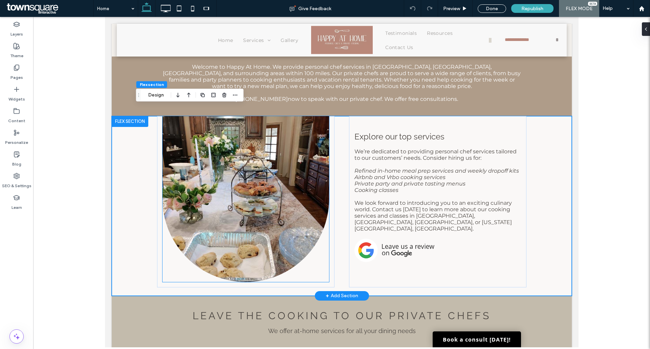
click at [252, 164] on img at bounding box center [245, 199] width 167 height 166
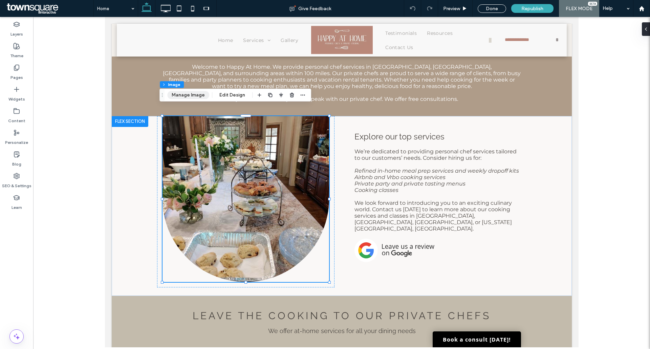
click at [197, 95] on button "Manage Image" at bounding box center [188, 95] width 42 height 8
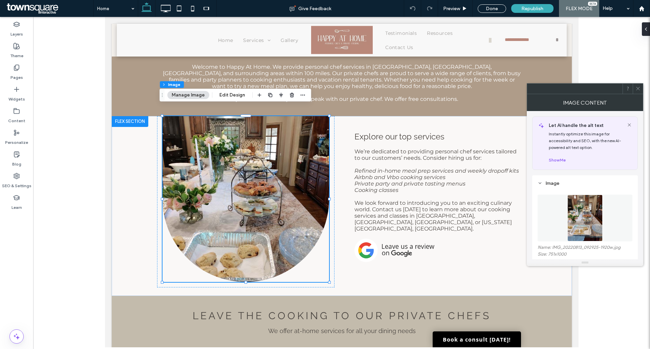
scroll to position [68, 0]
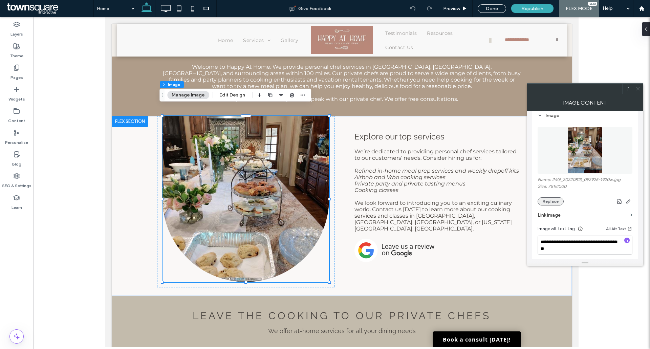
click at [557, 201] on button "Replace" at bounding box center [551, 201] width 26 height 8
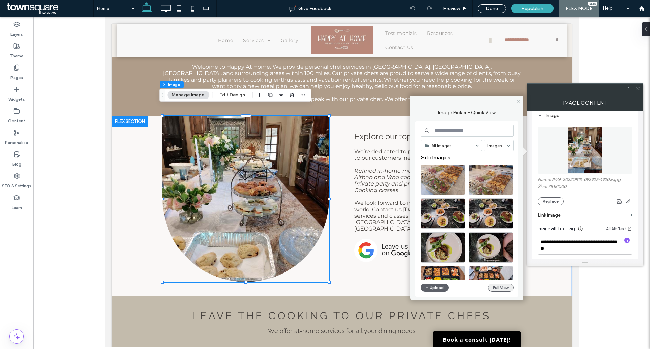
click at [501, 289] on button "Full View" at bounding box center [501, 288] width 26 height 8
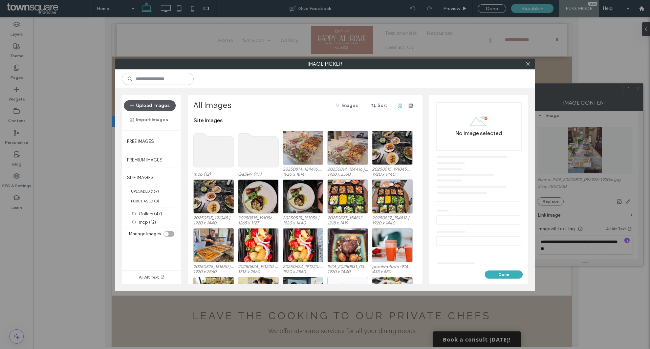
click at [147, 103] on button "Upload Images" at bounding box center [150, 105] width 52 height 11
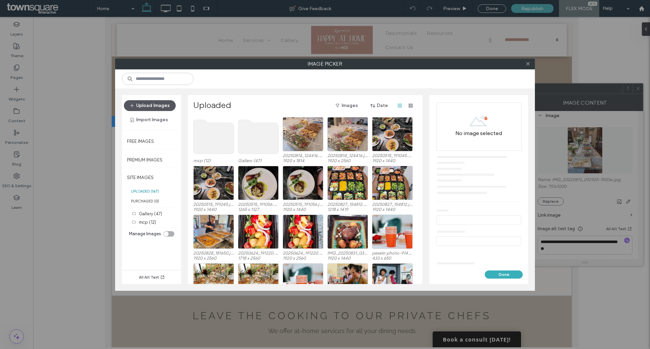
click at [156, 108] on button "Upload Images" at bounding box center [150, 105] width 52 height 11
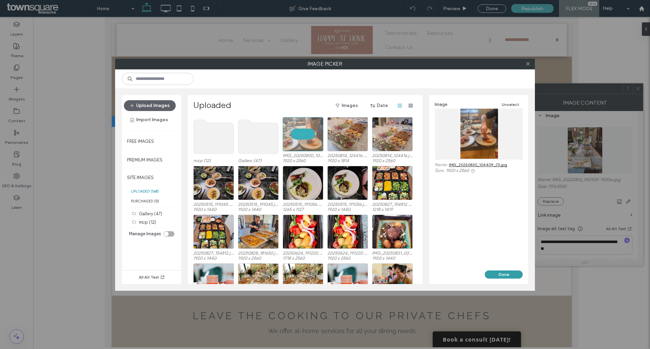
click at [496, 271] on button "Done" at bounding box center [504, 275] width 38 height 8
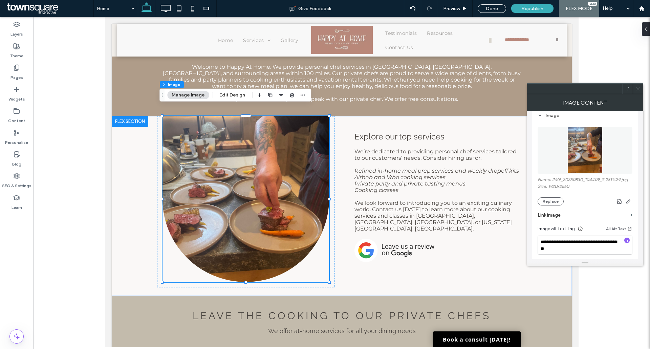
click at [639, 90] on icon at bounding box center [638, 88] width 5 height 5
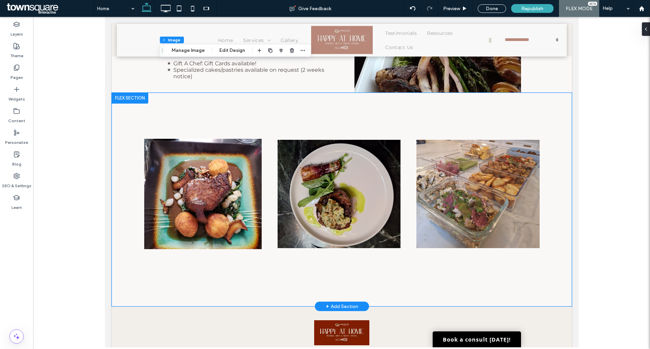
scroll to position [1084, 0]
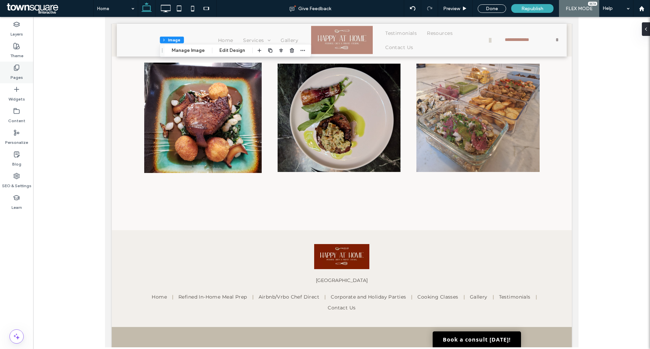
click at [17, 74] on label "Pages" at bounding box center [16, 75] width 13 height 9
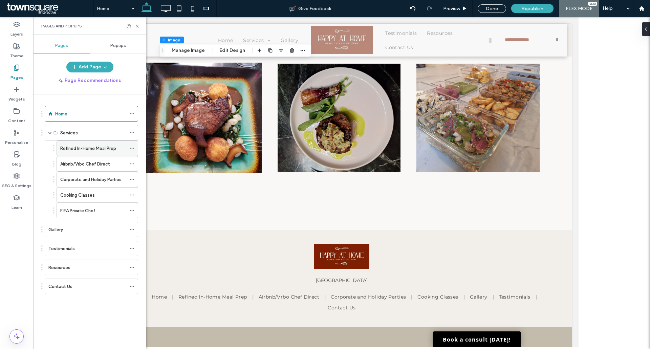
click at [75, 148] on label "Refined In-Home Meal Prep" at bounding box center [88, 149] width 56 height 12
click at [0, 0] on div at bounding box center [0, 0] width 0 height 0
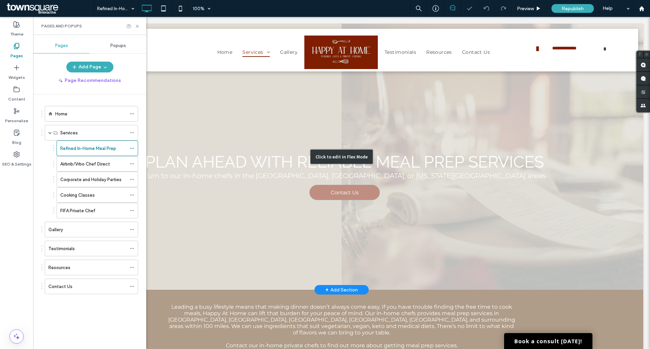
click at [413, 103] on div "Click to edit in Flex Mode" at bounding box center [341, 157] width 603 height 266
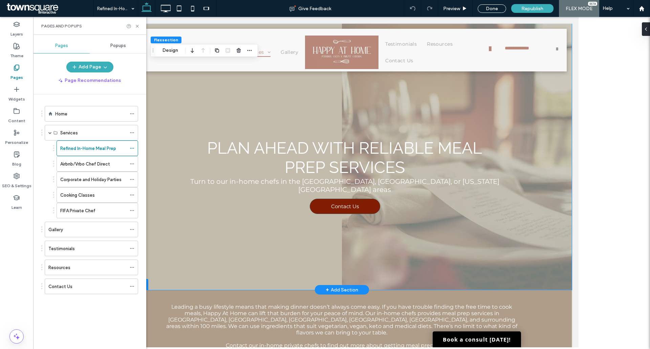
click at [401, 105] on img at bounding box center [457, 157] width 230 height 266
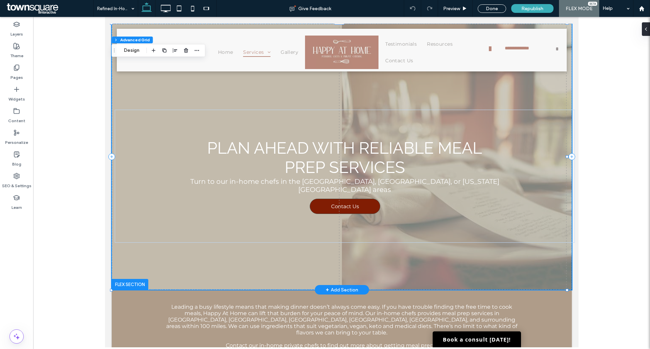
click at [422, 85] on img at bounding box center [457, 157] width 230 height 266
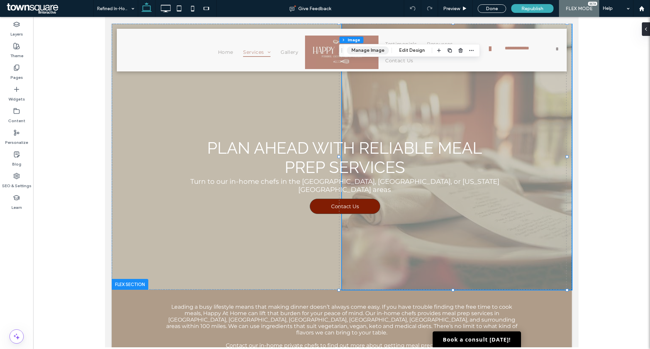
click at [368, 51] on button "Manage Image" at bounding box center [368, 50] width 42 height 8
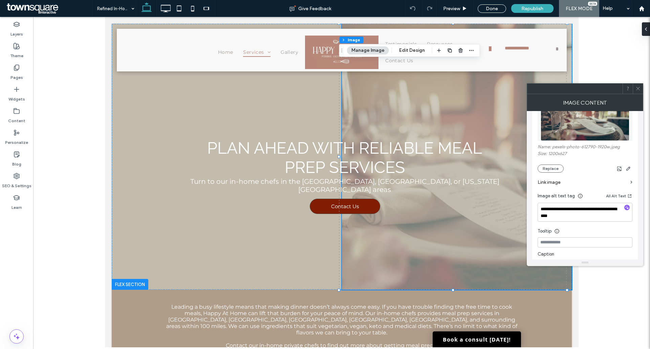
scroll to position [102, 0]
click at [545, 170] on button "Replace" at bounding box center [551, 168] width 26 height 8
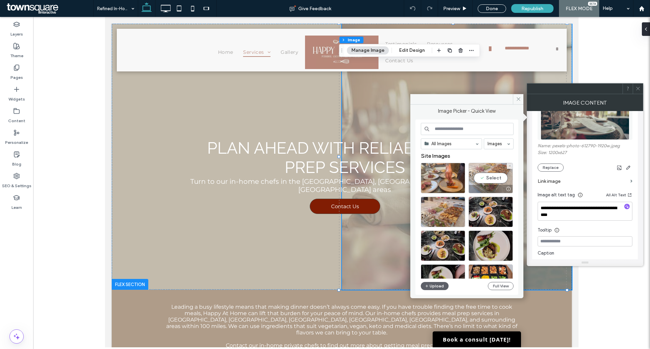
drag, startPoint x: 493, startPoint y: 174, endPoint x: 387, endPoint y: 158, distance: 106.9
click at [493, 174] on div "Select" at bounding box center [491, 178] width 44 height 30
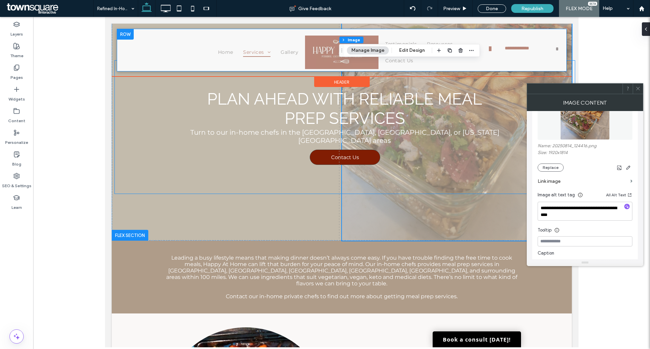
scroll to position [0, 0]
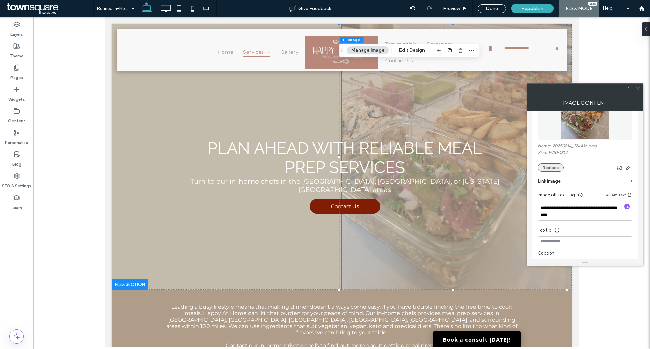
click at [550, 169] on button "Replace" at bounding box center [551, 168] width 26 height 8
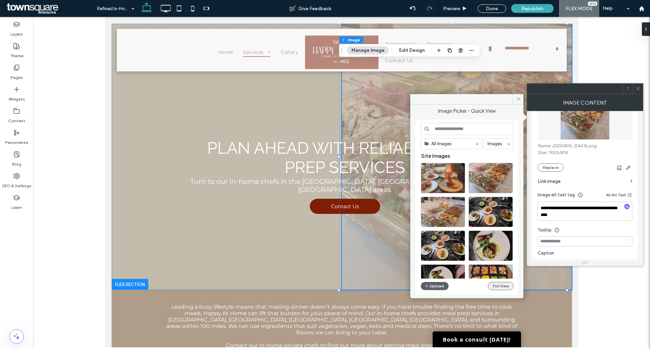
click at [496, 287] on button "Full View" at bounding box center [501, 286] width 26 height 8
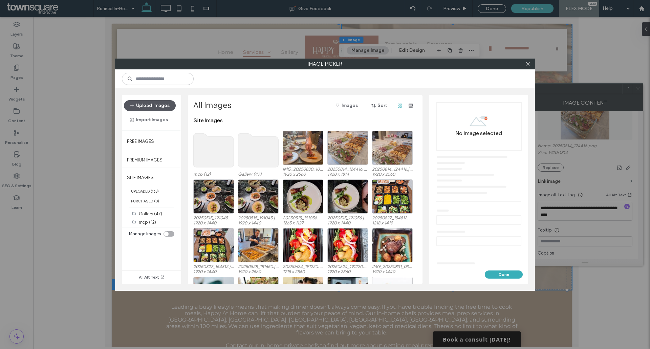
click at [149, 106] on button "Upload Images" at bounding box center [150, 105] width 52 height 11
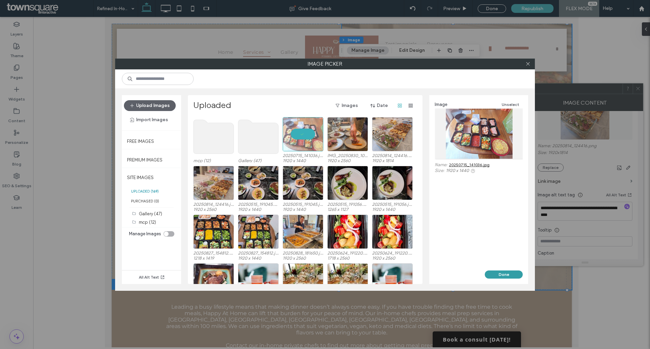
click at [497, 273] on button "Done" at bounding box center [504, 275] width 38 height 8
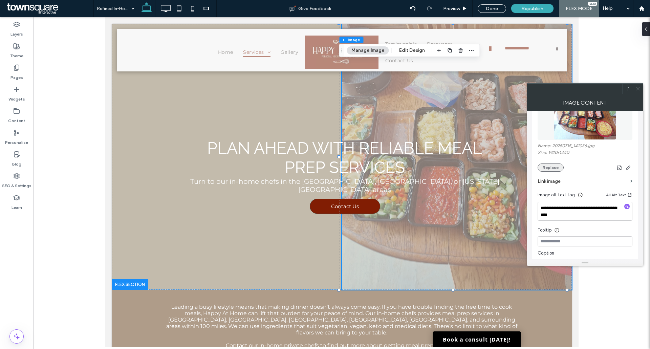
click at [549, 168] on button "Replace" at bounding box center [551, 168] width 26 height 8
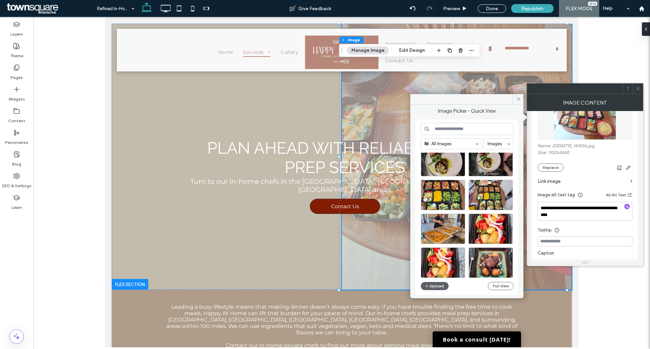
scroll to position [135, 0]
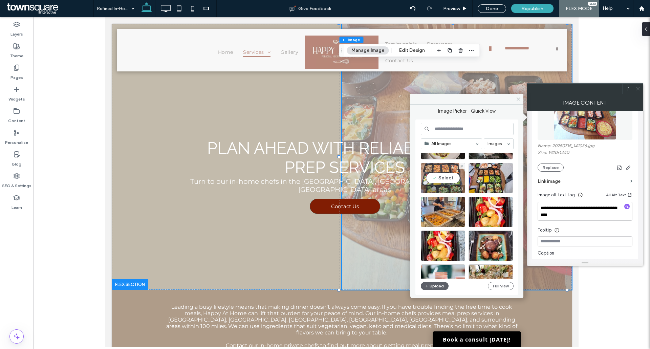
click at [446, 179] on div "Select" at bounding box center [443, 178] width 44 height 30
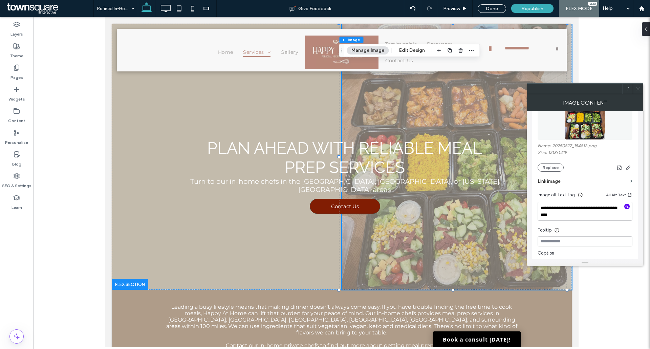
click at [628, 205] on icon "button" at bounding box center [627, 206] width 5 height 5
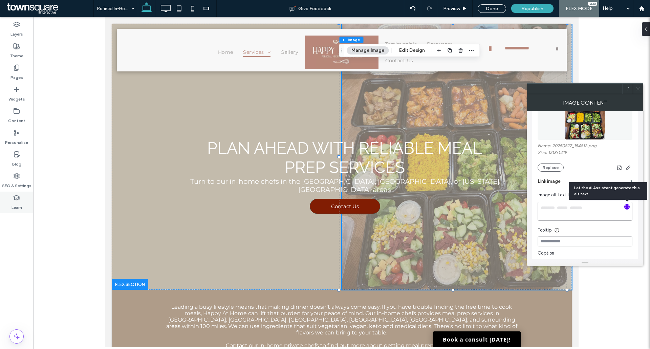
type textarea "**********"
click at [637, 89] on use at bounding box center [637, 88] width 3 height 3
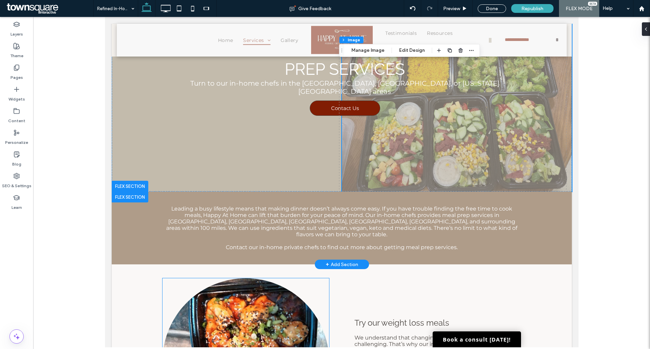
scroll to position [34, 0]
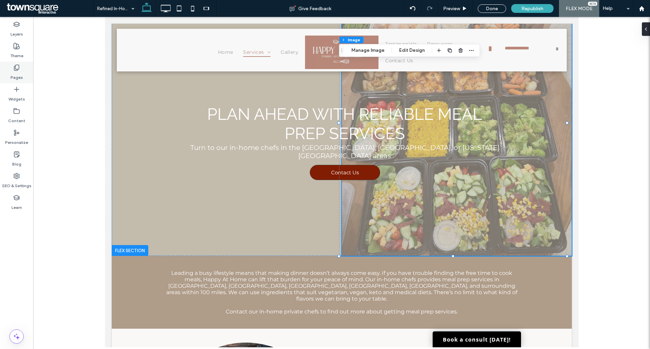
click at [13, 74] on label "Pages" at bounding box center [16, 75] width 13 height 9
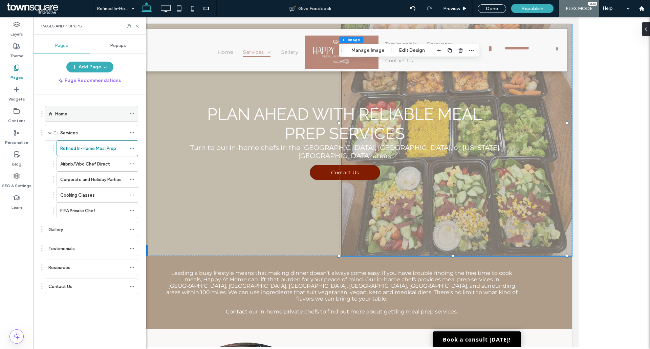
click at [68, 120] on div "Home" at bounding box center [90, 113] width 71 height 15
click at [0, 0] on div at bounding box center [0, 0] width 0 height 0
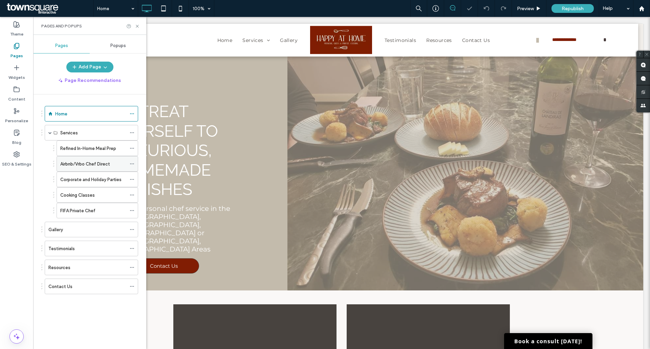
scroll to position [576, 0]
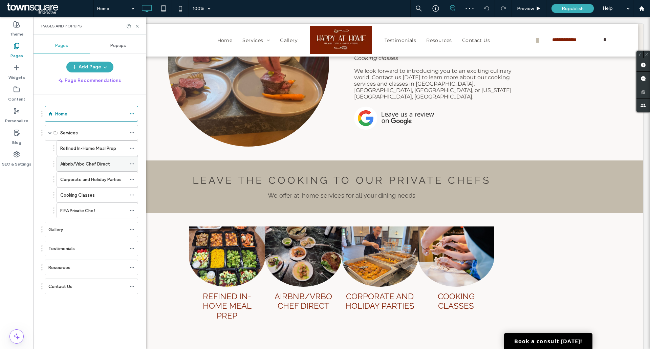
click at [81, 165] on label "Airbnb/Vrbo Chef Direct" at bounding box center [85, 164] width 50 height 12
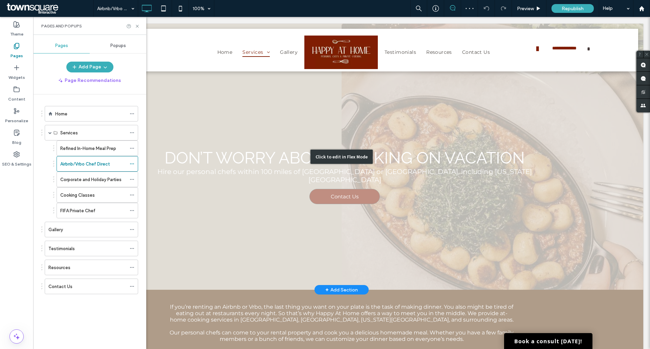
click at [438, 122] on div "Click to edit in Flex Mode" at bounding box center [341, 157] width 603 height 266
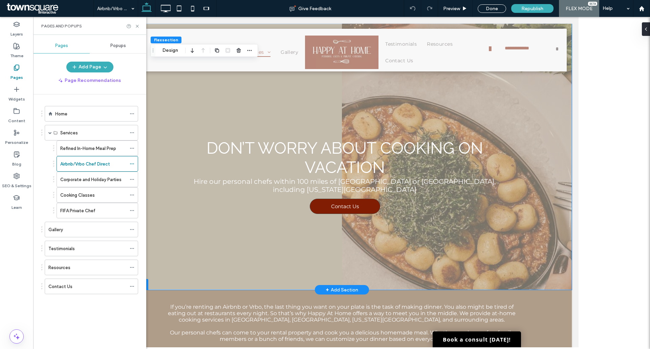
click at [439, 119] on div "Don’t Worry About Cooking on Vacation Hire our personal chefs within 100 miles …" at bounding box center [344, 176] width 460 height 133
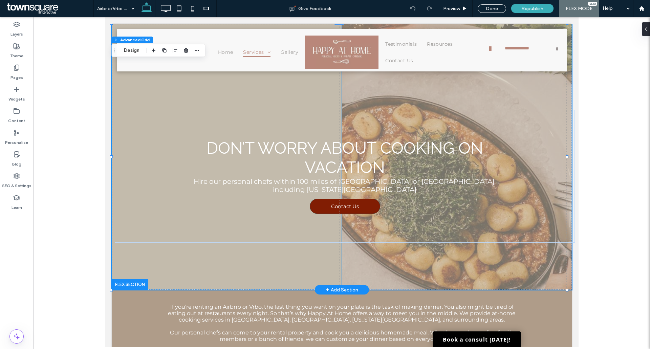
click at [439, 86] on img at bounding box center [457, 157] width 230 height 266
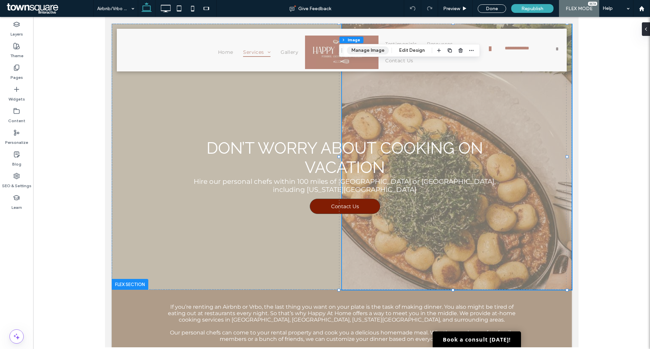
click at [369, 47] on button "Manage Image" at bounding box center [368, 50] width 42 height 8
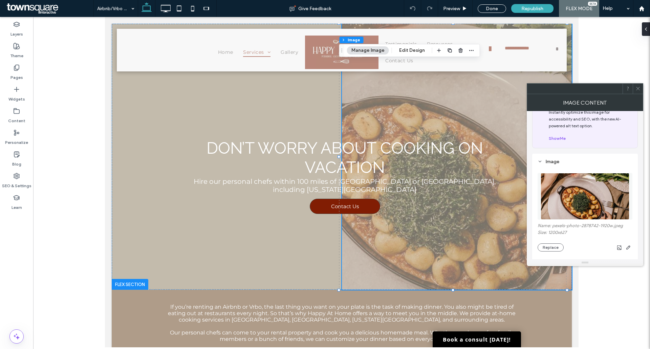
scroll to position [34, 0]
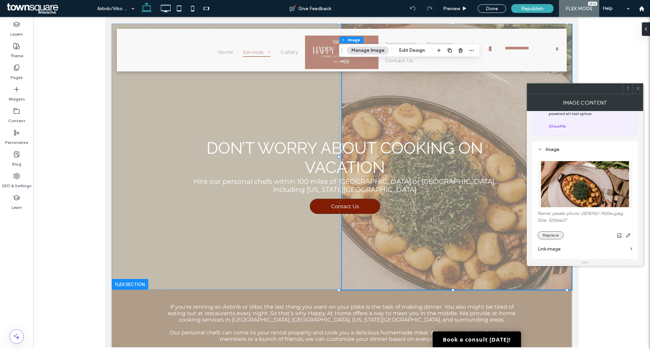
click at [549, 236] on button "Replace" at bounding box center [551, 235] width 26 height 8
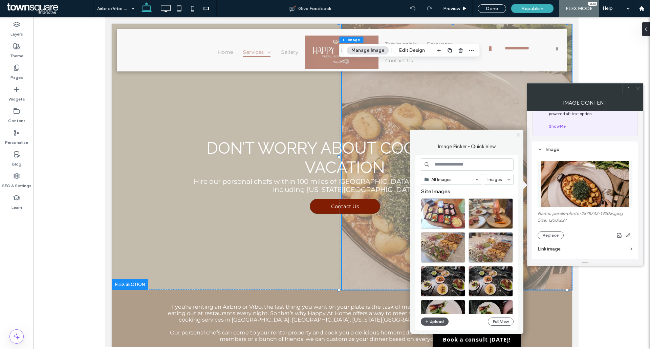
click at [429, 322] on button "Upload" at bounding box center [435, 322] width 28 height 8
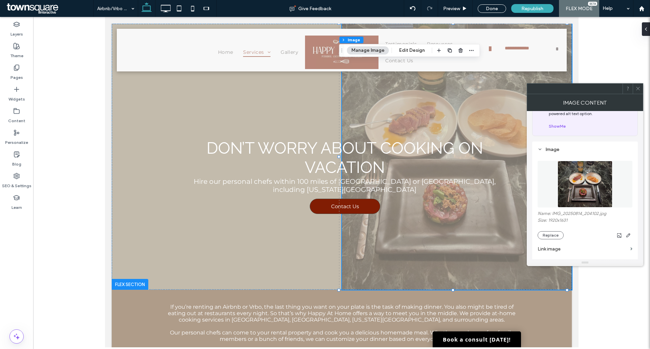
click at [638, 85] on span at bounding box center [638, 89] width 5 height 10
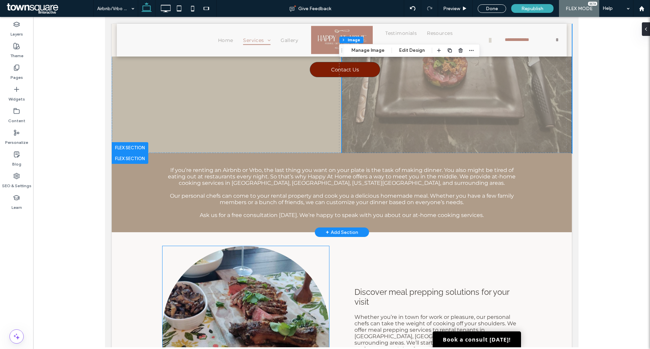
scroll to position [135, 0]
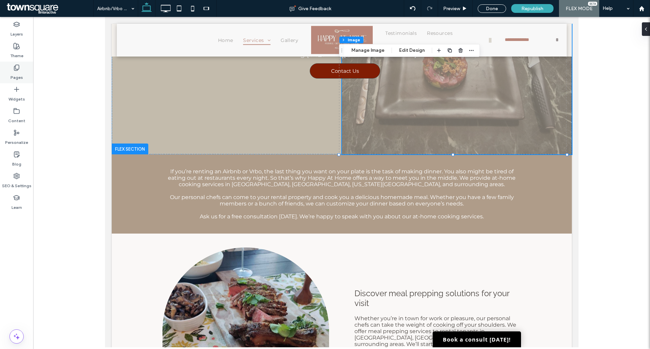
drag, startPoint x: 6, startPoint y: 65, endPoint x: 6, endPoint y: 70, distance: 4.8
click at [6, 65] on div "Pages" at bounding box center [16, 73] width 33 height 22
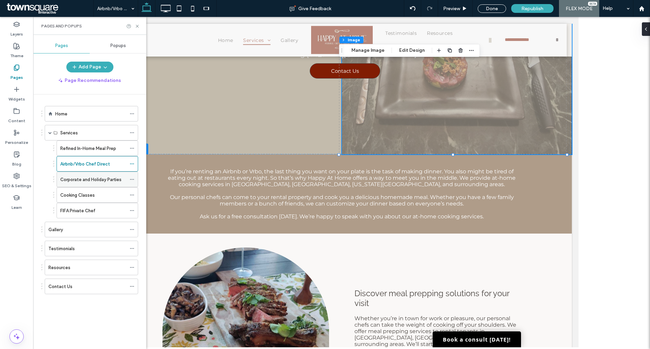
click at [79, 183] on label "Corporate and Holiday Parties" at bounding box center [90, 180] width 61 height 12
click at [0, 0] on div at bounding box center [0, 0] width 0 height 0
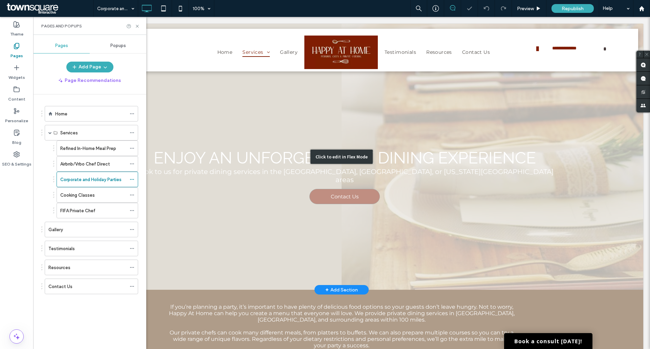
click at [501, 120] on div "Click to edit in Flex Mode" at bounding box center [341, 157] width 603 height 266
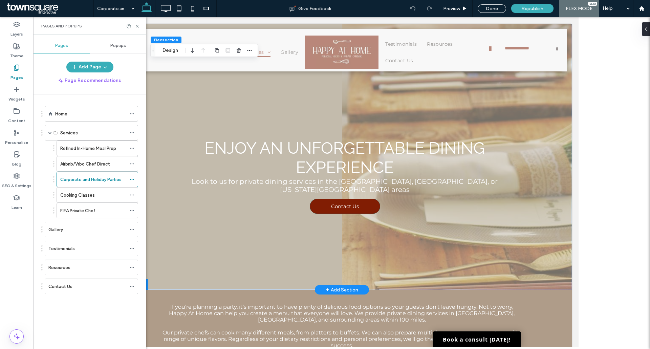
click at [500, 103] on img at bounding box center [457, 157] width 230 height 266
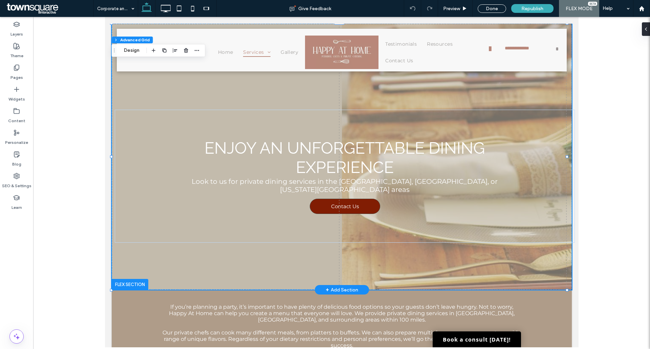
click at [477, 90] on img at bounding box center [457, 157] width 230 height 266
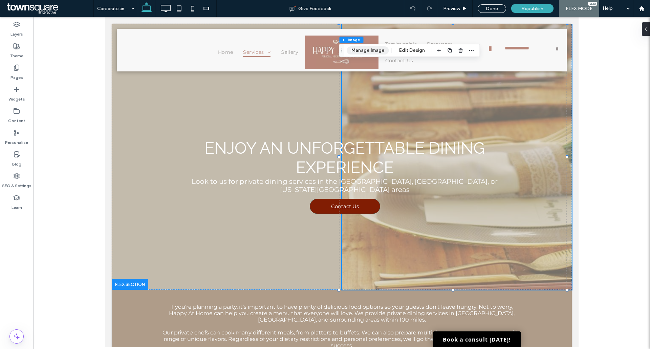
click at [367, 53] on button "Manage Image" at bounding box center [368, 50] width 42 height 8
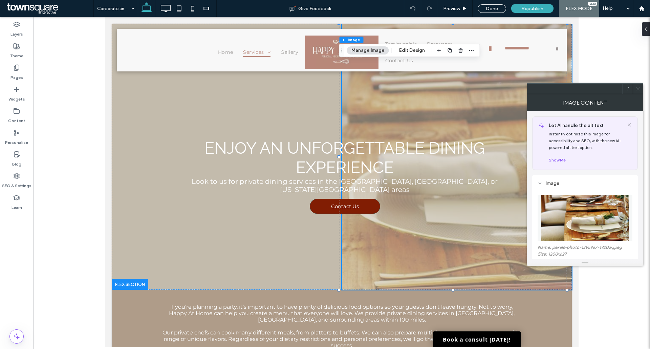
scroll to position [68, 0]
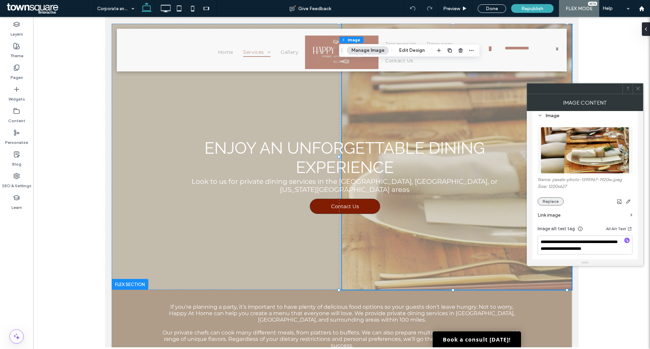
click at [549, 197] on button "Replace" at bounding box center [551, 201] width 26 height 8
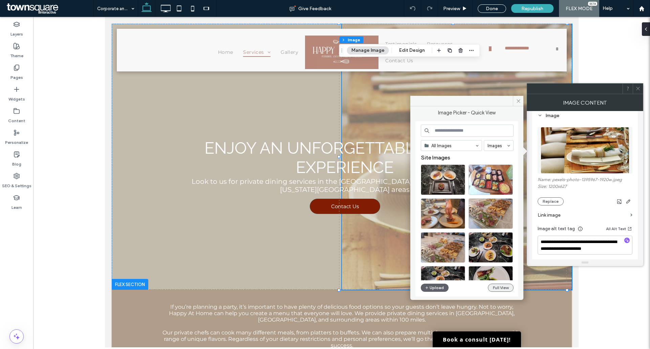
click at [505, 291] on button "Full View" at bounding box center [501, 288] width 26 height 8
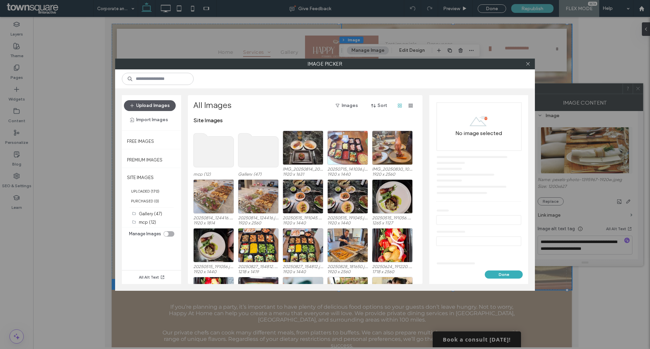
click at [161, 107] on button "Upload Images" at bounding box center [150, 105] width 52 height 11
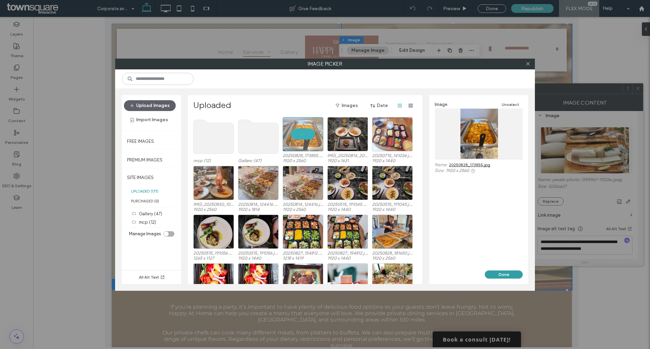
click at [507, 276] on button "Done" at bounding box center [504, 275] width 38 height 8
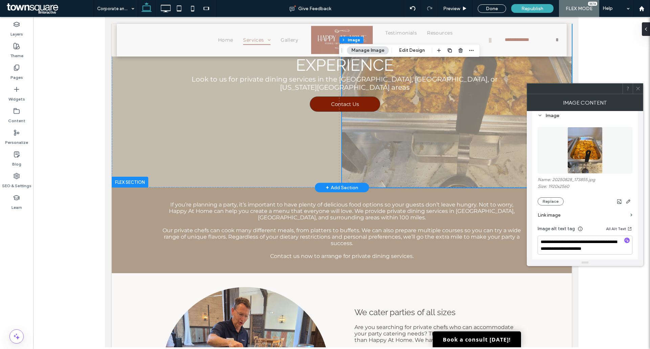
scroll to position [102, 0]
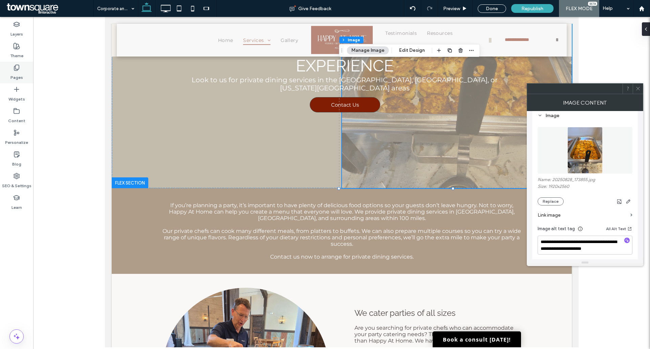
click at [17, 74] on label "Pages" at bounding box center [16, 75] width 13 height 9
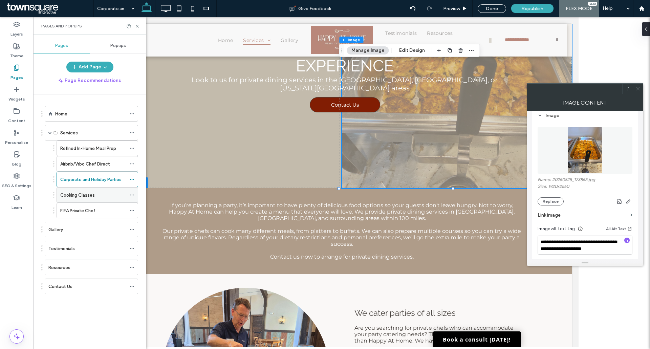
click at [95, 195] on div "Cooking Classes" at bounding box center [93, 195] width 66 height 7
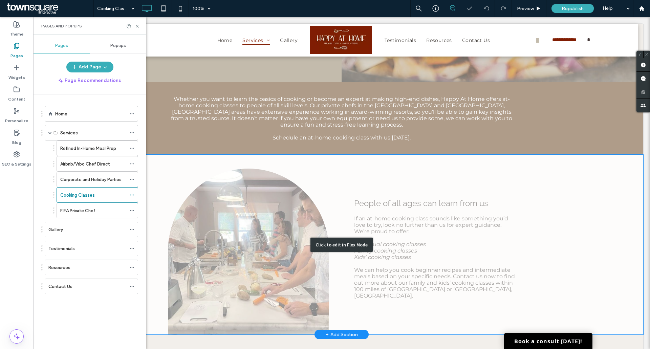
scroll to position [271, 0]
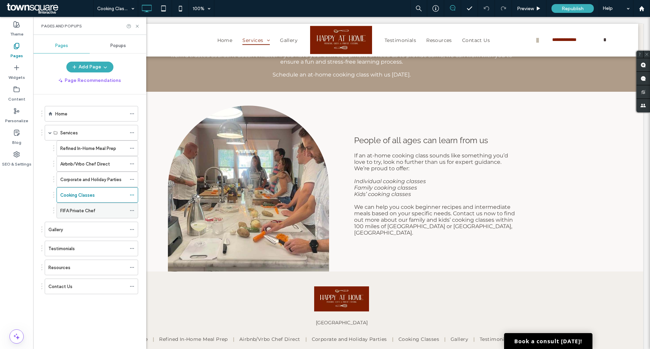
click at [95, 210] on label "FIFA Private Chef" at bounding box center [77, 211] width 35 height 12
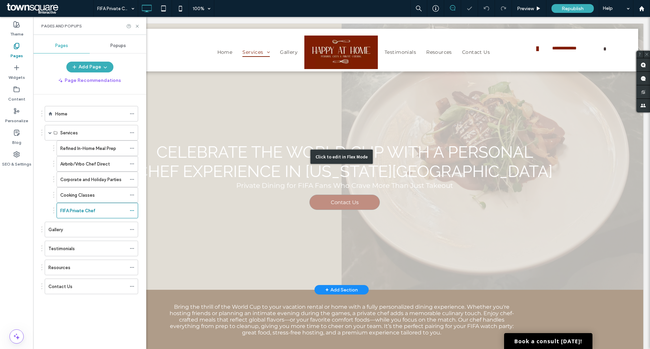
click at [397, 98] on div "Click to edit in Flex Mode" at bounding box center [341, 157] width 603 height 266
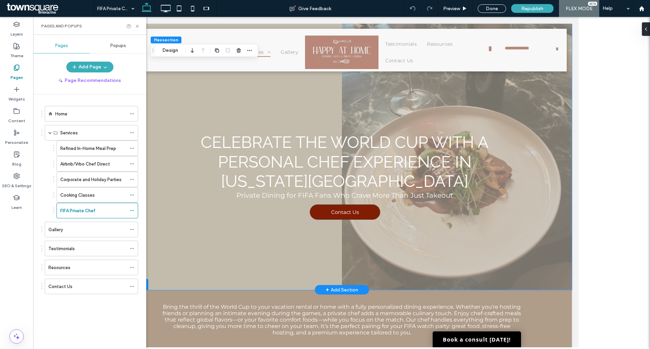
click at [402, 100] on img at bounding box center [457, 157] width 230 height 266
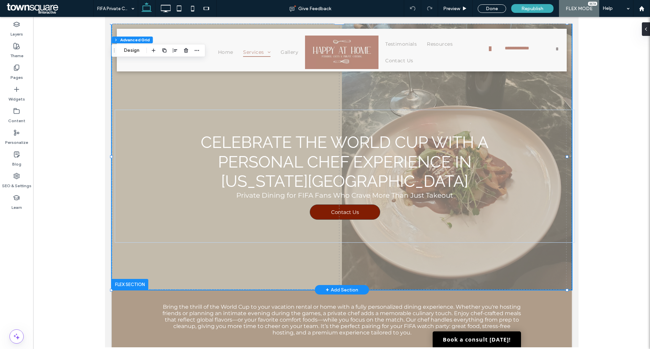
click at [405, 78] on img at bounding box center [457, 157] width 230 height 266
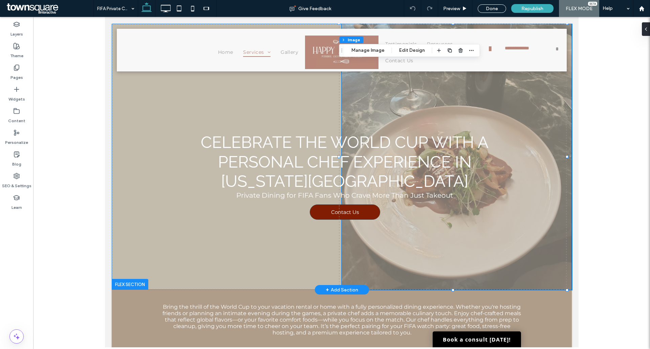
click at [405, 78] on img at bounding box center [457, 157] width 230 height 266
click at [364, 49] on button "Manage Image" at bounding box center [368, 50] width 42 height 8
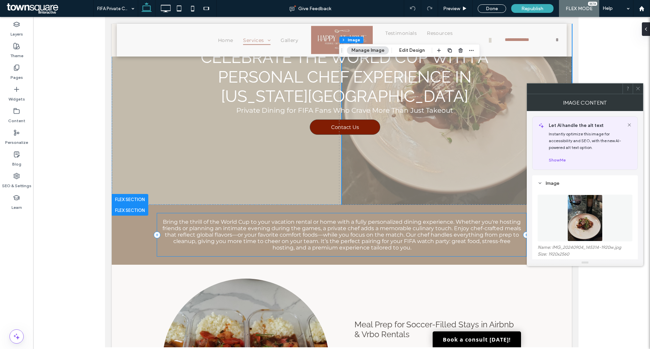
scroll to position [203, 0]
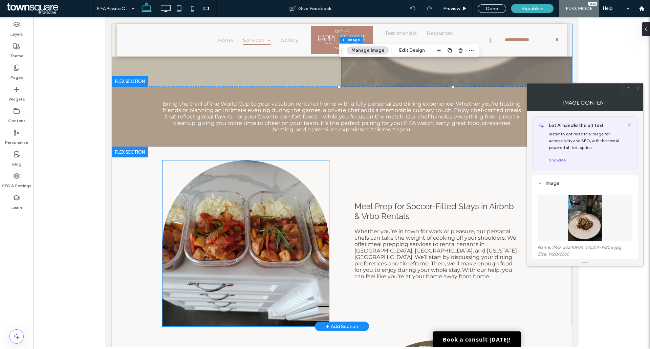
click at [181, 217] on img at bounding box center [245, 243] width 167 height 166
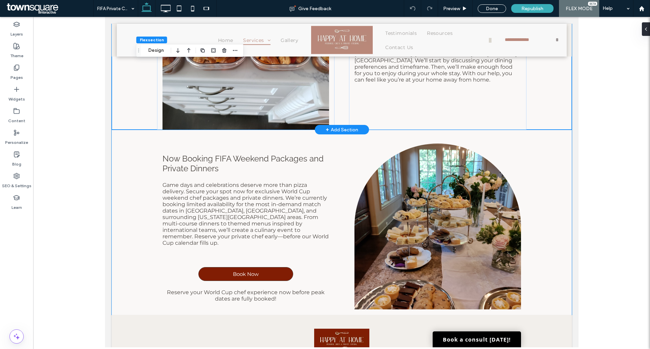
scroll to position [474, 0]
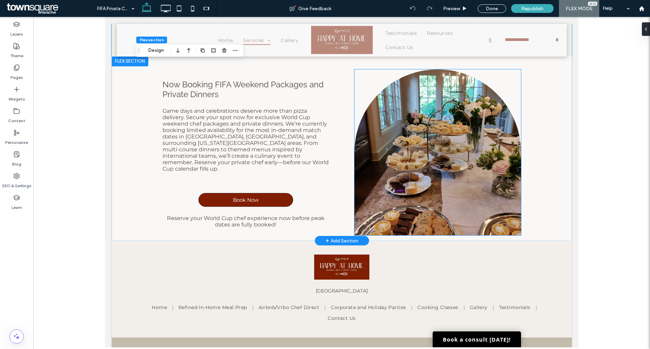
click at [417, 174] on img at bounding box center [437, 152] width 167 height 166
click at [411, 167] on img at bounding box center [437, 152] width 167 height 166
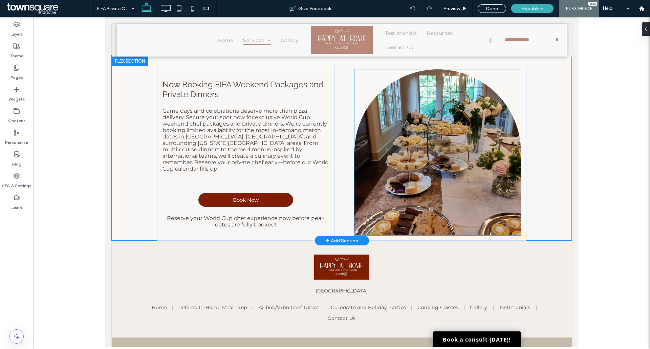
type input "**"
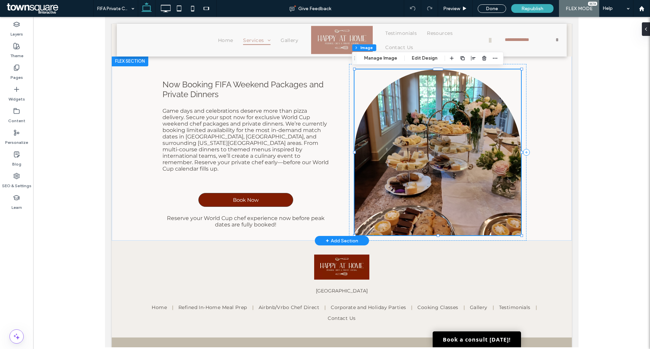
click at [459, 131] on img at bounding box center [437, 152] width 167 height 166
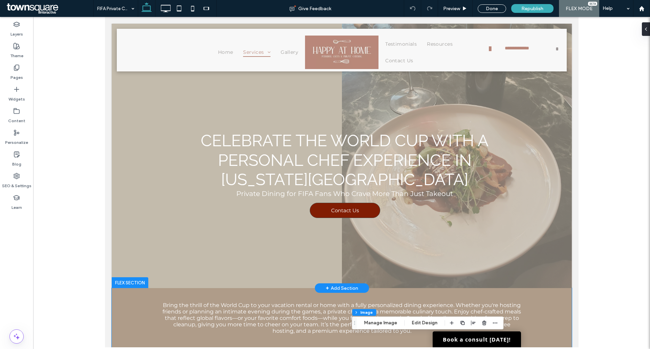
scroll to position [0, 0]
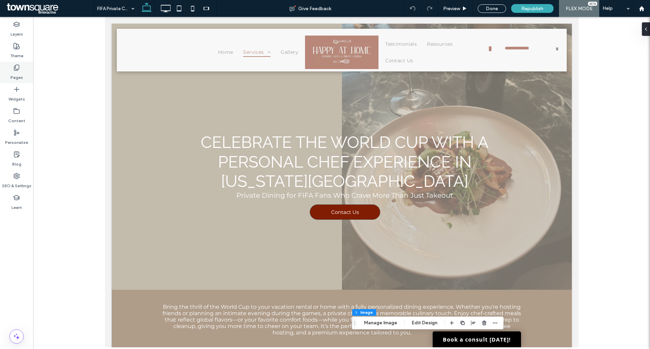
click at [17, 72] on label "Pages" at bounding box center [16, 75] width 13 height 9
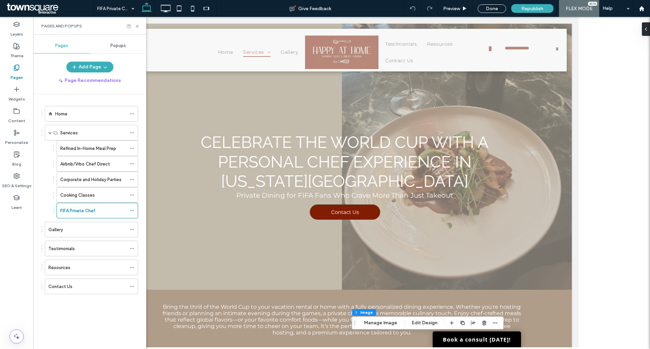
click at [81, 108] on div "Home" at bounding box center [90, 113] width 71 height 15
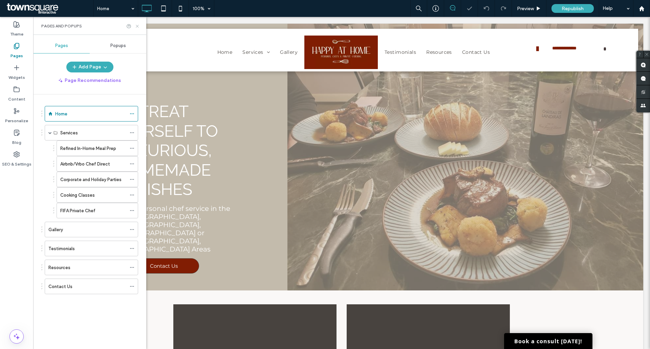
click at [136, 28] on icon at bounding box center [137, 26] width 5 height 5
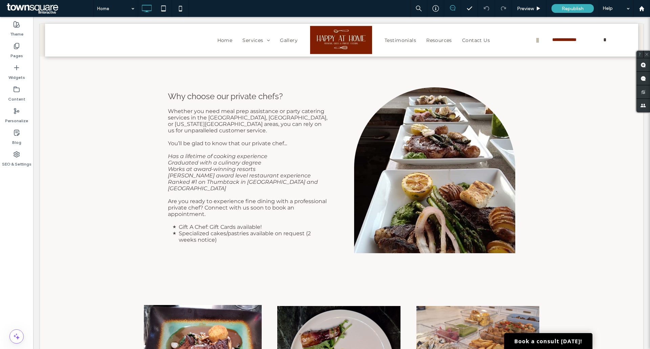
scroll to position [948, 0]
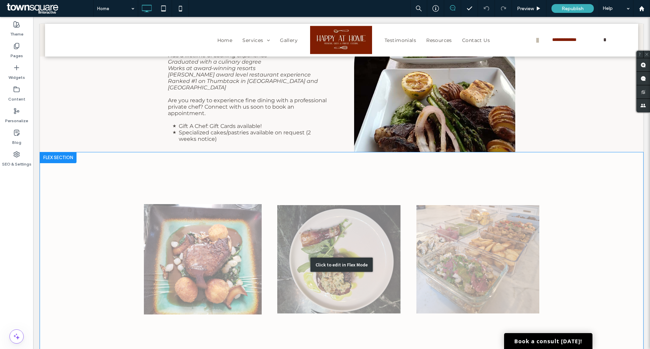
click at [341, 211] on div "Click to edit in Flex Mode" at bounding box center [341, 265] width 603 height 226
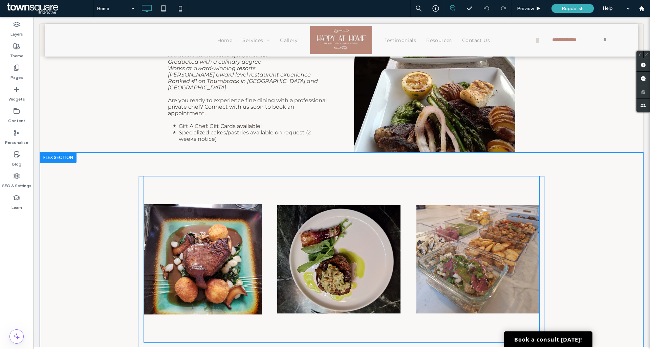
click at [277, 211] on img at bounding box center [338, 259] width 123 height 108
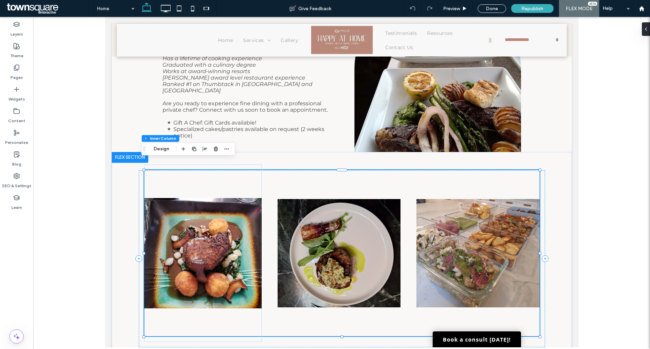
click at [341, 211] on img at bounding box center [338, 253] width 123 height 108
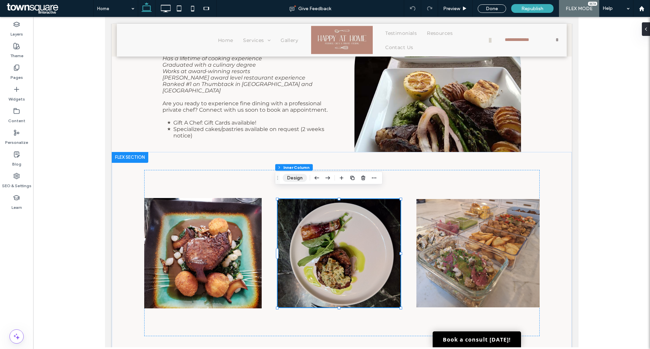
click at [291, 177] on button "Design" at bounding box center [295, 178] width 24 height 8
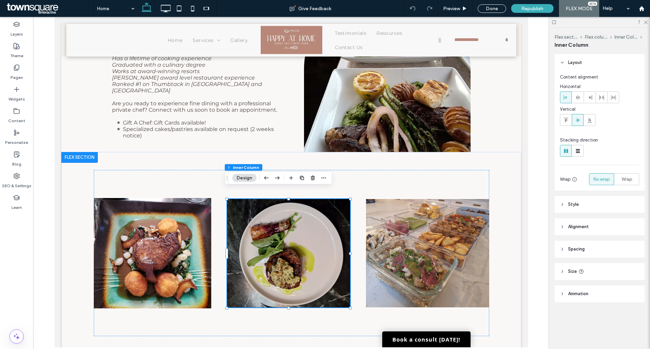
click at [250, 182] on button "Design" at bounding box center [244, 178] width 24 height 8
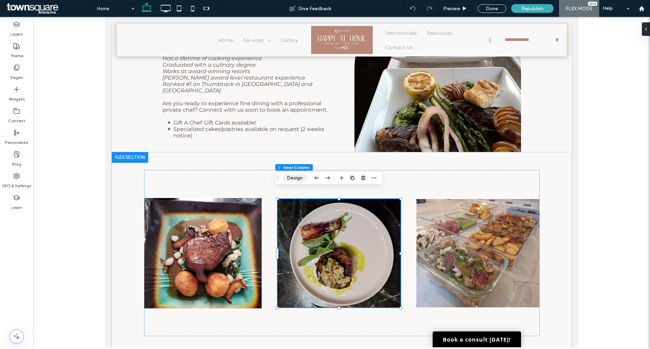
click at [303, 177] on button "Design" at bounding box center [295, 178] width 24 height 8
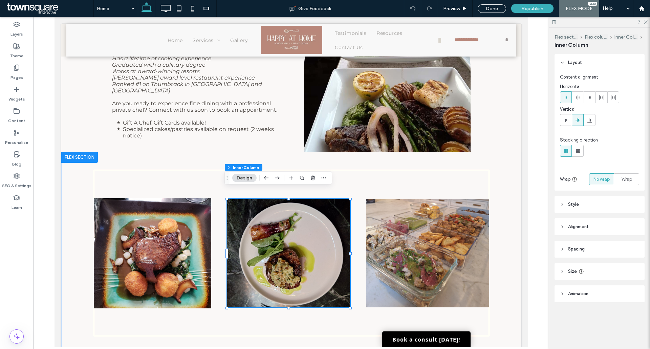
click at [265, 230] on img at bounding box center [288, 253] width 123 height 108
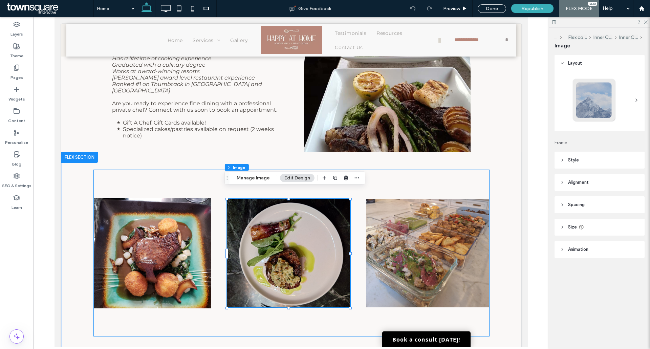
click at [254, 182] on div "Flex section Flex column Inner Column Inner Column Image Manage Image Edit Desi…" at bounding box center [294, 178] width 141 height 13
click at [267, 179] on button "Manage Image" at bounding box center [253, 178] width 42 height 8
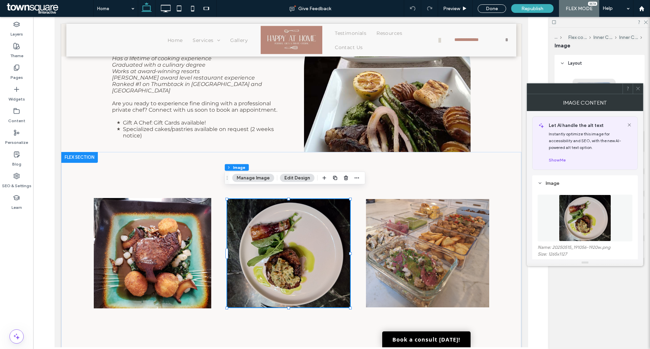
scroll to position [135, 0]
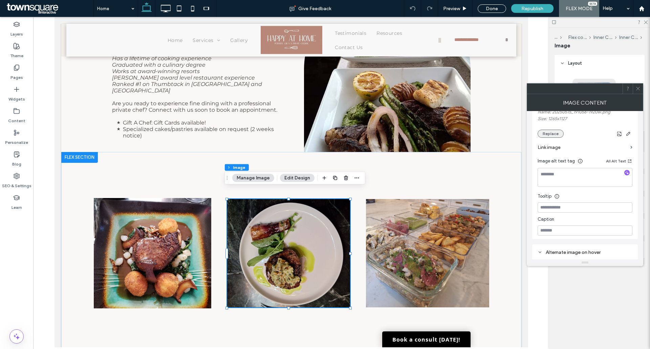
click at [549, 137] on button "Replace" at bounding box center [551, 134] width 26 height 8
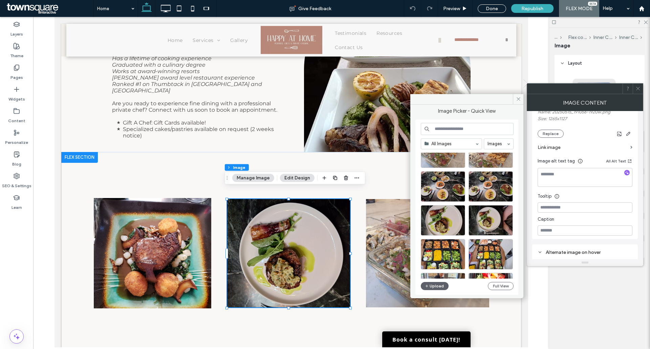
scroll to position [102, 0]
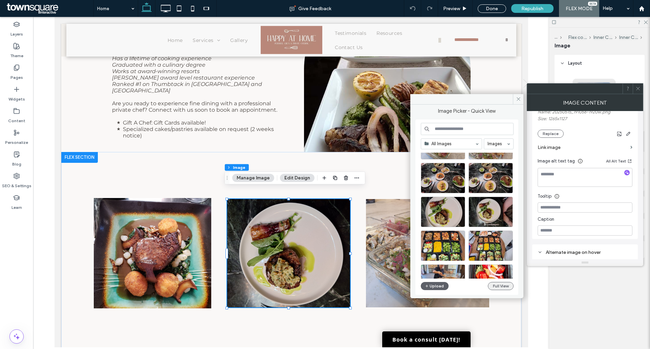
click at [505, 282] on button "Full View" at bounding box center [501, 286] width 26 height 8
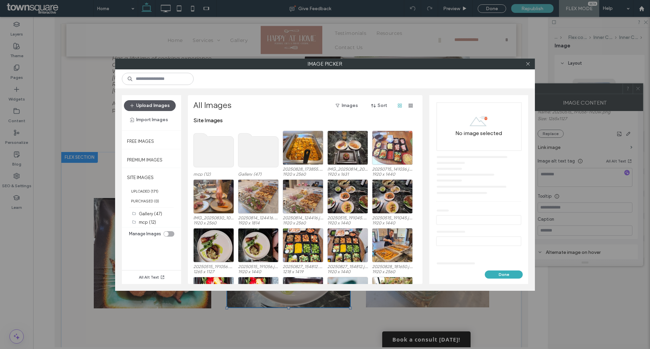
click at [155, 106] on button "Upload Images" at bounding box center [150, 105] width 52 height 11
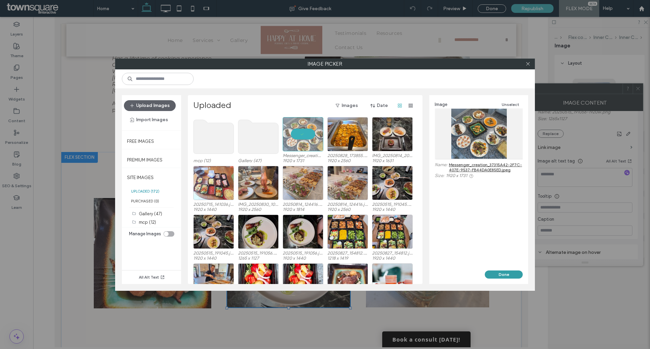
click at [499, 274] on button "Done" at bounding box center [504, 275] width 38 height 8
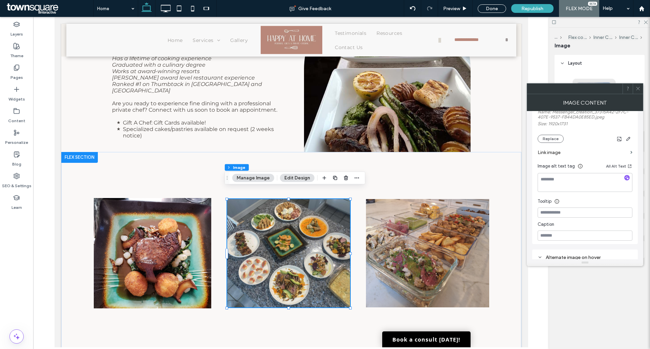
click at [639, 88] on icon at bounding box center [638, 88] width 5 height 5
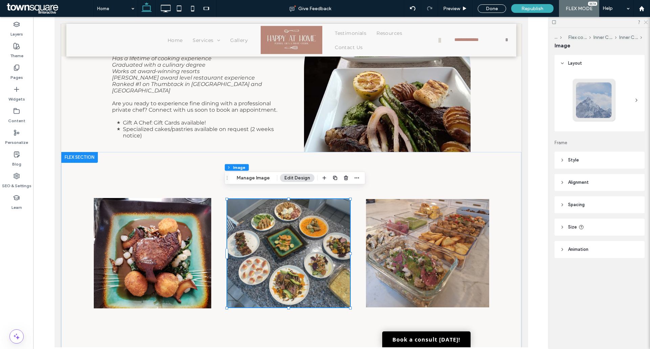
click at [647, 22] on icon at bounding box center [645, 22] width 4 height 4
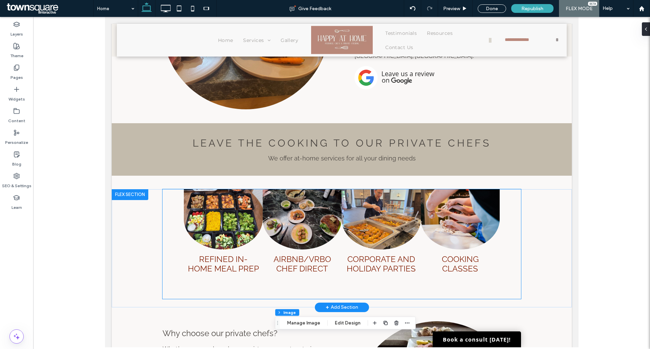
scroll to position [609, 0]
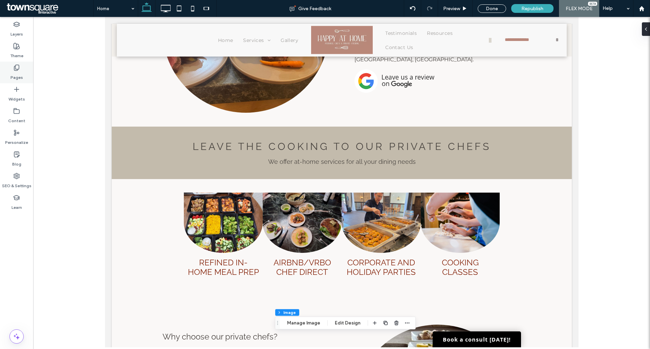
click at [20, 65] on div "Pages" at bounding box center [16, 73] width 33 height 22
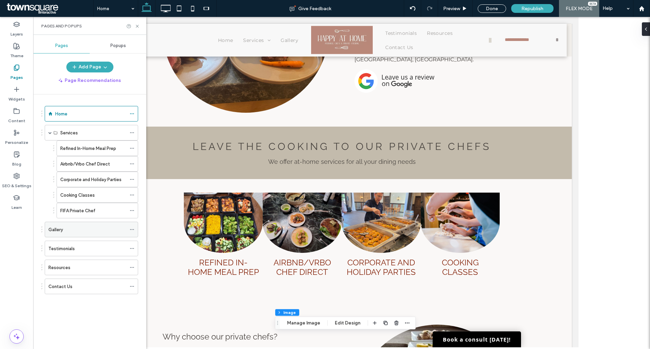
click at [71, 229] on div "Gallery" at bounding box center [87, 229] width 78 height 7
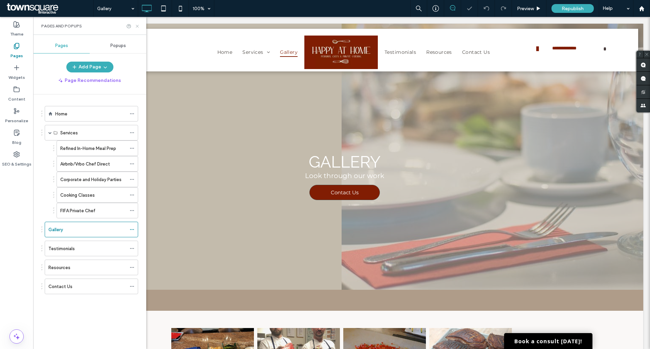
click at [138, 28] on icon at bounding box center [137, 26] width 5 height 5
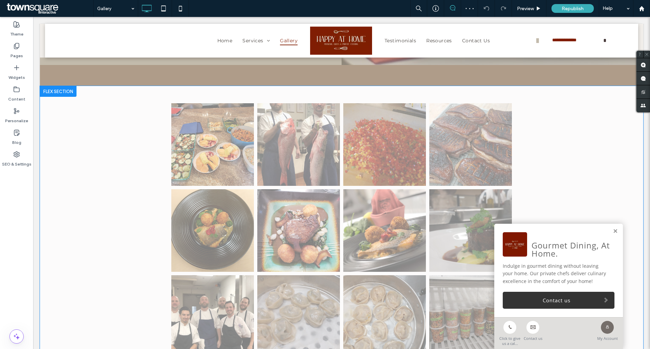
scroll to position [237, 0]
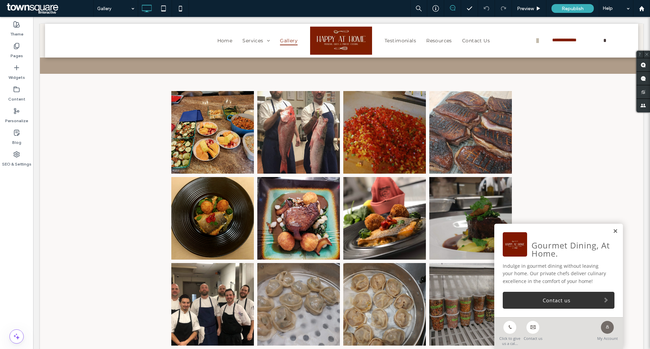
click at [613, 231] on link at bounding box center [615, 232] width 5 height 6
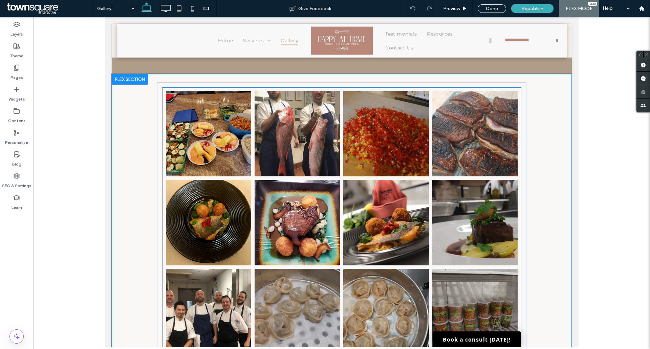
click at [226, 120] on link at bounding box center [208, 133] width 90 height 90
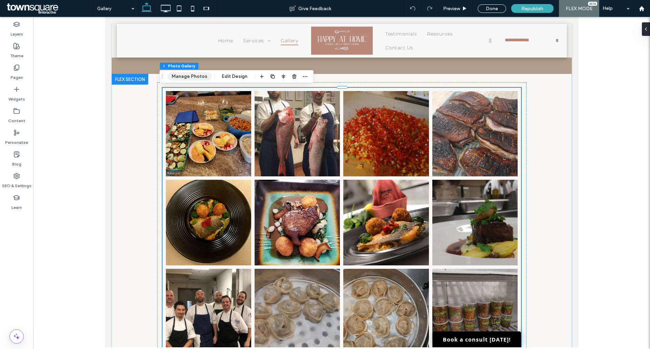
click at [194, 79] on button "Manage Photos" at bounding box center [189, 76] width 44 height 8
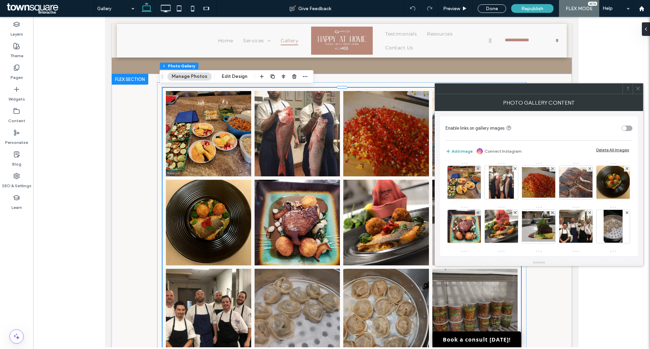
click at [467, 154] on button "Add image" at bounding box center [459, 151] width 27 height 8
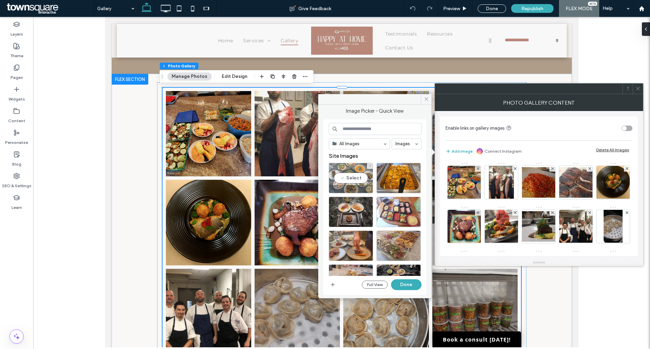
click at [348, 174] on div "Select" at bounding box center [351, 178] width 44 height 30
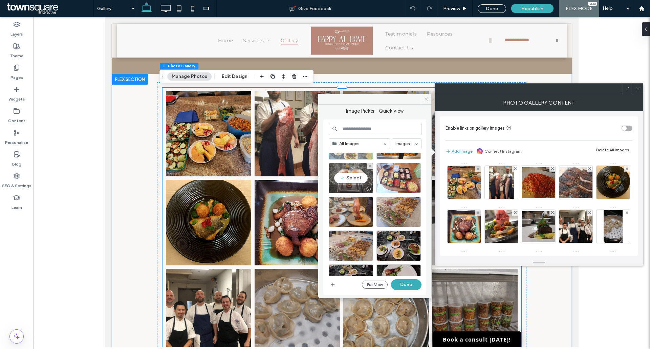
click at [353, 177] on div "Select" at bounding box center [351, 178] width 44 height 30
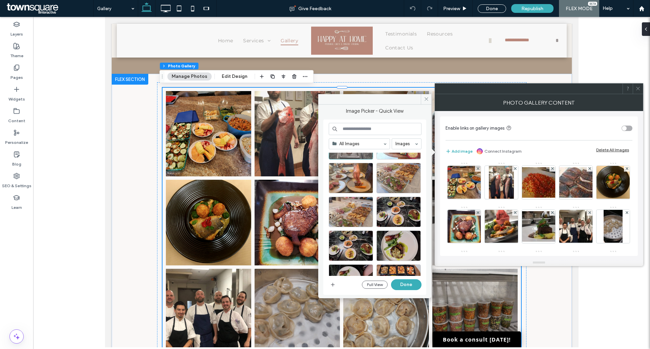
click at [391, 176] on div at bounding box center [399, 178] width 44 height 30
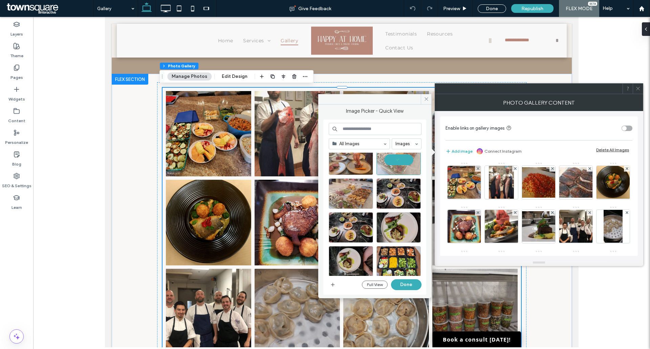
scroll to position [102, 0]
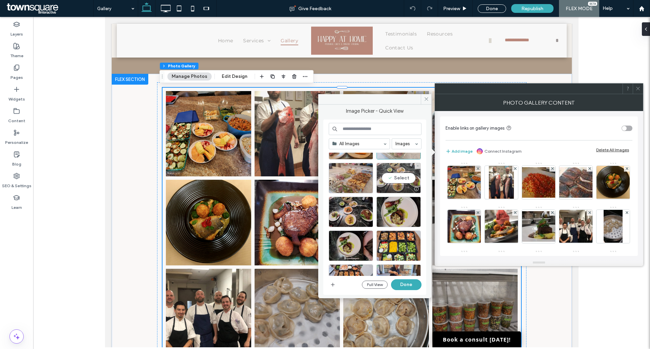
click at [400, 175] on div "Select" at bounding box center [399, 178] width 44 height 30
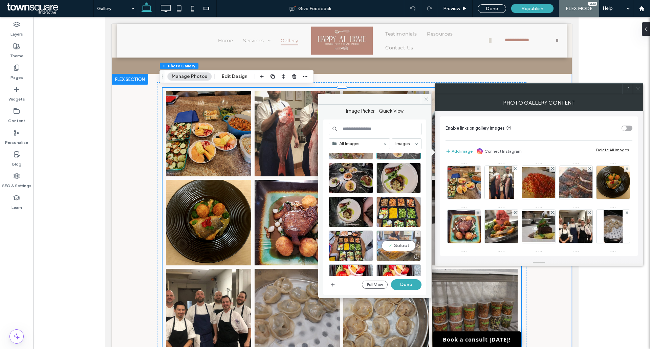
click at [397, 242] on div "Select" at bounding box center [399, 246] width 44 height 30
click at [397, 243] on div at bounding box center [399, 246] width 44 height 30
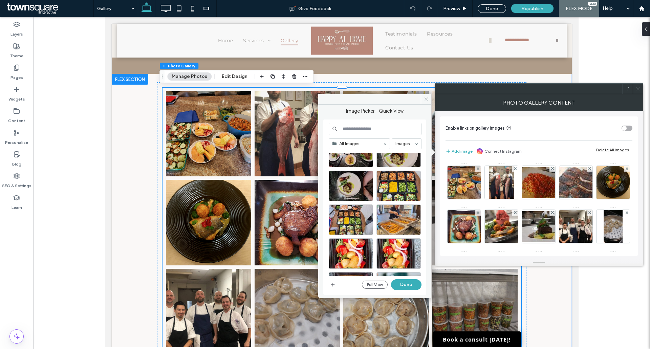
scroll to position [203, 0]
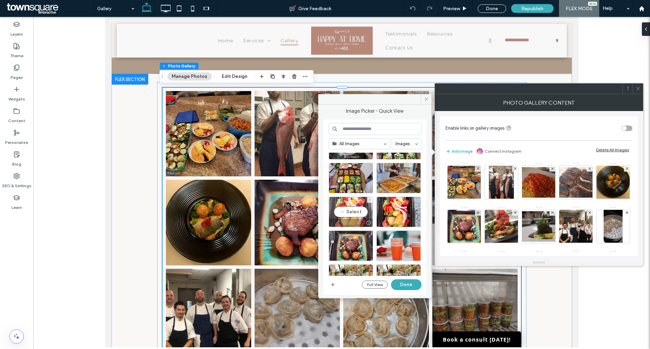
click at [350, 207] on div "Select" at bounding box center [351, 212] width 44 height 30
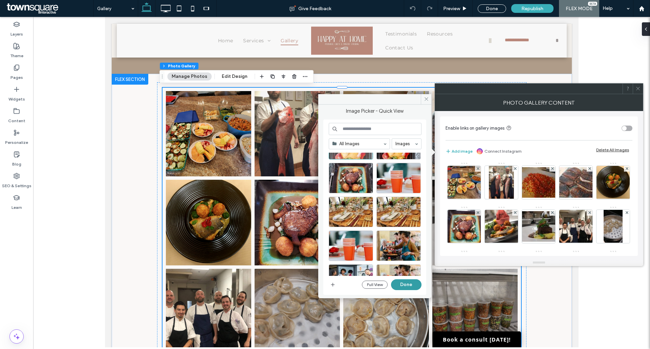
click at [411, 284] on button "Done" at bounding box center [406, 284] width 30 height 11
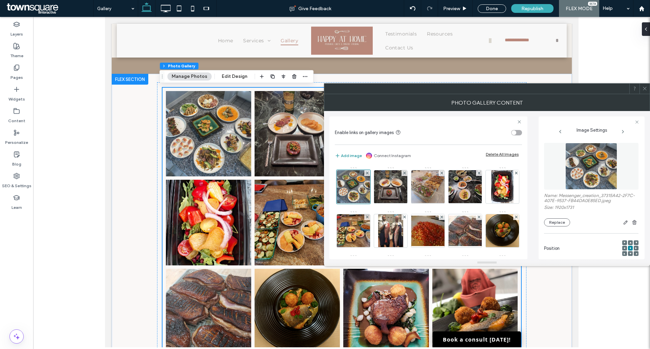
click at [350, 156] on button "Add image" at bounding box center [348, 156] width 27 height 8
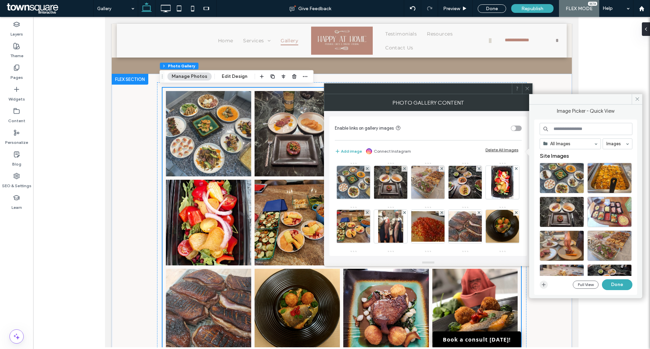
click at [542, 286] on icon "button" at bounding box center [543, 284] width 5 height 5
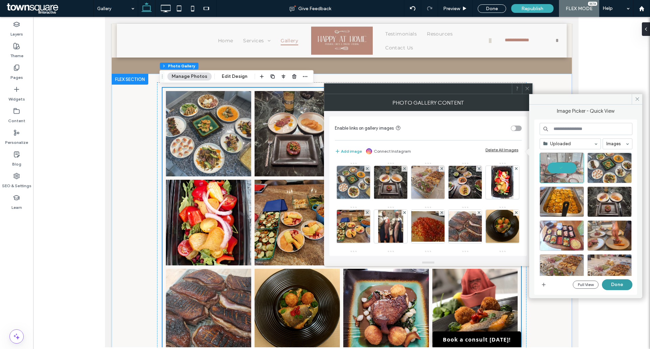
click at [613, 284] on button "Done" at bounding box center [617, 284] width 30 height 11
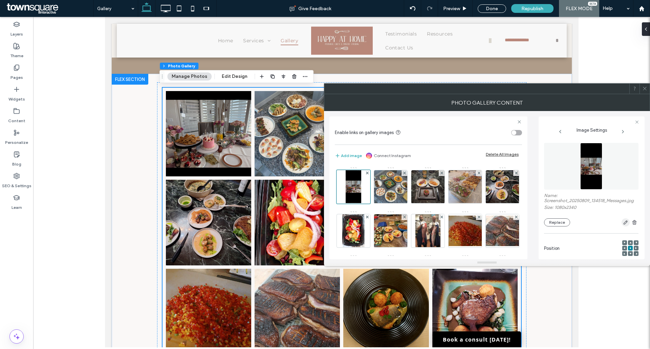
click at [623, 225] on icon "button" at bounding box center [625, 222] width 5 height 5
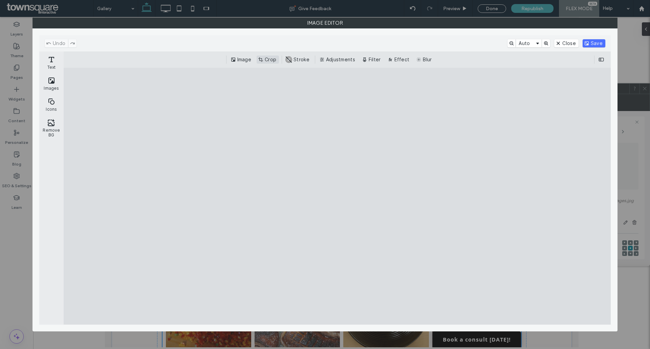
click at [270, 57] on button "Crop" at bounding box center [268, 60] width 22 height 8
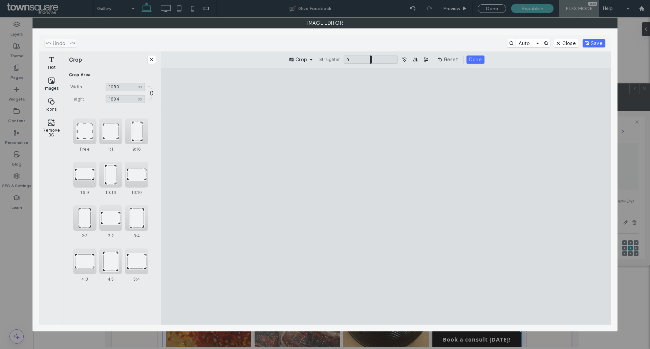
drag, startPoint x: 389, startPoint y: 299, endPoint x: 390, endPoint y: 234, distance: 64.7
click at [386, 196] on cesdk-canvas "Editor canvas" at bounding box center [386, 196] width 0 height 0
type input "***"
drag, startPoint x: 385, startPoint y: 93, endPoint x: 385, endPoint y: 189, distance: 95.5
click at [386, 196] on cesdk-canvas "Editor canvas" at bounding box center [386, 196] width 0 height 0
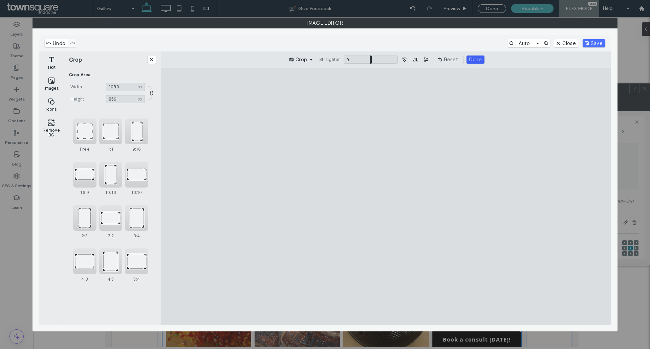
click at [475, 57] on button "Done" at bounding box center [476, 60] width 18 height 8
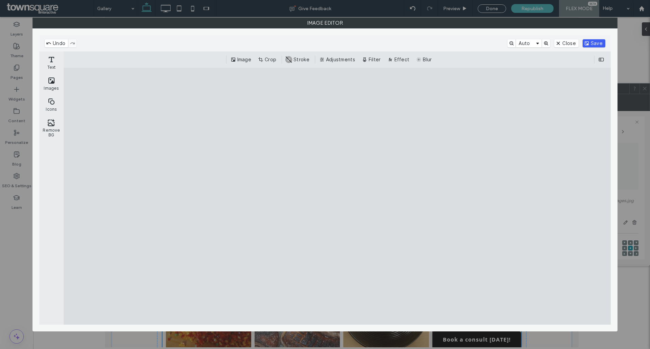
click at [597, 43] on button "Save" at bounding box center [594, 43] width 23 height 8
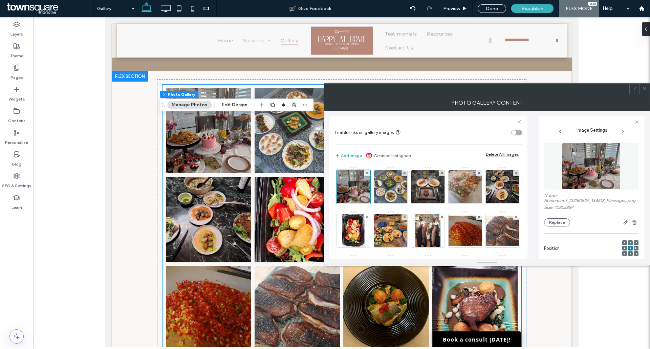
scroll to position [203, 0]
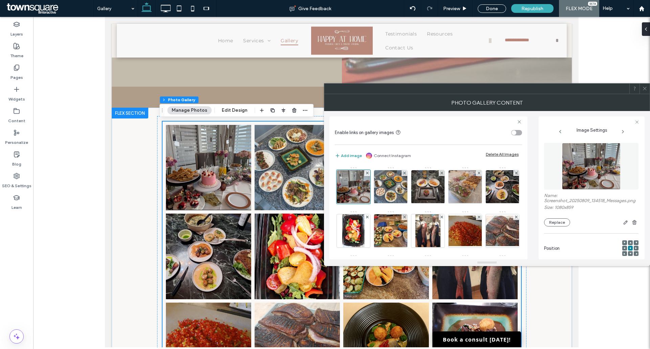
click at [352, 155] on button "Add image" at bounding box center [348, 156] width 27 height 8
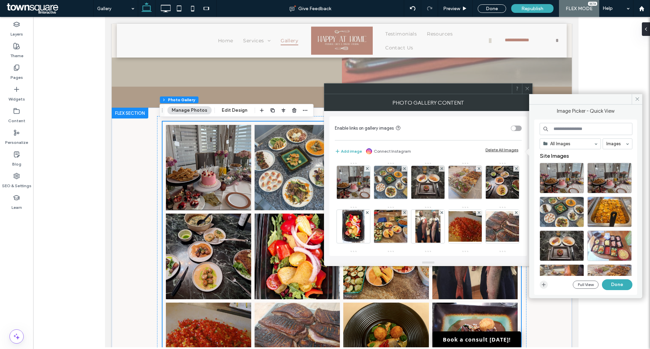
click at [543, 288] on span "button" at bounding box center [544, 285] width 8 height 8
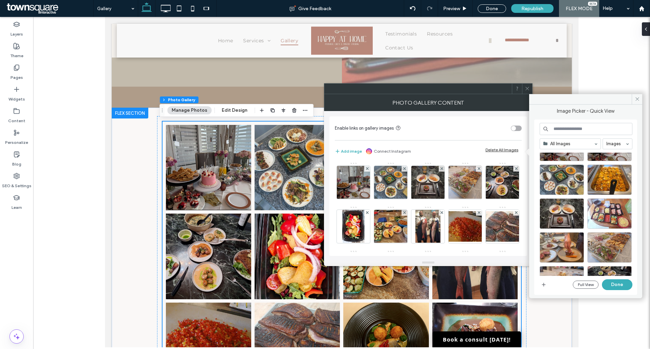
scroll to position [68, 0]
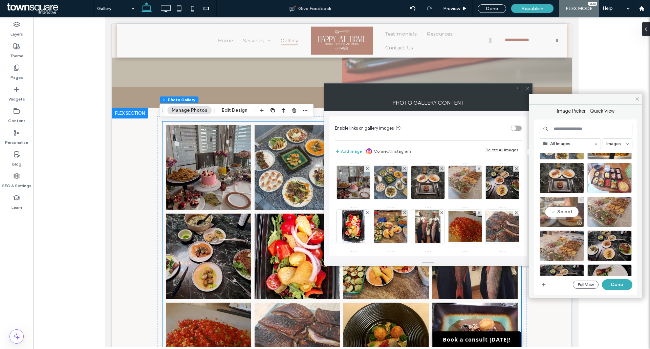
click at [566, 210] on div "Select" at bounding box center [562, 212] width 44 height 30
click at [612, 283] on button "Done" at bounding box center [617, 284] width 30 height 11
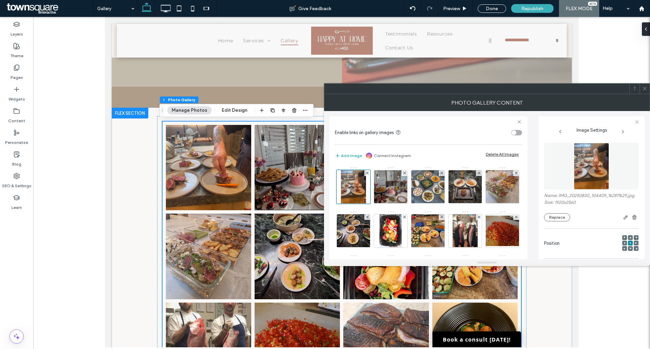
click at [645, 88] on icon at bounding box center [644, 88] width 5 height 5
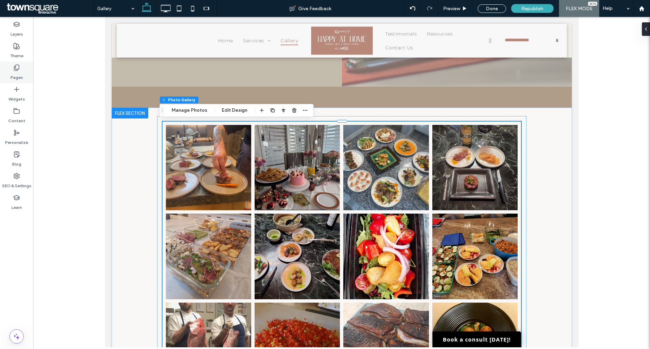
click at [22, 73] on label "Pages" at bounding box center [16, 75] width 13 height 9
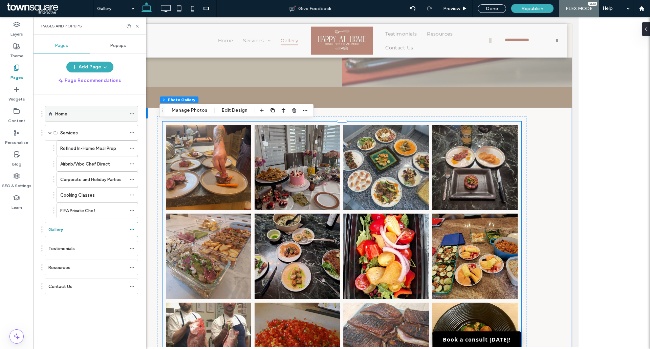
click at [83, 110] on div "Home" at bounding box center [90, 113] width 71 height 7
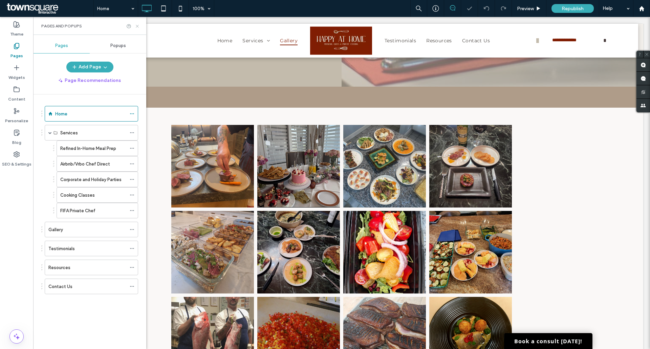
click at [139, 28] on icon at bounding box center [137, 26] width 5 height 5
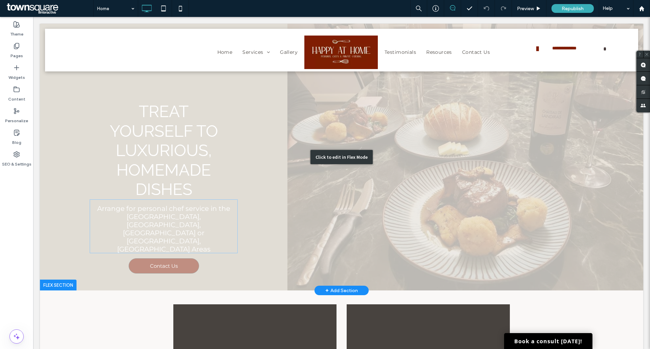
click at [187, 178] on div "Click to edit in Flex Mode" at bounding box center [341, 157] width 603 height 267
click at [187, 178] on span "Treat Yourself to Luxurious, Homemade Dishes" at bounding box center [164, 150] width 108 height 97
click at [99, 217] on div "Treat Yourself to Luxurious, Homemade Dishes Arrange for personal chef service …" at bounding box center [164, 188] width 248 height 172
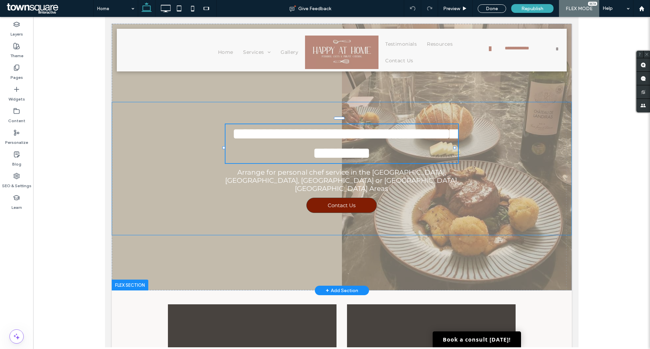
click at [170, 217] on div "**********" at bounding box center [341, 168] width 460 height 133
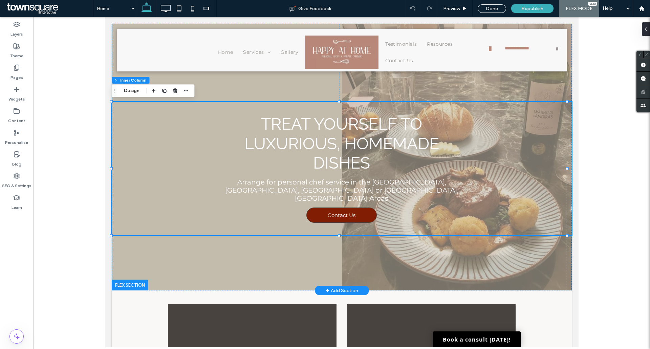
type input "**"
click at [313, 198] on h2 "Arrange for personal chef service in the [GEOGRAPHIC_DATA], [GEOGRAPHIC_DATA], …" at bounding box center [341, 190] width 275 height 24
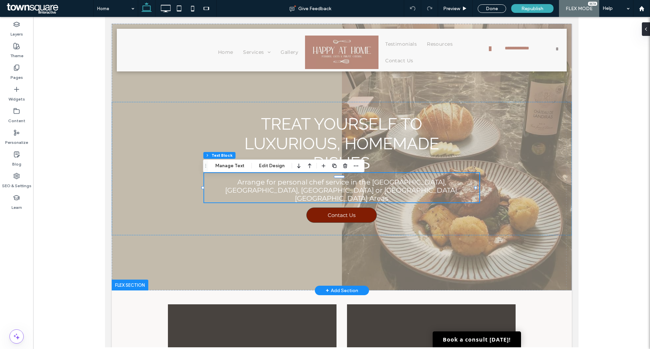
click at [315, 197] on h2 "Arrange for personal chef service in the [GEOGRAPHIC_DATA], [GEOGRAPHIC_DATA], …" at bounding box center [341, 190] width 275 height 24
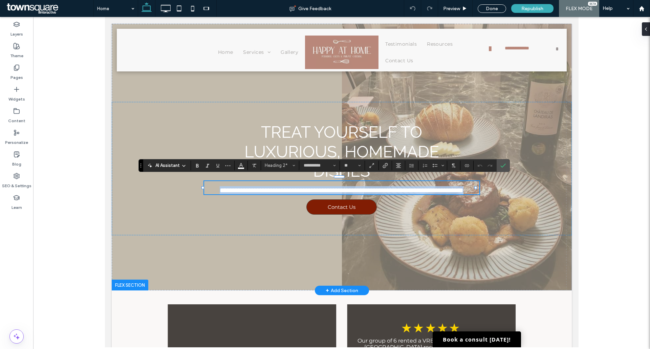
click at [393, 193] on h2 "**********" at bounding box center [341, 190] width 275 height 8
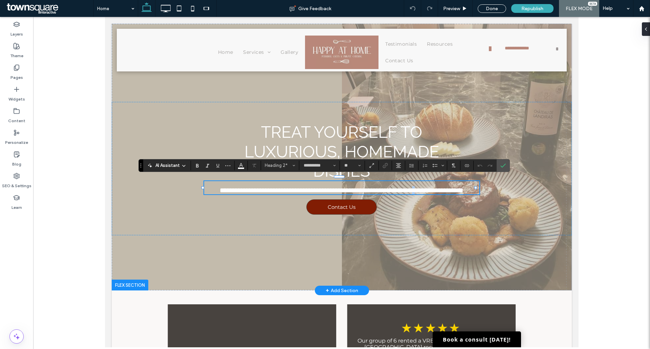
click at [447, 188] on span "**********" at bounding box center [341, 190] width 244 height 7
click at [421, 192] on h2 "**********" at bounding box center [341, 190] width 275 height 8
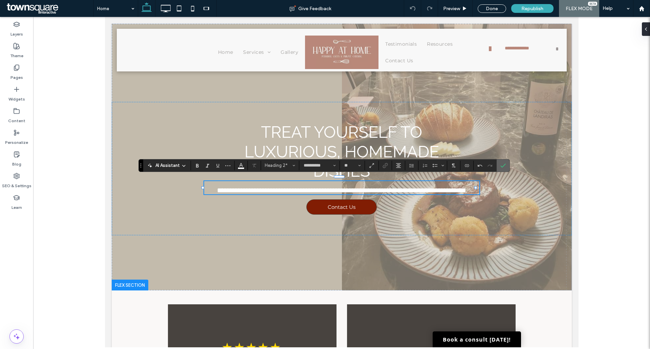
click at [500, 164] on label "Confirm" at bounding box center [503, 165] width 10 height 12
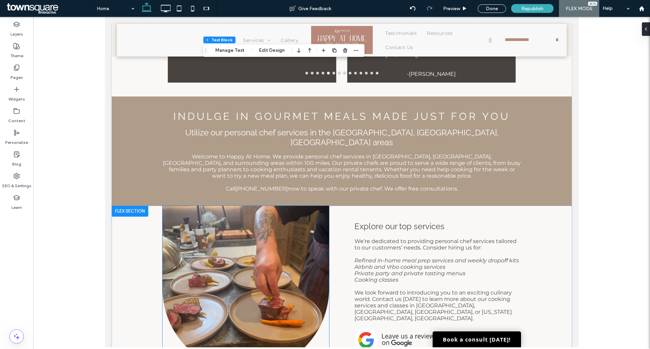
scroll to position [339, 0]
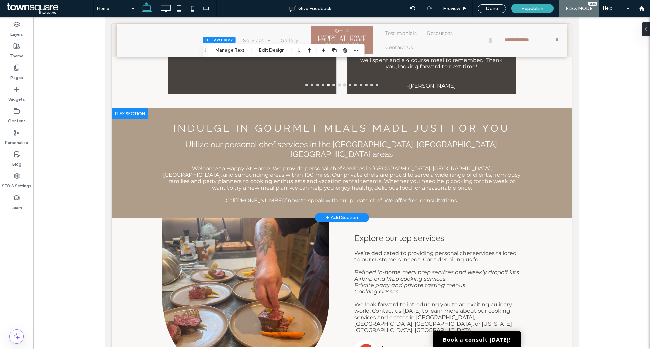
click at [253, 165] on span "Welcome to Happy At Home. We provide personal chef services in Overland Park, L…" at bounding box center [342, 178] width 358 height 26
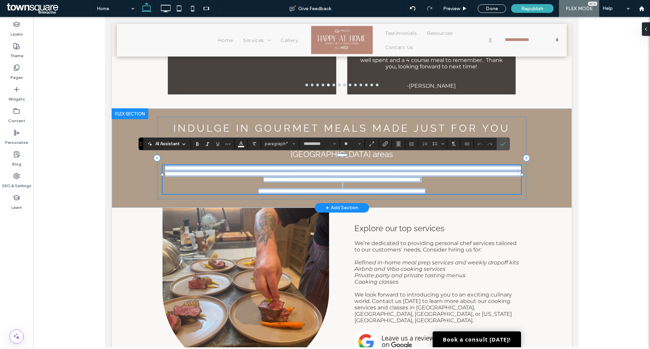
click at [247, 166] on span "**********" at bounding box center [343, 174] width 356 height 17
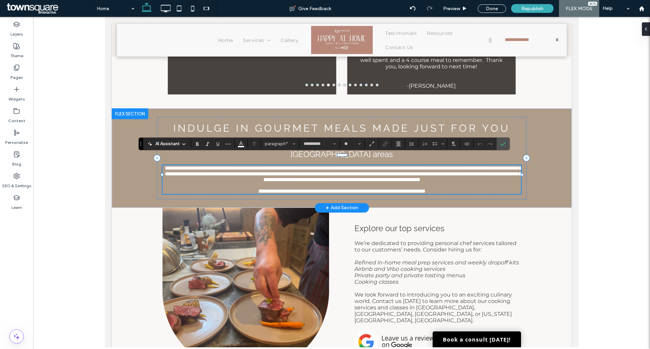
click at [242, 166] on span "**********" at bounding box center [343, 174] width 356 height 17
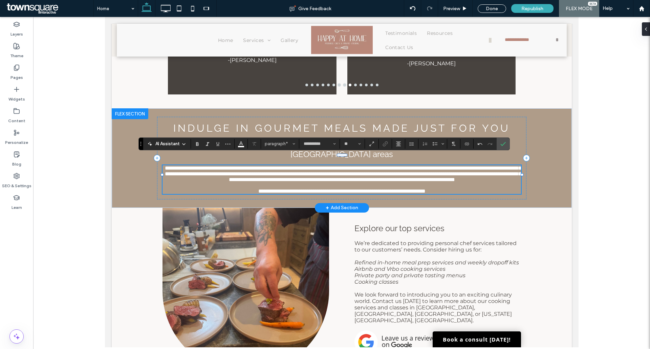
click at [278, 173] on span "**********" at bounding box center [343, 174] width 356 height 17
click at [504, 142] on icon "Confirm" at bounding box center [502, 143] width 5 height 5
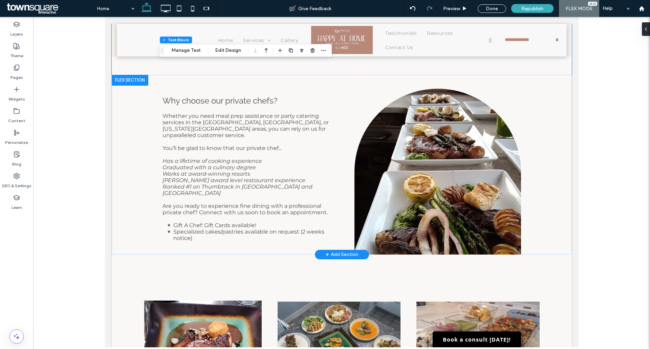
scroll to position [847, 0]
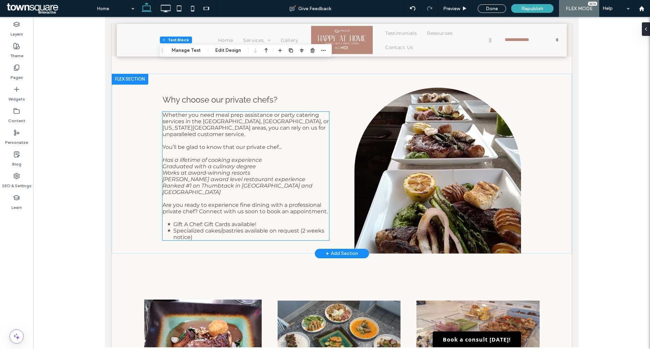
click at [205, 114] on span "Whether you need meal prep assistance or party catering services in the Overlan…" at bounding box center [245, 125] width 166 height 26
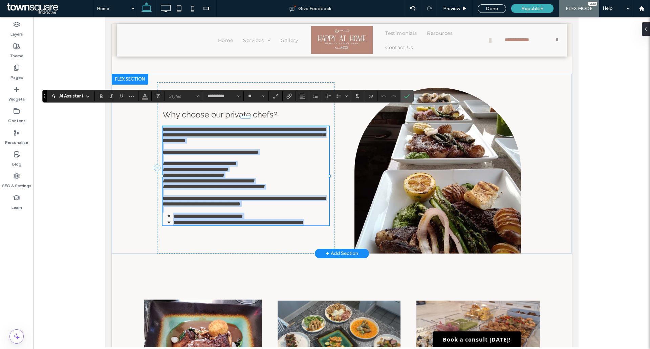
click at [230, 127] on span "**********" at bounding box center [243, 135] width 163 height 17
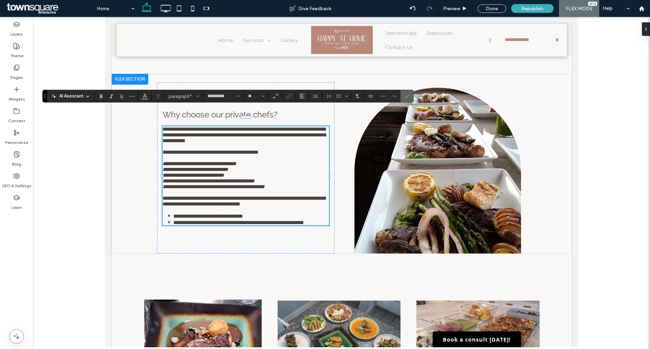
click at [409, 98] on icon "Confirm" at bounding box center [406, 95] width 5 height 5
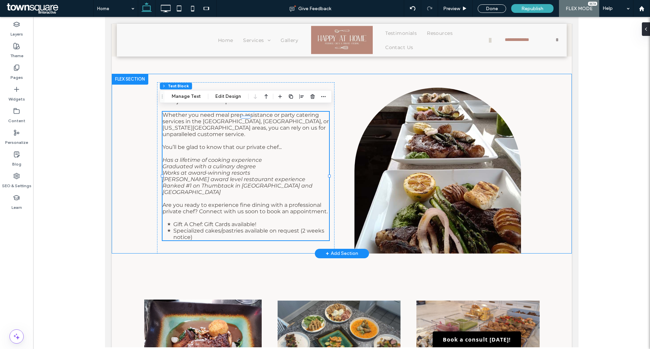
click at [135, 136] on div "Why choose our private chefs? Whether you need meal prep assistance or party ca…" at bounding box center [341, 164] width 460 height 180
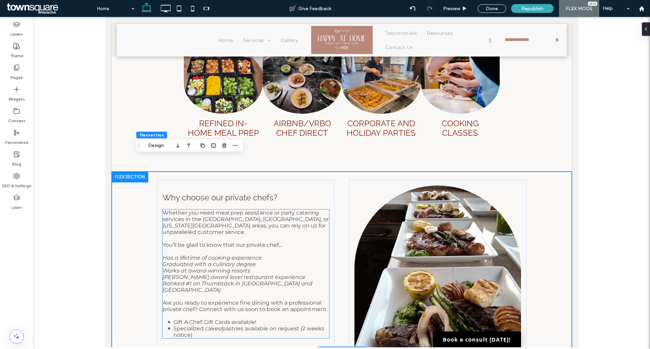
scroll to position [745, 0]
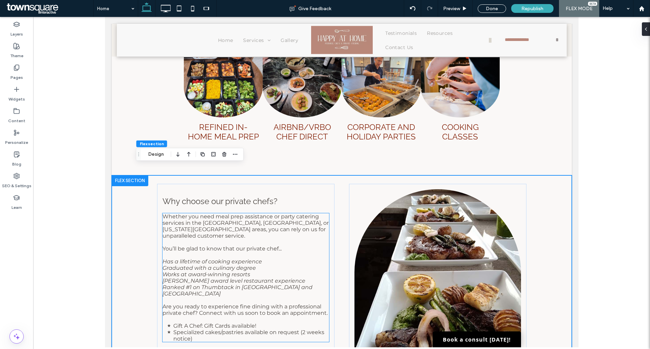
click at [233, 218] on span "Whether you need meal prep assistance or party catering services in the Overlan…" at bounding box center [245, 226] width 166 height 26
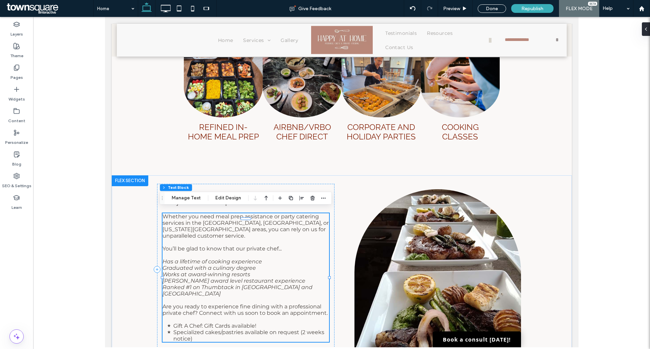
click at [233, 218] on span "Whether you need meal prep assistance or party catering services in the Overlan…" at bounding box center [245, 226] width 166 height 26
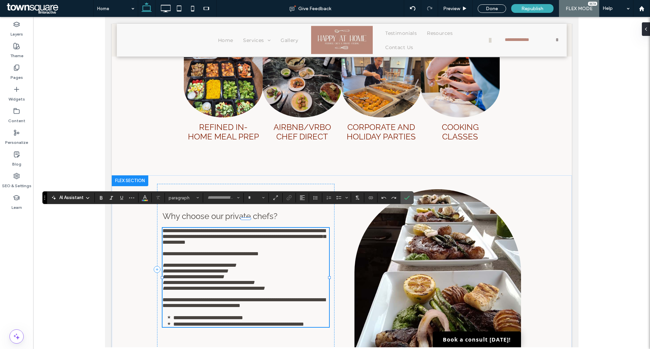
type input "**********"
type input "**"
click at [233, 228] on span "**********" at bounding box center [243, 236] width 163 height 17
click at [307, 228] on p "**********" at bounding box center [245, 236] width 167 height 17
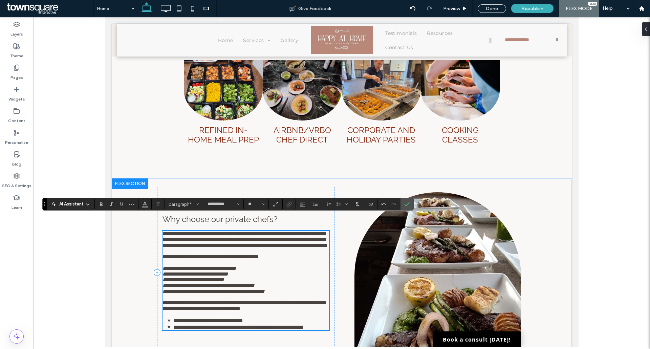
scroll to position [738, 0]
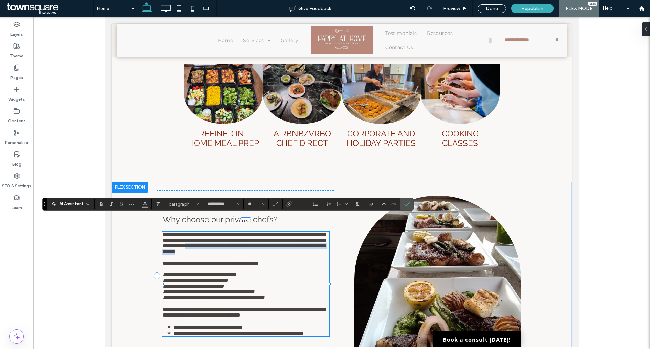
drag, startPoint x: 300, startPoint y: 224, endPoint x: 307, endPoint y: 238, distance: 15.1
click at [307, 238] on p "**********" at bounding box center [245, 243] width 167 height 23
copy span "**********"
click at [408, 203] on icon "Confirm" at bounding box center [406, 203] width 5 height 5
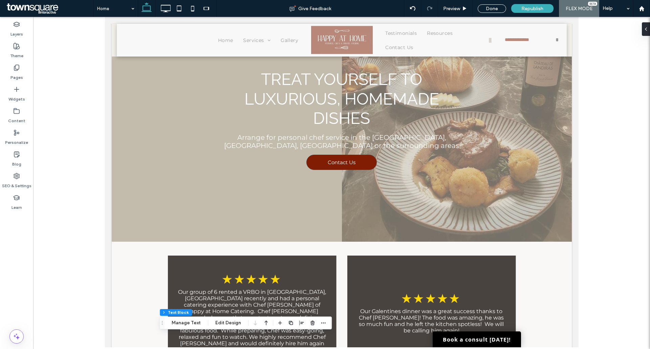
scroll to position [0, 0]
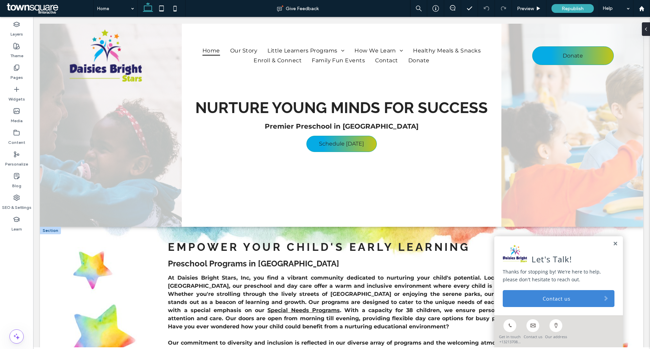
drag, startPoint x: 608, startPoint y: 243, endPoint x: 520, endPoint y: 244, distance: 88.4
click at [613, 243] on link at bounding box center [615, 244] width 5 height 6
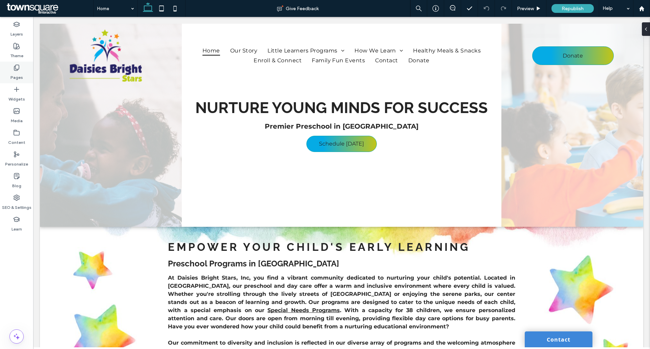
click at [14, 67] on icon at bounding box center [16, 67] width 7 height 7
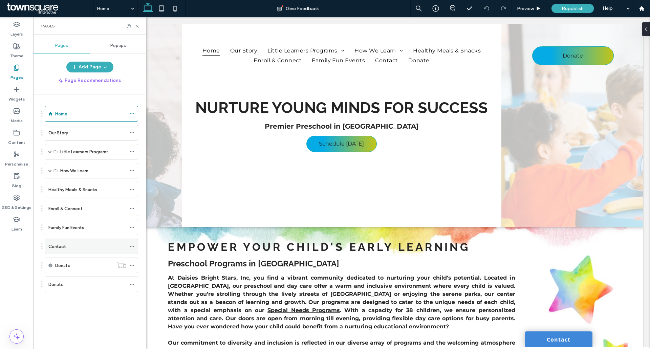
click at [70, 243] on div "Contact" at bounding box center [87, 246] width 78 height 7
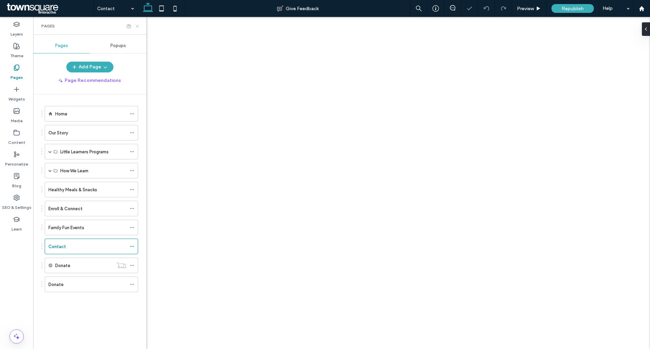
click at [137, 26] on use at bounding box center [137, 26] width 3 height 3
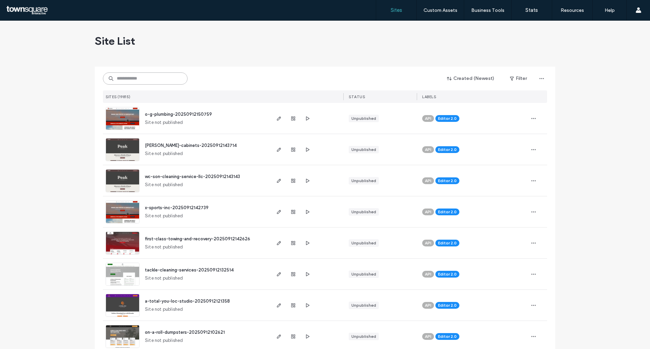
click at [152, 80] on input at bounding box center [145, 78] width 85 height 12
paste input "**********"
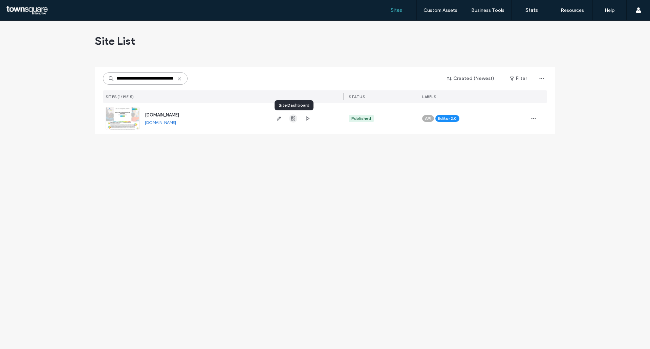
type input "**********"
click at [292, 121] on icon "button" at bounding box center [293, 118] width 5 height 5
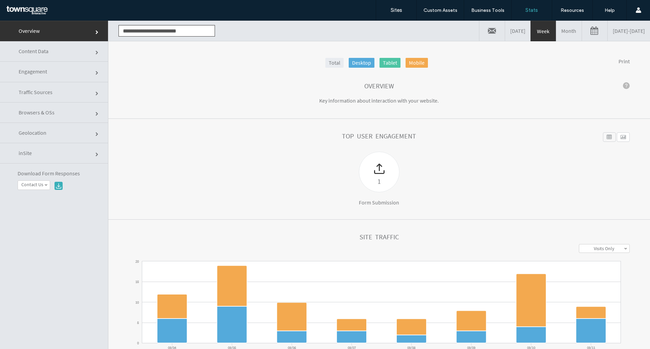
click at [556, 33] on link "Month" at bounding box center [568, 31] width 25 height 20
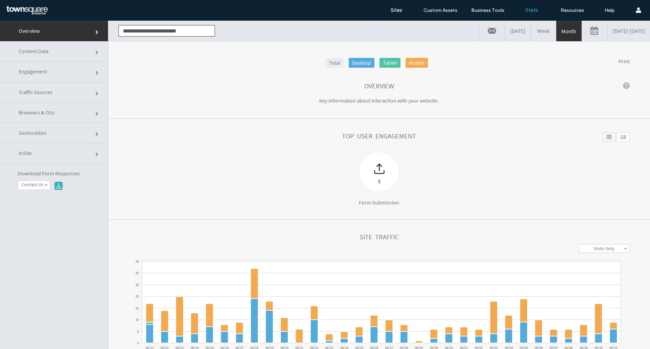
click at [62, 133] on link "Geolocation" at bounding box center [54, 133] width 108 height 20
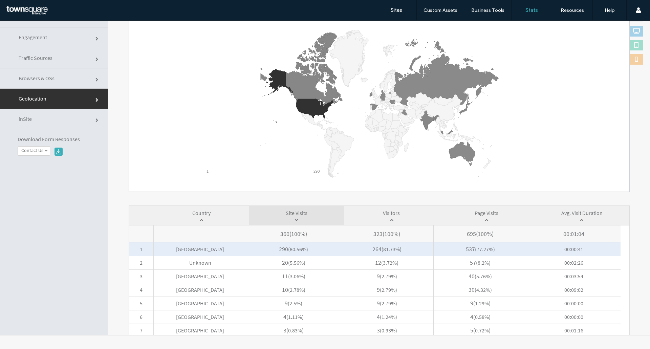
scroll to position [73, 0]
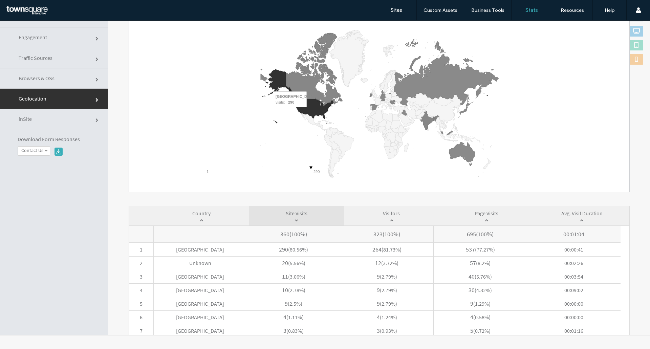
click at [308, 111] on icon "A chart." at bounding box center [314, 109] width 37 height 20
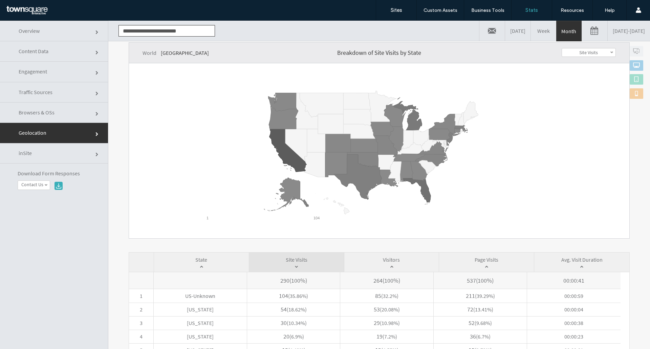
scroll to position [0, 0]
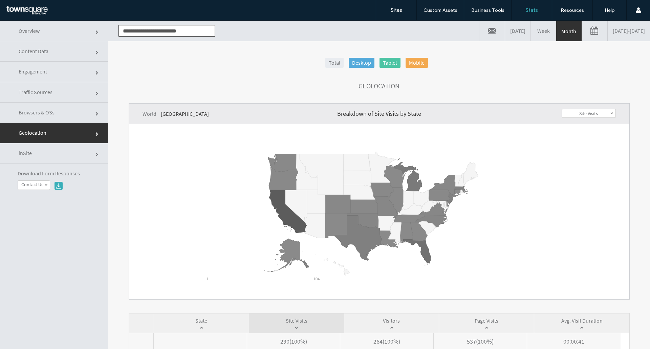
click at [34, 47] on link "Content Data" at bounding box center [54, 51] width 108 height 20
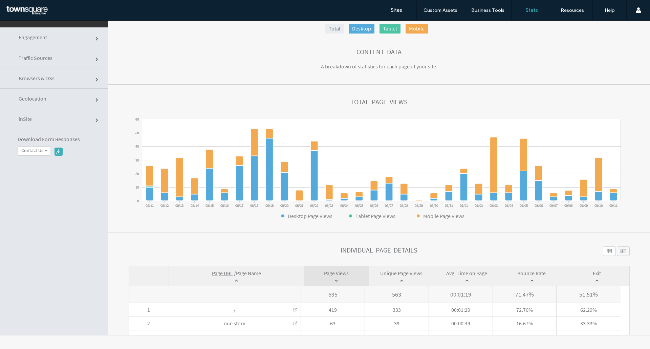
click at [43, 59] on span "Traffic Sources" at bounding box center [36, 58] width 34 height 7
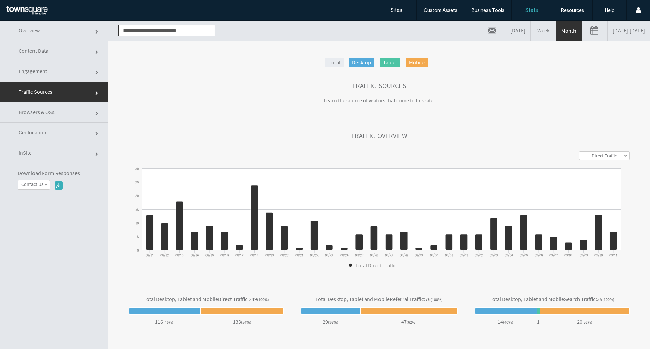
click at [35, 29] on span "Overview" at bounding box center [29, 30] width 21 height 7
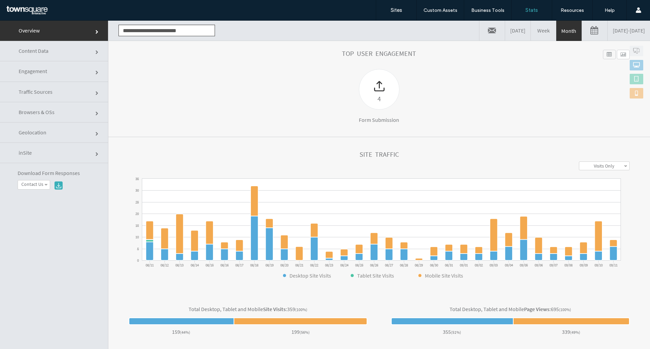
scroll to position [117, 0]
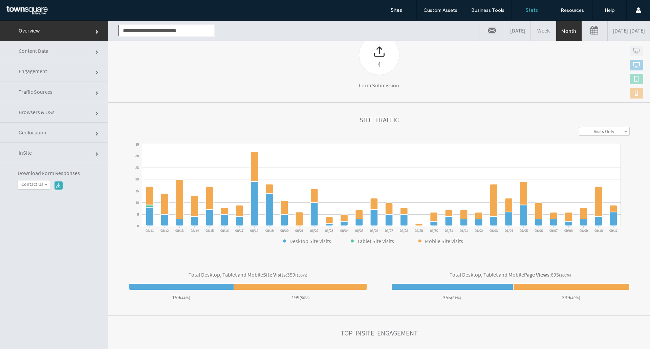
click at [86, 137] on link "Geolocation" at bounding box center [54, 133] width 108 height 20
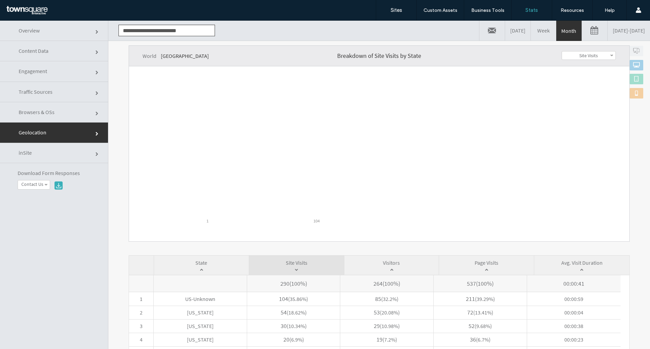
scroll to position [68, 0]
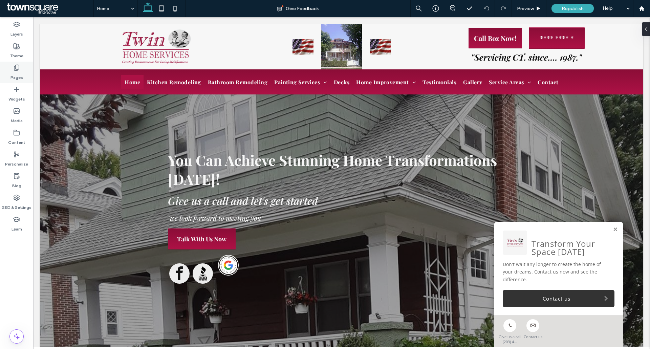
click at [6, 72] on div "Pages" at bounding box center [16, 73] width 33 height 22
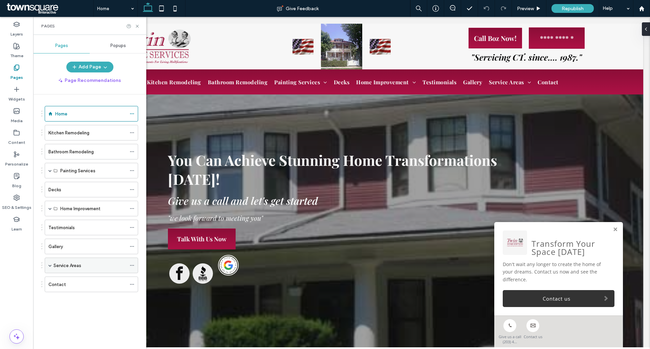
click at [50, 265] on span at bounding box center [49, 265] width 3 height 3
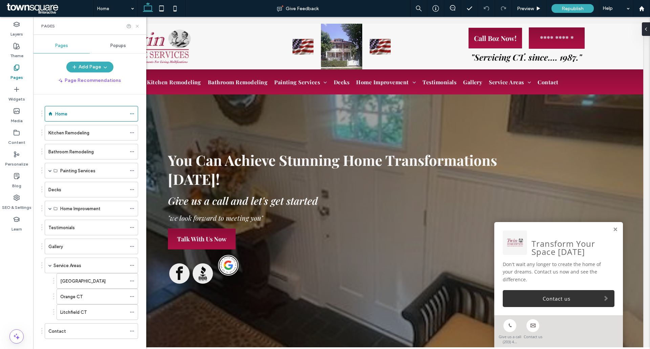
click at [137, 24] on icon at bounding box center [137, 26] width 5 height 5
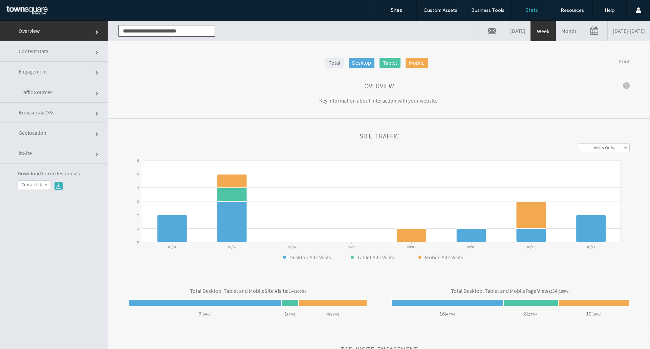
click at [85, 130] on link "Geolocation" at bounding box center [54, 133] width 108 height 20
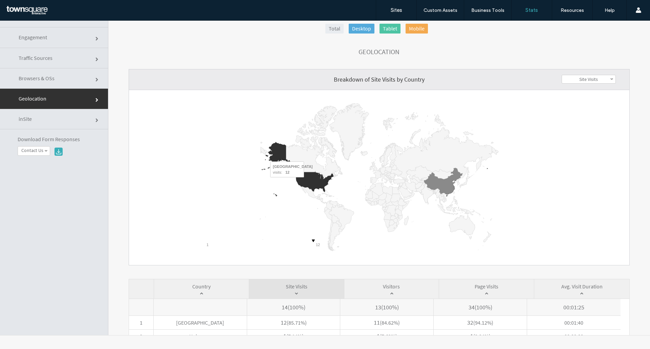
click at [306, 181] on icon "A chart." at bounding box center [314, 182] width 37 height 20
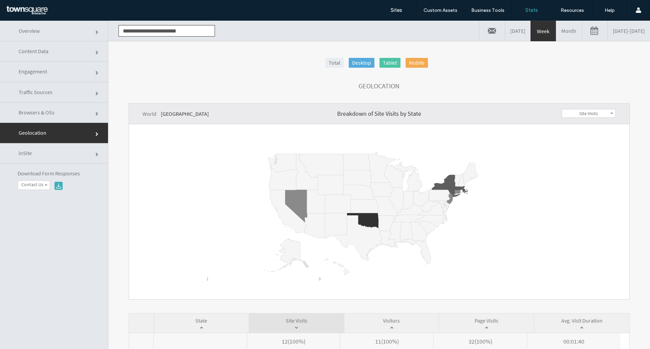
click at [579, 113] on label "Site Visits" at bounding box center [588, 113] width 19 height 6
click at [556, 28] on link "Month" at bounding box center [568, 31] width 25 height 20
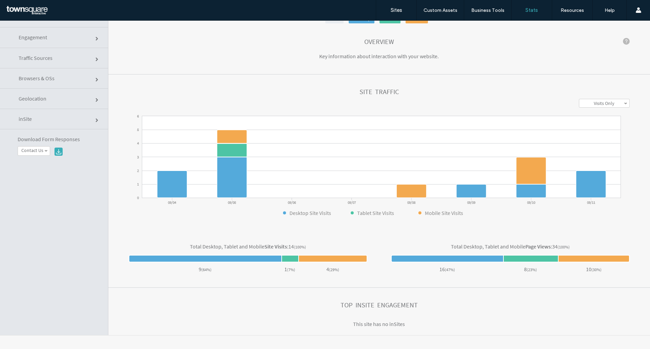
scroll to position [16, 0]
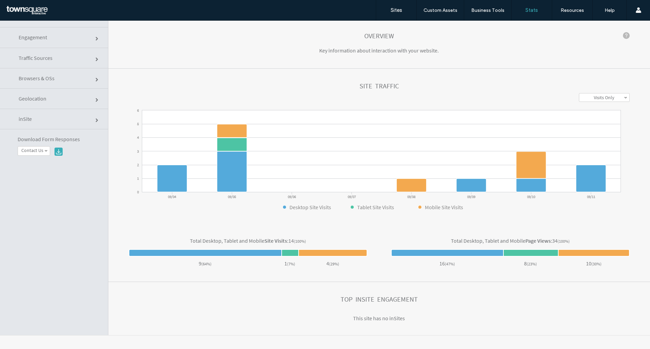
click at [79, 101] on link "Geolocation" at bounding box center [54, 99] width 108 height 20
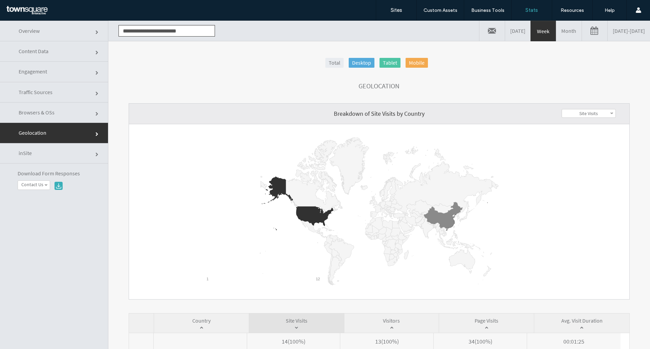
click at [556, 26] on link "Month" at bounding box center [568, 31] width 25 height 20
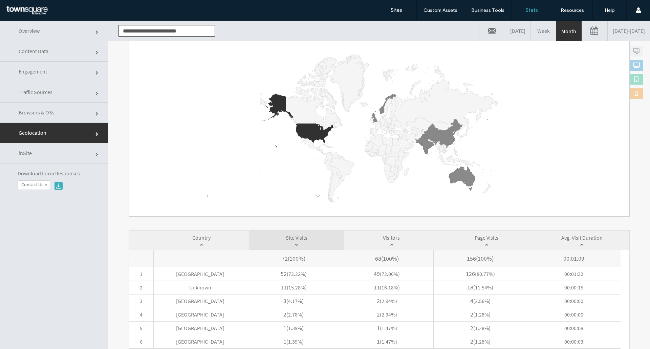
scroll to position [46, 0]
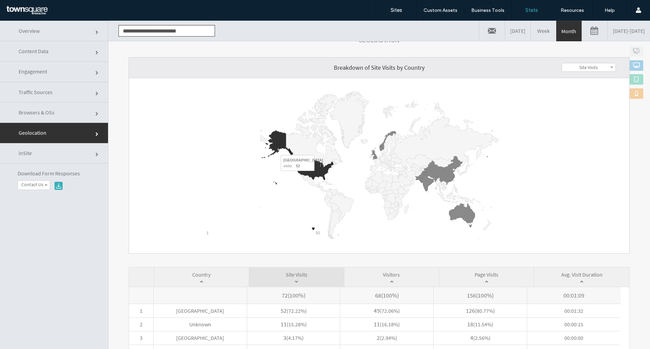
click at [311, 170] on icon "A chart." at bounding box center [314, 170] width 37 height 20
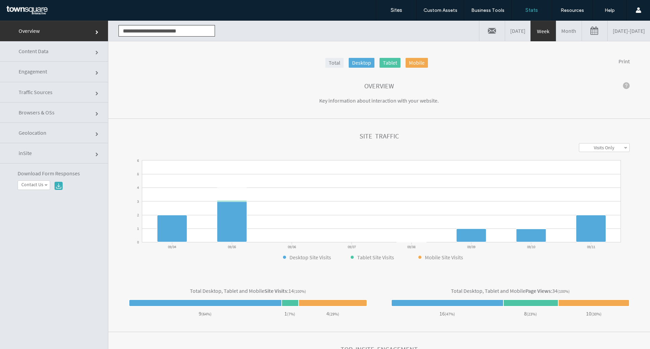
click at [83, 139] on link "Geolocation" at bounding box center [54, 133] width 108 height 20
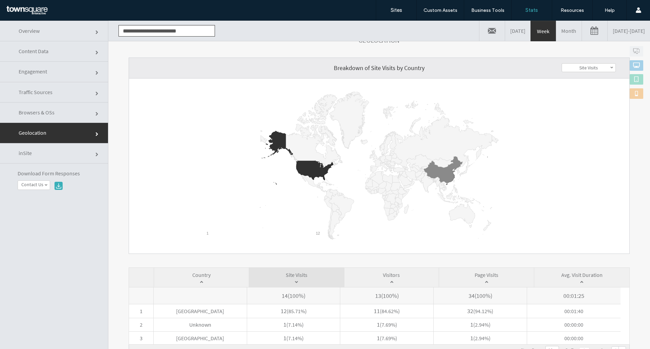
scroll to position [46, 0]
click at [556, 31] on link "Month" at bounding box center [568, 31] width 25 height 20
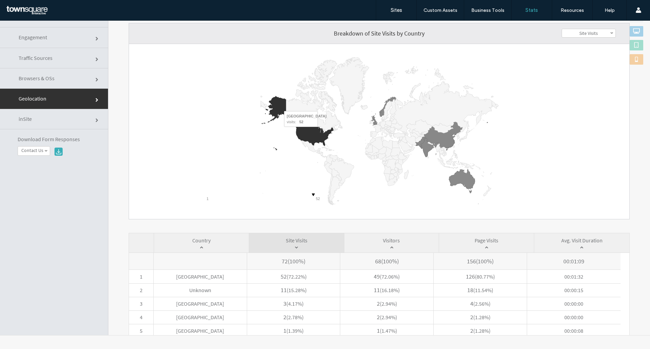
click at [319, 131] on icon "A chart." at bounding box center [314, 136] width 37 height 20
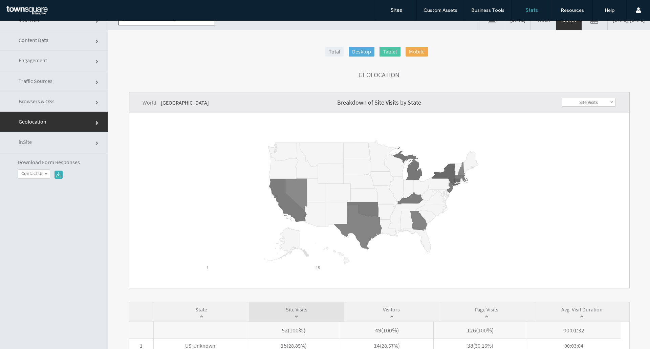
scroll to position [0, 0]
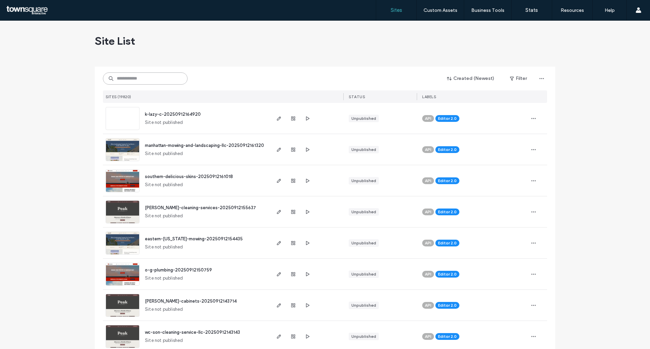
click at [137, 82] on input at bounding box center [145, 78] width 85 height 12
paste input "**********"
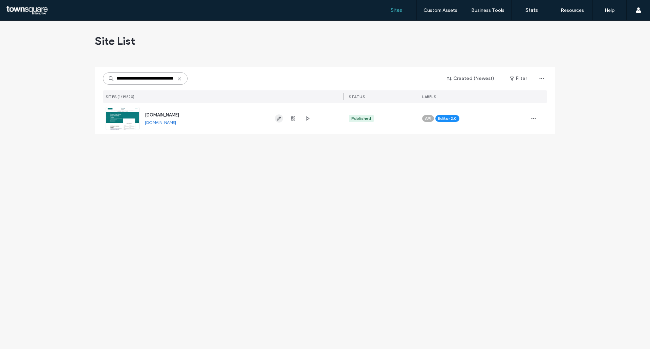
type input "**********"
click at [280, 116] on icon "button" at bounding box center [278, 118] width 5 height 5
